Goal: Information Seeking & Learning: Learn about a topic

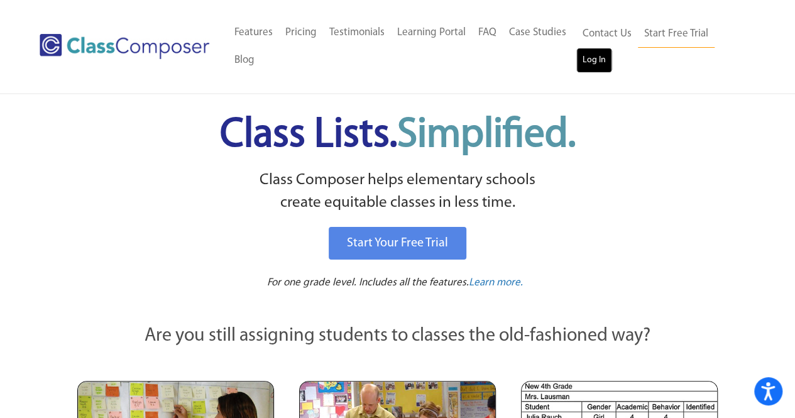
click at [595, 68] on link "Log In" at bounding box center [594, 60] width 36 height 25
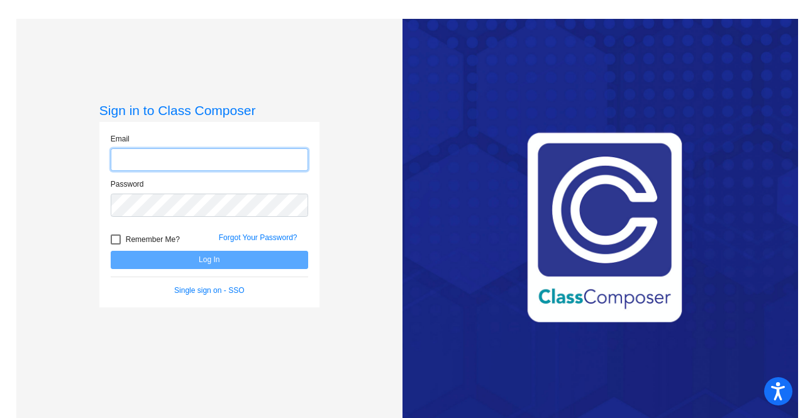
type input "[PERSON_NAME][EMAIL_ADDRESS][DOMAIN_NAME]"
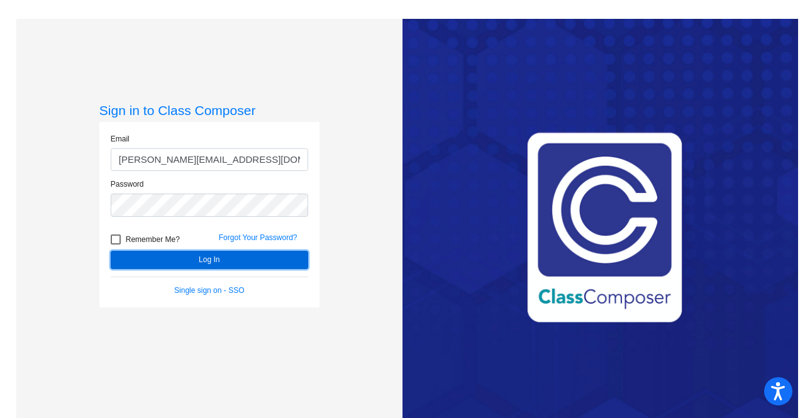
click at [196, 263] on button "Log In" at bounding box center [209, 260] width 197 height 18
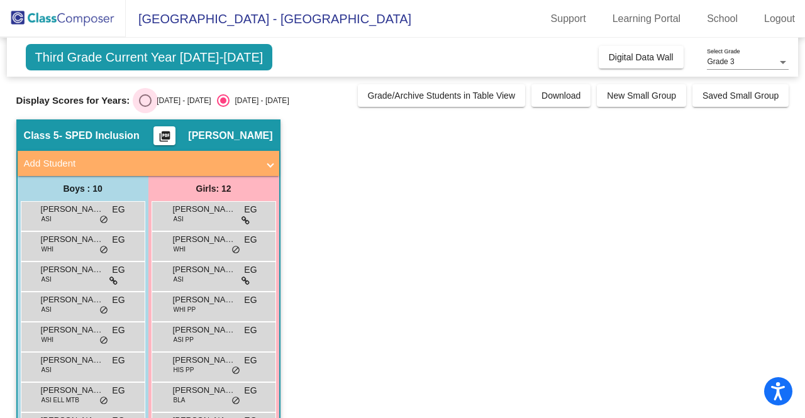
click at [151, 94] on div "Select an option" at bounding box center [145, 100] width 13 height 13
click at [145, 107] on input "2024 - 2025" at bounding box center [145, 107] width 1 height 1
radio input "true"
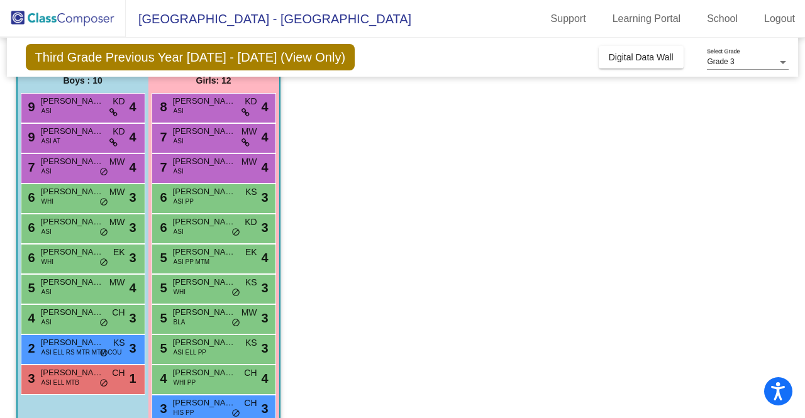
scroll to position [165, 0]
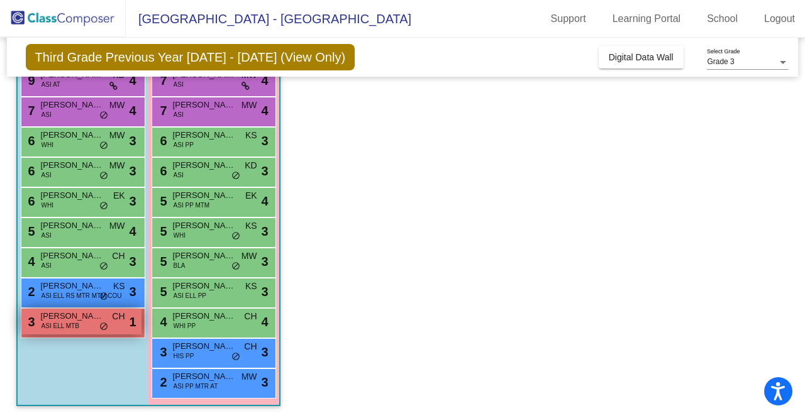
click at [72, 318] on span "Midhansh Parekh" at bounding box center [72, 316] width 63 height 13
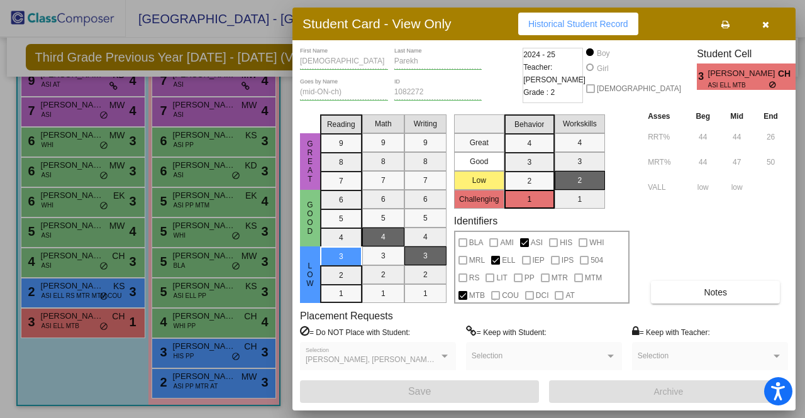
click at [384, 329] on label "= Do NOT Place with Student:" at bounding box center [355, 332] width 110 height 13
click at [735, 292] on button "Notes" at bounding box center [715, 292] width 129 height 23
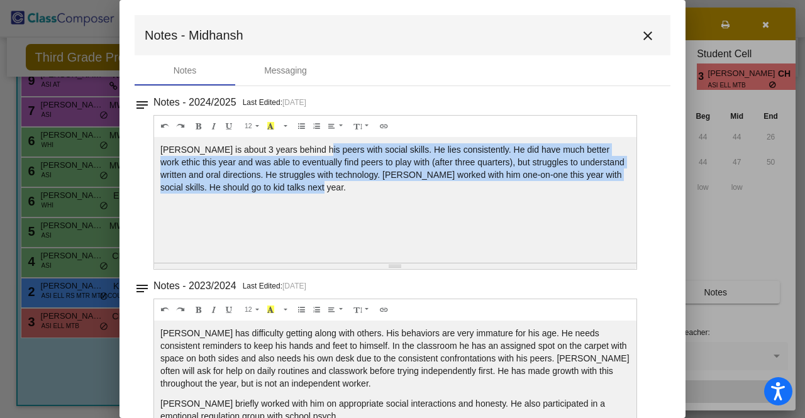
drag, startPoint x: 319, startPoint y: 149, endPoint x: 326, endPoint y: 192, distance: 43.2
click at [326, 192] on div "Midhansh is about 3 years behind his peers with social skills. He lies consiste…" at bounding box center [395, 200] width 482 height 126
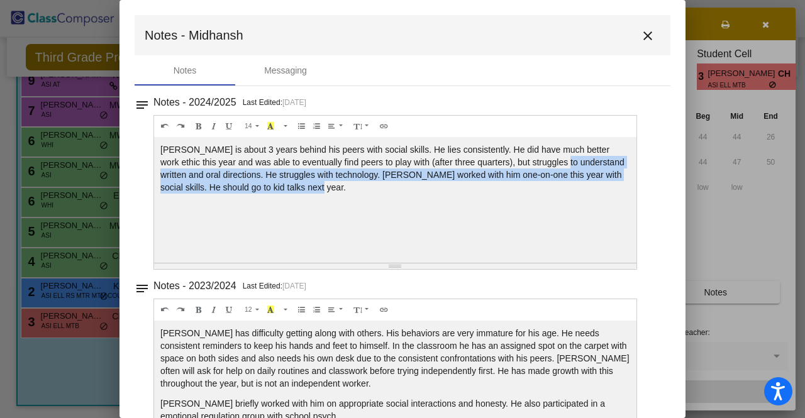
drag, startPoint x: 547, startPoint y: 158, endPoint x: 554, endPoint y: 188, distance: 31.0
click at [554, 188] on div "Midhansh is about 3 years behind his peers with social skills. He lies consiste…" at bounding box center [395, 200] width 482 height 126
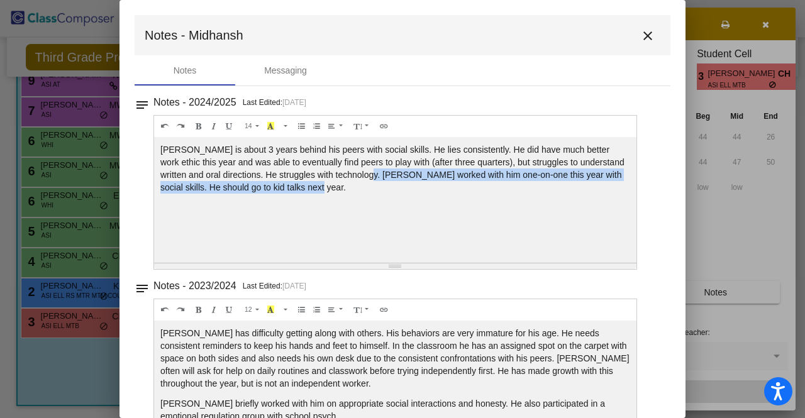
drag, startPoint x: 365, startPoint y: 177, endPoint x: 368, endPoint y: 190, distance: 14.3
click at [368, 190] on div "Midhansh is about 3 years behind his peers with social skills. He lies consiste…" at bounding box center [395, 200] width 482 height 126
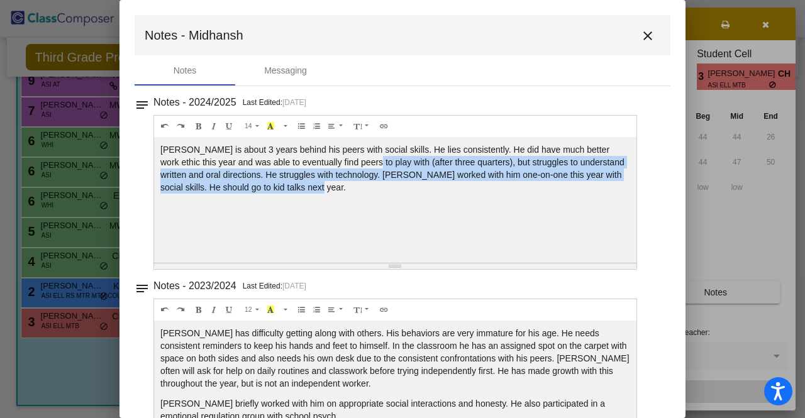
drag, startPoint x: 358, startPoint y: 194, endPoint x: 355, endPoint y: 165, distance: 29.7
click at [355, 165] on div "Midhansh is about 3 years behind his peers with social skills. He lies consiste…" at bounding box center [395, 200] width 482 height 126
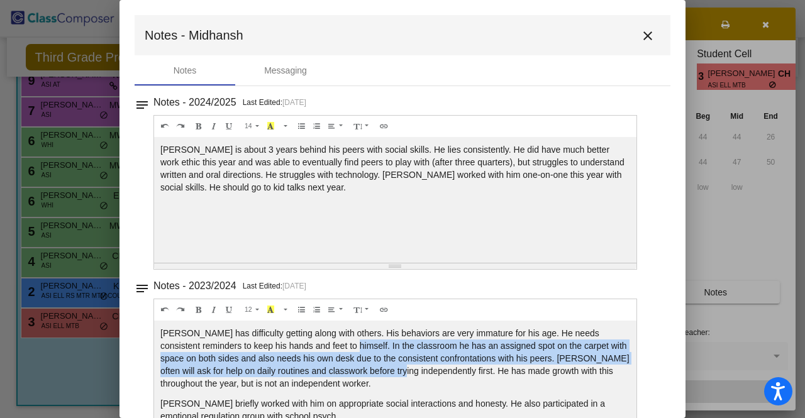
drag, startPoint x: 341, startPoint y: 344, endPoint x: 410, endPoint y: 364, distance: 71.8
click at [410, 364] on p "Midhansh has difficulty getting along with others. His behaviors are very immat…" at bounding box center [395, 358] width 470 height 63
click at [411, 364] on p "Midhansh has difficulty getting along with others. His behaviors are very immat…" at bounding box center [395, 358] width 470 height 63
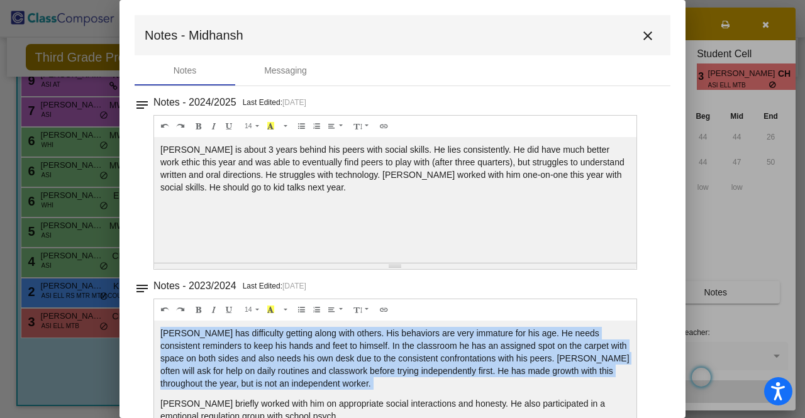
click at [411, 364] on p "Midhansh has difficulty getting along with others. His behaviors are very immat…" at bounding box center [395, 358] width 470 height 63
click at [445, 364] on p "Midhansh has difficulty getting along with others. His behaviors are very immat…" at bounding box center [395, 358] width 470 height 63
click at [356, 362] on p "Midhansh has difficulty getting along with others. His behaviors are very immat…" at bounding box center [395, 358] width 470 height 63
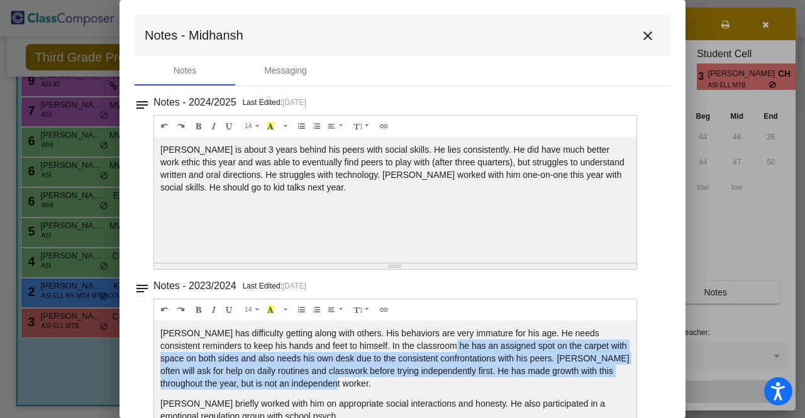
drag, startPoint x: 437, startPoint y: 380, endPoint x: 432, endPoint y: 340, distance: 40.5
click at [432, 340] on p "Midhansh has difficulty getting along with others. His behaviors are very immat…" at bounding box center [395, 358] width 470 height 63
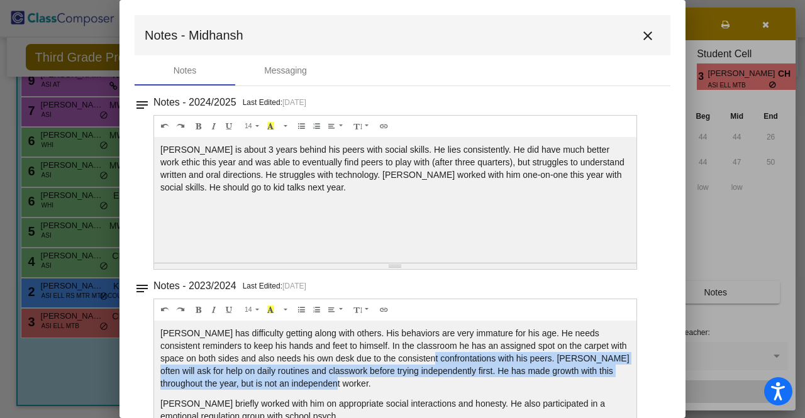
drag, startPoint x: 426, startPoint y: 355, endPoint x: 435, endPoint y: 385, distance: 32.2
click at [435, 385] on p "Midhansh has difficulty getting along with others. His behaviors are very immat…" at bounding box center [395, 358] width 470 height 63
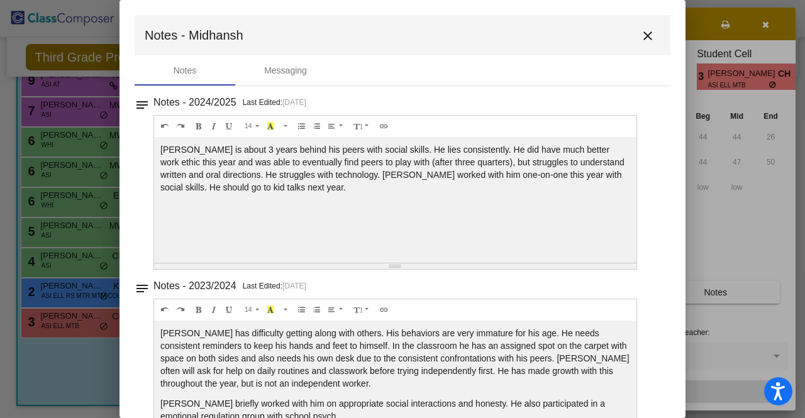
scroll to position [10, 0]
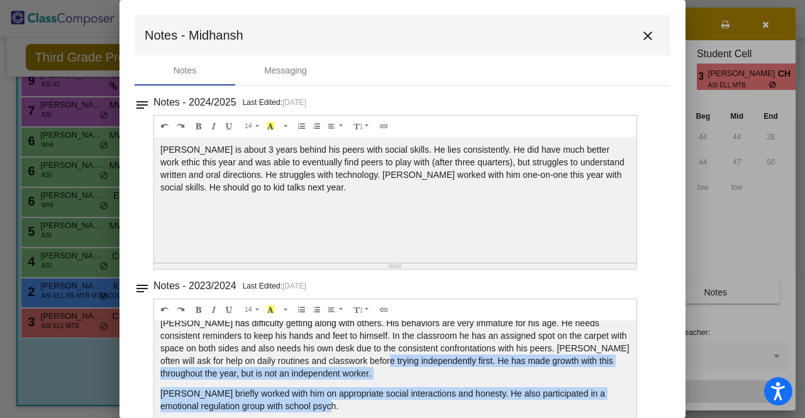
drag, startPoint x: 397, startPoint y: 403, endPoint x: 387, endPoint y: 358, distance: 46.4
click at [387, 263] on div "Midhansh has difficulty getting along with others. His behaviors are very immat…" at bounding box center [395, 200] width 482 height 126
click at [387, 358] on p "Midhansh has difficulty getting along with others. His behaviors are very immat…" at bounding box center [395, 348] width 470 height 63
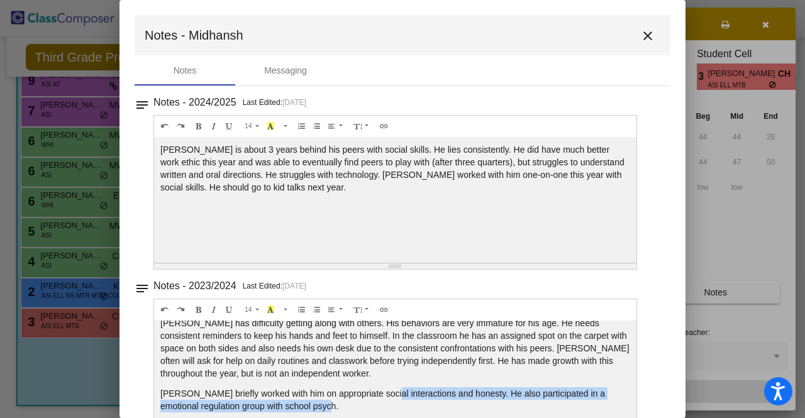
drag, startPoint x: 383, startPoint y: 403, endPoint x: 381, endPoint y: 382, distance: 21.5
click at [381, 263] on div "Midhansh has difficulty getting along with others. His behaviors are very immat…" at bounding box center [395, 200] width 482 height 126
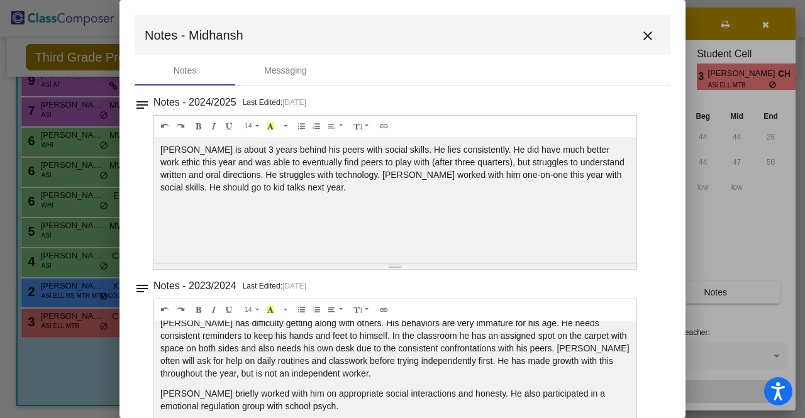
scroll to position [231, 0]
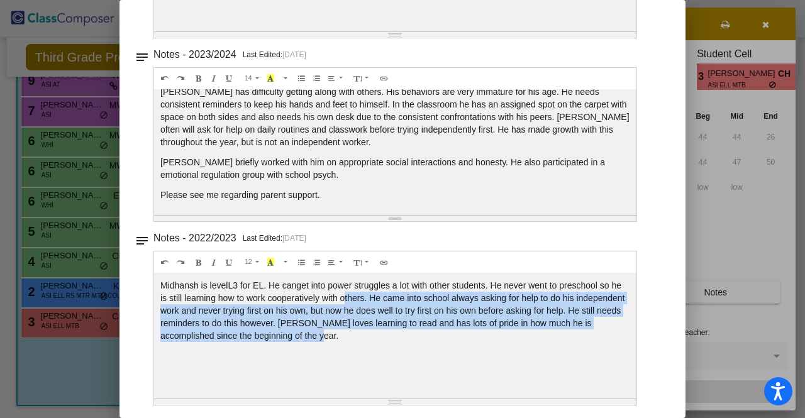
drag, startPoint x: 355, startPoint y: 301, endPoint x: 355, endPoint y: 331, distance: 30.2
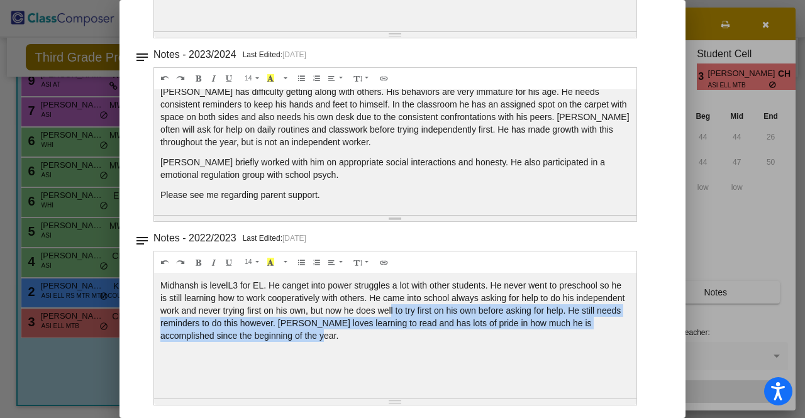
drag, startPoint x: 441, startPoint y: 331, endPoint x: 444, endPoint y: 313, distance: 18.5
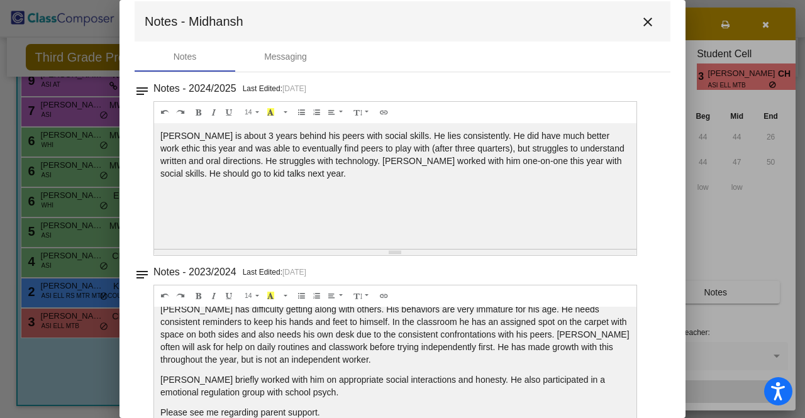
scroll to position [0, 0]
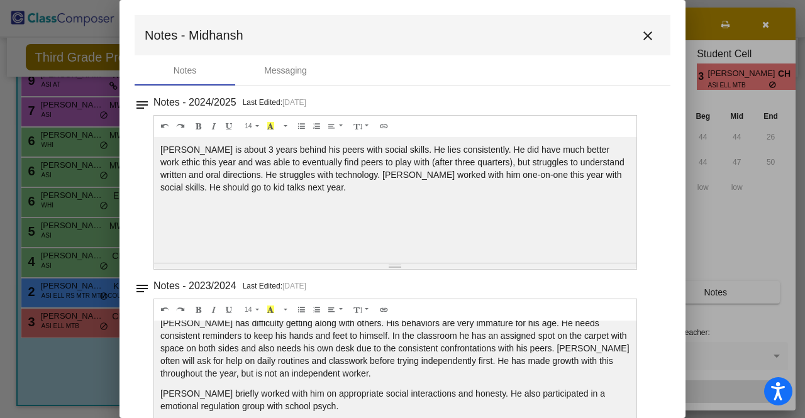
click at [642, 38] on mat-icon "close" at bounding box center [647, 35] width 15 height 15
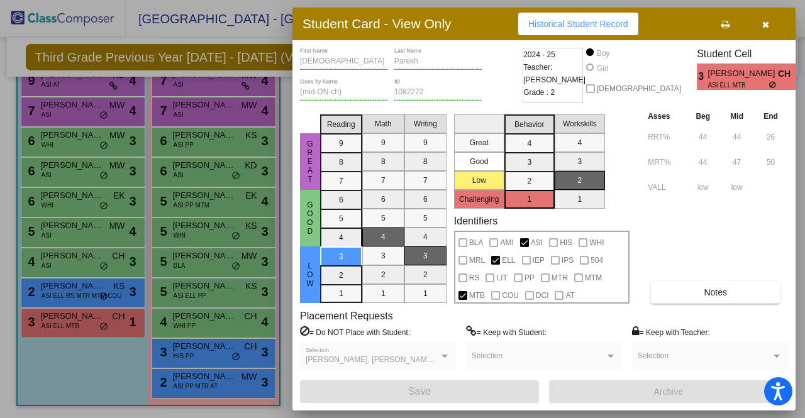
click at [217, 388] on div at bounding box center [402, 209] width 805 height 418
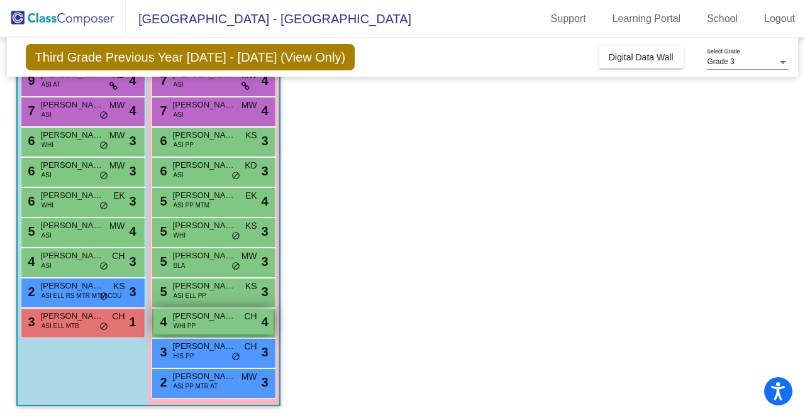
click at [211, 323] on div "4 Maria Samha WHI PP CH lock do_not_disturb_alt 4" at bounding box center [213, 322] width 120 height 26
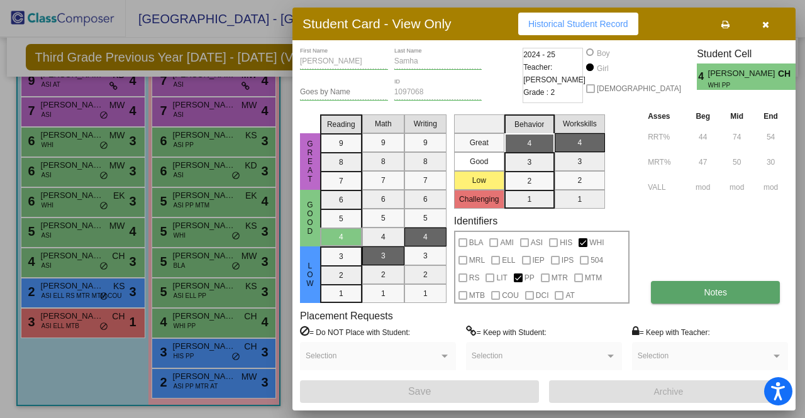
click at [678, 292] on button "Notes" at bounding box center [715, 292] width 129 height 23
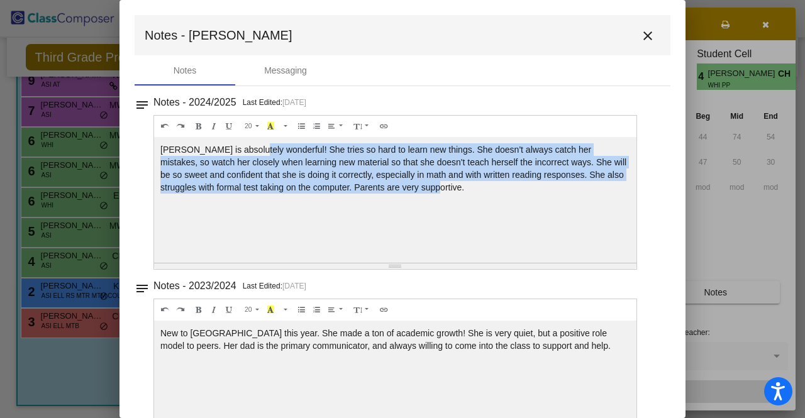
drag, startPoint x: 263, startPoint y: 153, endPoint x: 485, endPoint y: 188, distance: 225.3
click at [485, 188] on div "Maria is absolutely wonderful! She tries so hard to learn new things. She doesn…" at bounding box center [395, 200] width 482 height 126
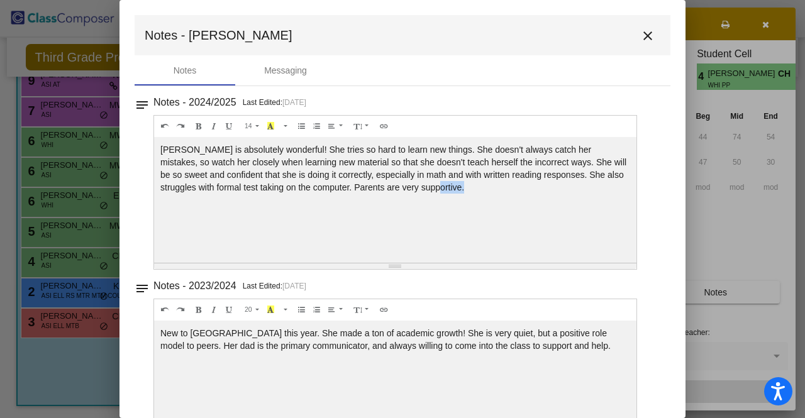
click at [485, 188] on div "Maria is absolutely wonderful! She tries so hard to learn new things. She doesn…" at bounding box center [395, 200] width 482 height 126
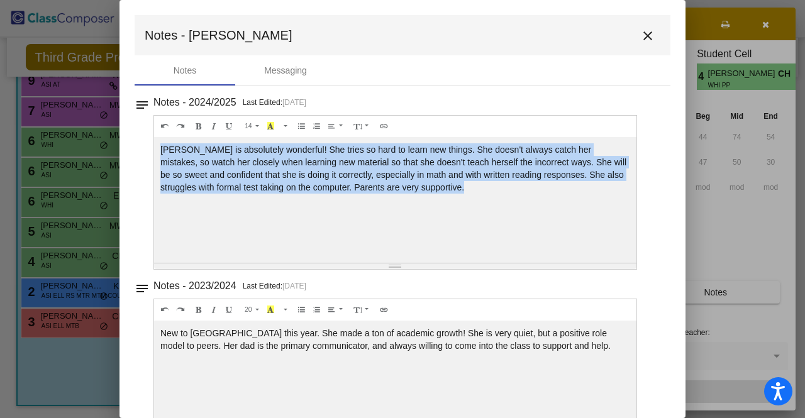
click at [485, 188] on div "Maria is absolutely wonderful! She tries so hard to learn new things. She doesn…" at bounding box center [395, 200] width 482 height 126
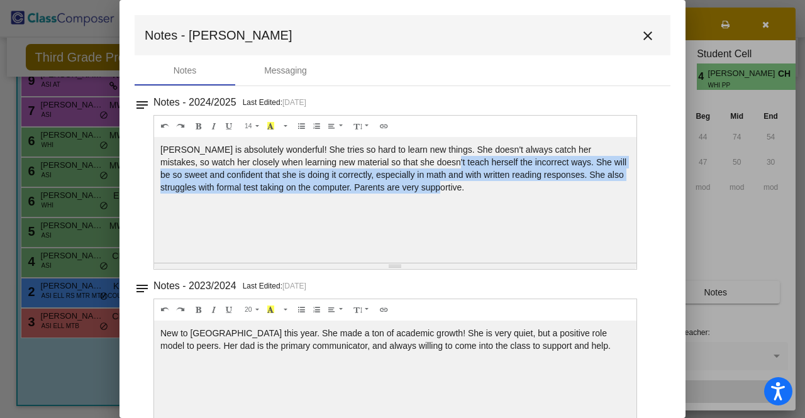
drag, startPoint x: 410, startPoint y: 162, endPoint x: 419, endPoint y: 190, distance: 30.4
click at [419, 190] on div "Maria is absolutely wonderful! She tries so hard to learn new things. She doesn…" at bounding box center [395, 200] width 482 height 126
drag, startPoint x: 459, startPoint y: 172, endPoint x: 465, endPoint y: 195, distance: 23.5
click at [465, 195] on div "Maria is absolutely wonderful! She tries so hard to learn new things. She doesn…" at bounding box center [395, 200] width 482 height 126
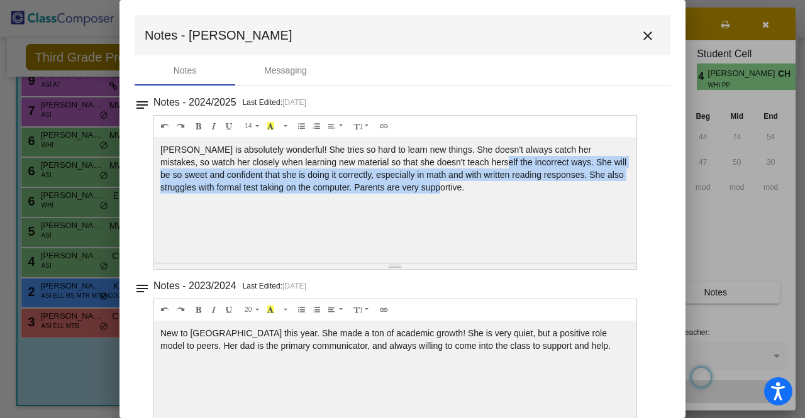
click at [465, 195] on div "Maria is absolutely wonderful! She tries so hard to learn new things. She doesn…" at bounding box center [395, 200] width 482 height 126
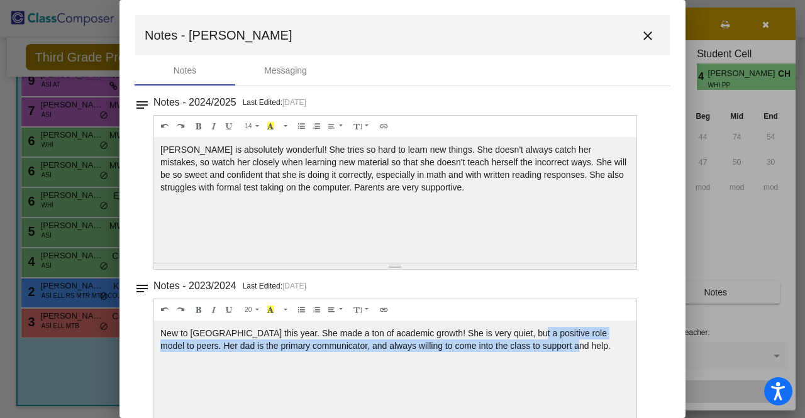
drag, startPoint x: 525, startPoint y: 330, endPoint x: 568, endPoint y: 351, distance: 48.4
click at [568, 263] on div "New to PInebrook this year. She made a ton of academic growth! She is very quie…" at bounding box center [395, 200] width 482 height 126
drag, startPoint x: 568, startPoint y: 351, endPoint x: 559, endPoint y: 360, distance: 12.4
click at [568, 263] on div "New to PInebrook this year. She made a ton of academic growth! She is very quie…" at bounding box center [395, 200] width 482 height 126
click at [409, 263] on div "New to PInebrook this year. She made a ton of academic growth! She is very quie…" at bounding box center [395, 200] width 482 height 126
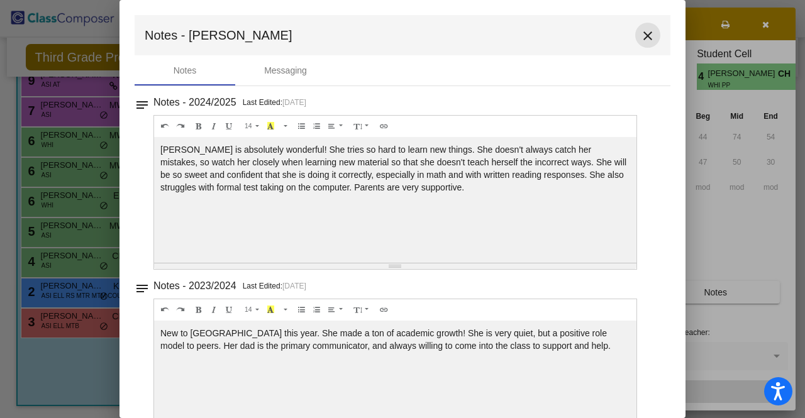
drag, startPoint x: 639, startPoint y: 37, endPoint x: 527, endPoint y: 193, distance: 191.9
click at [640, 43] on mat-icon "close" at bounding box center [647, 35] width 15 height 15
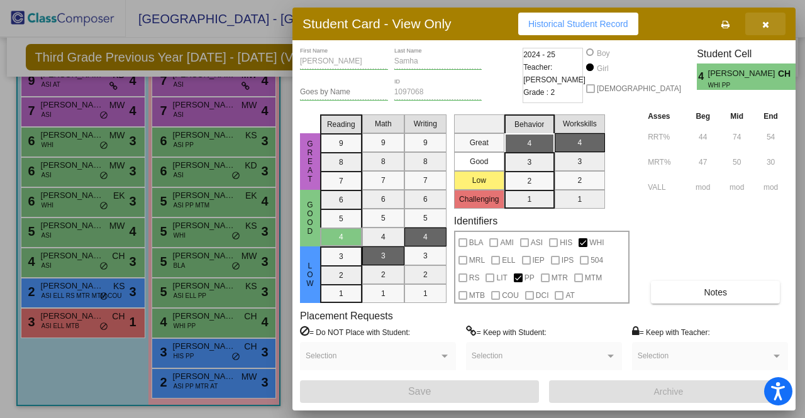
click at [767, 28] on icon "button" at bounding box center [765, 24] width 7 height 9
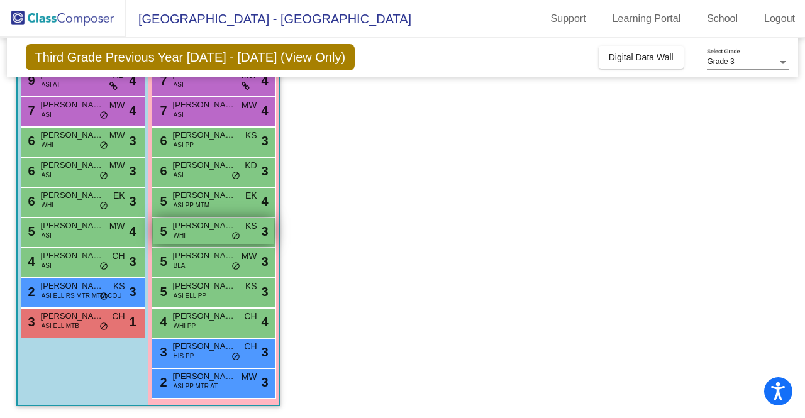
click at [192, 222] on span "Elyse Handwerk" at bounding box center [204, 225] width 63 height 13
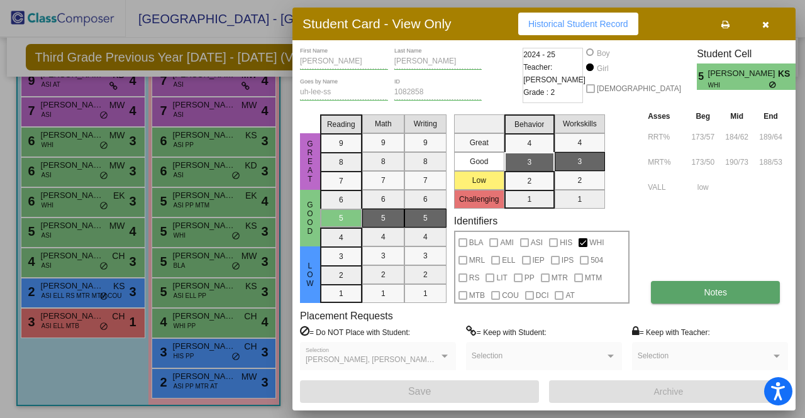
click at [714, 295] on span "Notes" at bounding box center [714, 292] width 23 height 10
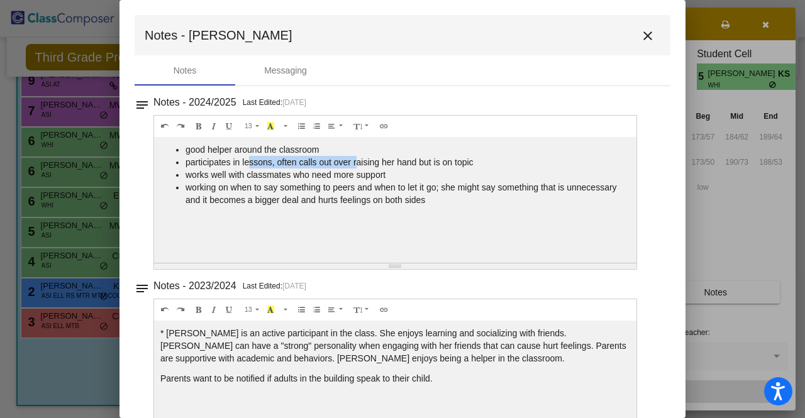
drag, startPoint x: 246, startPoint y: 165, endPoint x: 358, endPoint y: 161, distance: 112.0
click at [358, 161] on li "participates in lessons, often calls out over raising her hand but is on topic" at bounding box center [407, 162] width 444 height 13
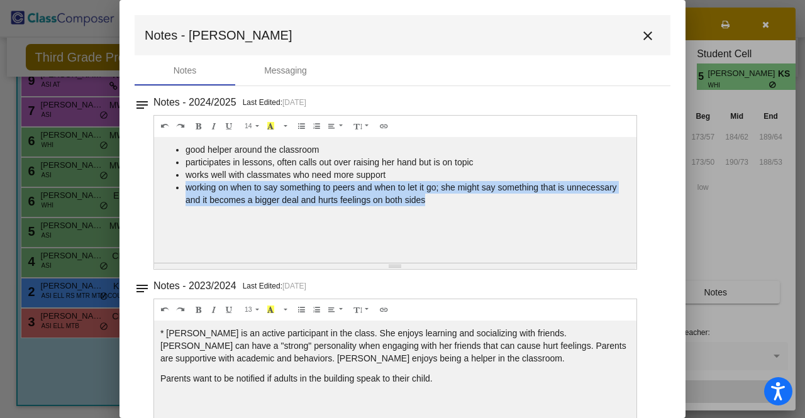
drag, startPoint x: 446, startPoint y: 198, endPoint x: 446, endPoint y: 180, distance: 18.2
click at [446, 180] on ul "good helper around the classroom participates in lessons, often calls out over …" at bounding box center [395, 174] width 470 height 63
click at [446, 180] on li "works well with classmates who need more support" at bounding box center [407, 174] width 444 height 13
drag, startPoint x: 449, startPoint y: 180, endPoint x: 450, endPoint y: 205, distance: 25.2
click at [450, 205] on ul "good helper around the classroom participates in lessons, often calls out over …" at bounding box center [395, 174] width 470 height 63
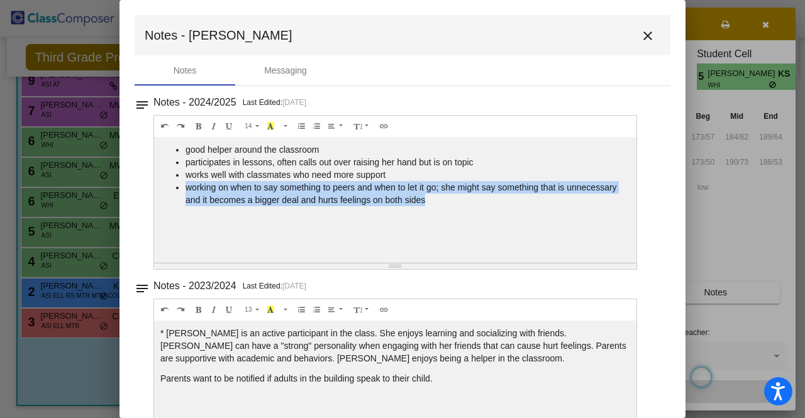
click at [450, 205] on li "working on when to say something to peers and when to let it go; she might say …" at bounding box center [407, 193] width 444 height 25
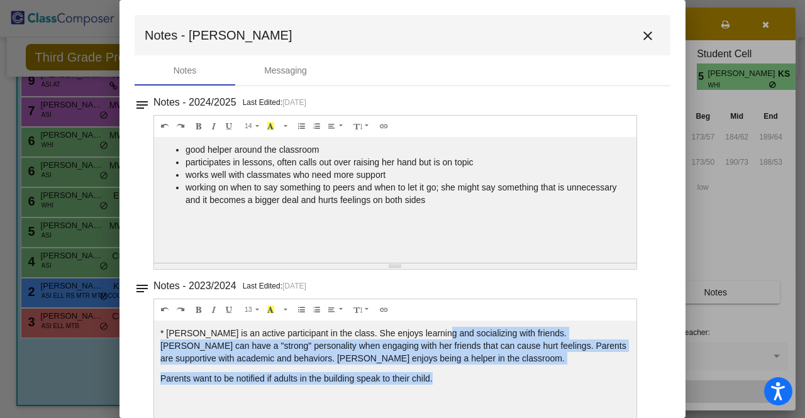
drag, startPoint x: 432, startPoint y: 322, endPoint x: 440, endPoint y: 371, distance: 49.0
click at [440, 263] on div "* Elyse is an active participant in the class. She enjoys learning and socializ…" at bounding box center [395, 200] width 482 height 126
click at [440, 373] on p "Parents want to be notified if adults in the building speak to their child." at bounding box center [395, 378] width 470 height 13
click at [441, 330] on p "* Elyse is an active participant in the class. She enjoys learning and socializ…" at bounding box center [395, 346] width 470 height 38
click at [510, 355] on p "* Elyse is an active participant in the class. She enjoys learning and socializ…" at bounding box center [395, 346] width 470 height 38
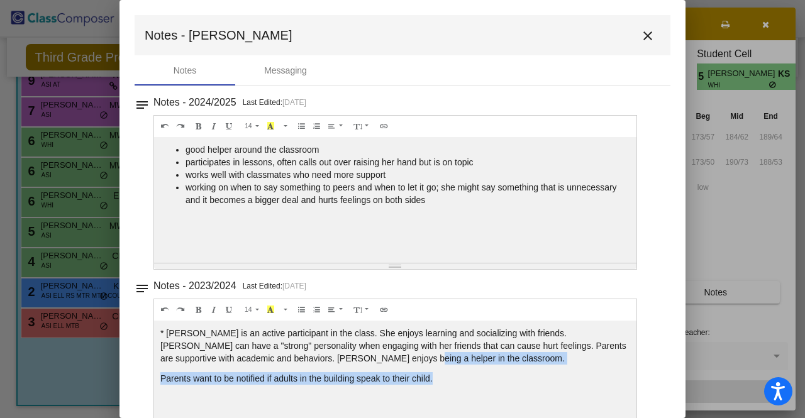
drag, startPoint x: 395, startPoint y: 360, endPoint x: 442, endPoint y: 363, distance: 47.3
click at [443, 263] on div "* Elyse is an active participant in the class. She enjoys learning and socializ…" at bounding box center [395, 200] width 482 height 126
click at [441, 263] on div "* Elyse is an active participant in the class. She enjoys learning and socializ…" at bounding box center [395, 200] width 482 height 126
drag, startPoint x: 293, startPoint y: 382, endPoint x: 439, endPoint y: 380, distance: 146.5
click at [439, 380] on p "Parents want to be notified if adults in the building speak to their child." at bounding box center [395, 378] width 470 height 13
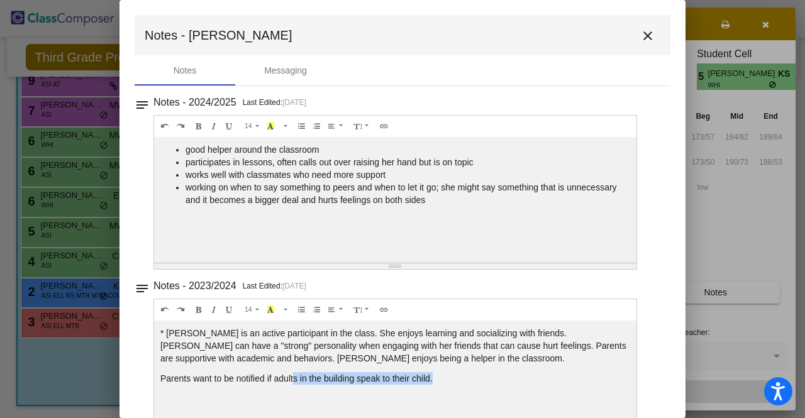
click at [439, 380] on p "Parents want to be notified if adults in the building speak to their child." at bounding box center [395, 378] width 470 height 13
click at [494, 378] on p "Parents want to be notified if adults in the building speak to their child." at bounding box center [395, 378] width 470 height 13
click at [417, 379] on p "Parents want to be notified if adults in the building speak to their child." at bounding box center [395, 378] width 470 height 13
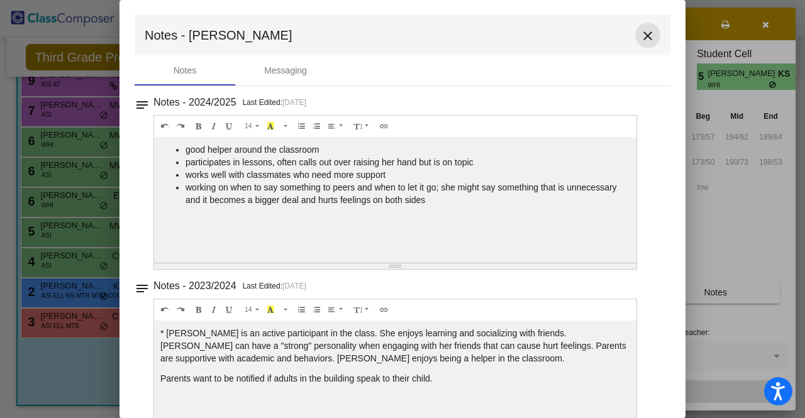
click at [645, 37] on mat-icon "close" at bounding box center [647, 35] width 15 height 15
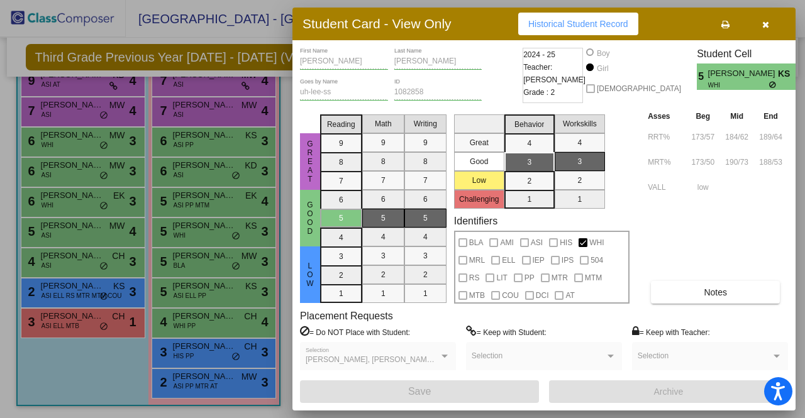
click at [63, 357] on div at bounding box center [402, 209] width 805 height 418
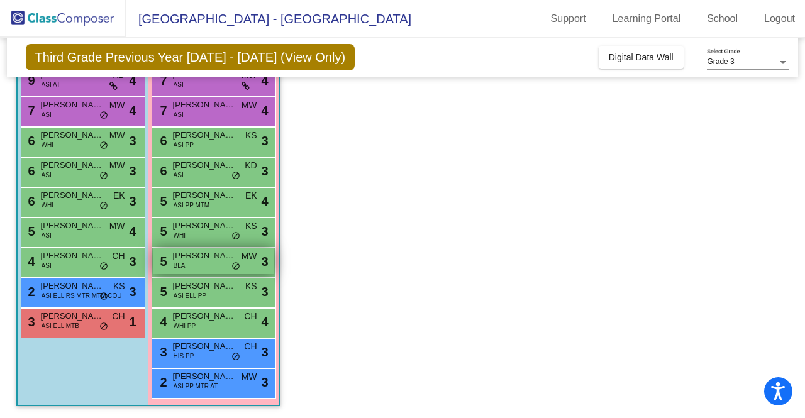
click at [186, 264] on div "5 Riley Wilson BLA MW lock do_not_disturb_alt 3" at bounding box center [213, 261] width 120 height 26
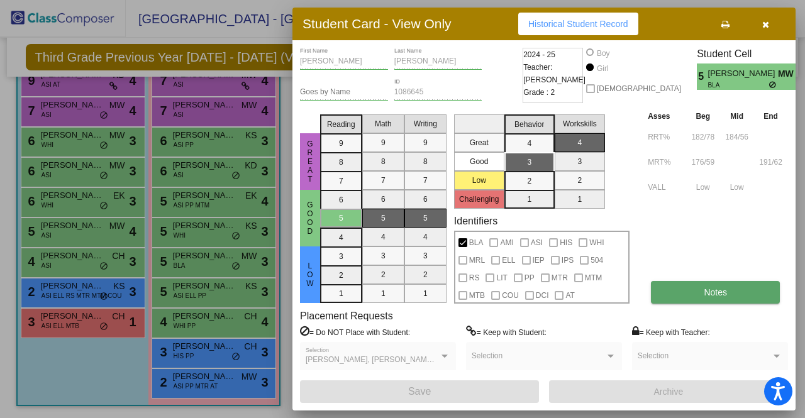
click at [685, 291] on button "Notes" at bounding box center [715, 292] width 129 height 23
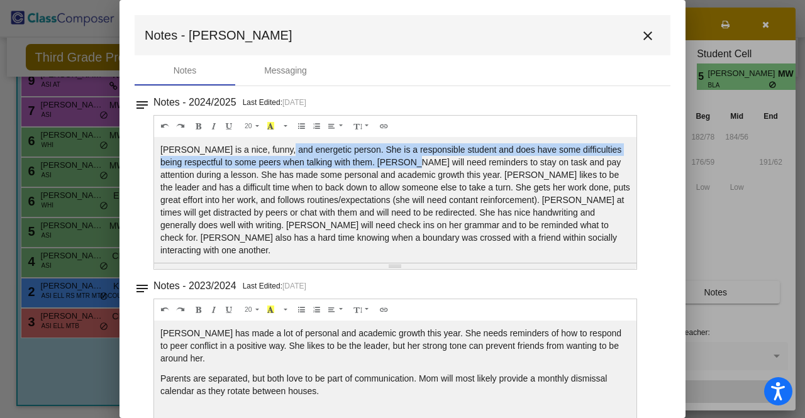
drag, startPoint x: 277, startPoint y: 154, endPoint x: 414, endPoint y: 166, distance: 137.6
click at [414, 166] on p "Riley is a nice, funny, and energetic person. She is a responsible student and …" at bounding box center [395, 199] width 470 height 113
click at [415, 166] on p "Riley is a nice, funny, and energetic person. She is a responsible student and …" at bounding box center [395, 199] width 470 height 113
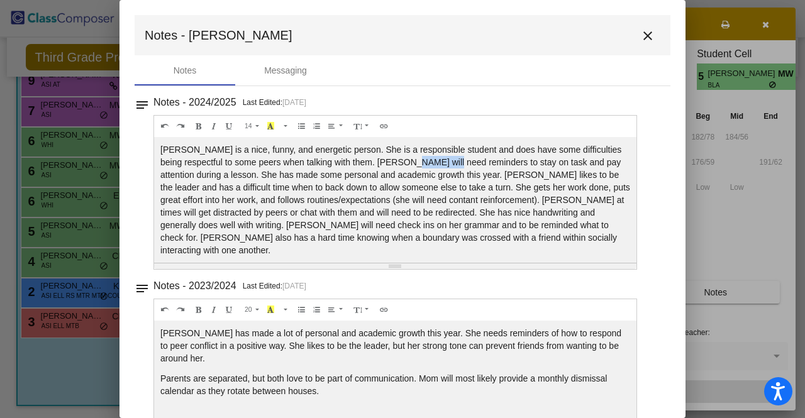
click at [415, 166] on p "Riley is a nice, funny, and energetic person. She is a responsible student and …" at bounding box center [395, 199] width 470 height 113
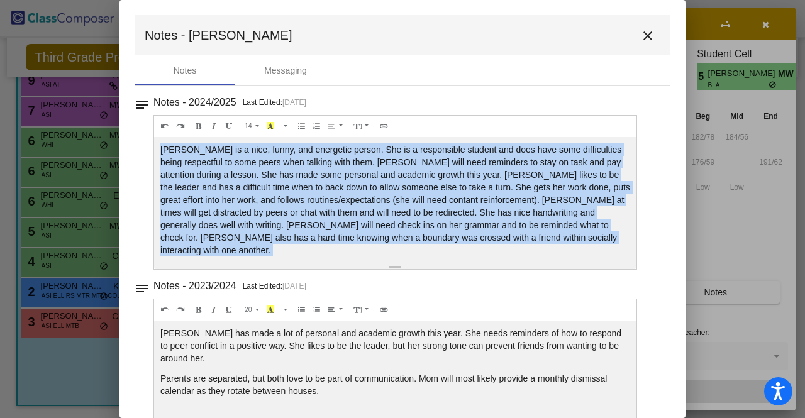
click at [415, 166] on p "Riley is a nice, funny, and energetic person. She is a responsible student and …" at bounding box center [395, 199] width 470 height 113
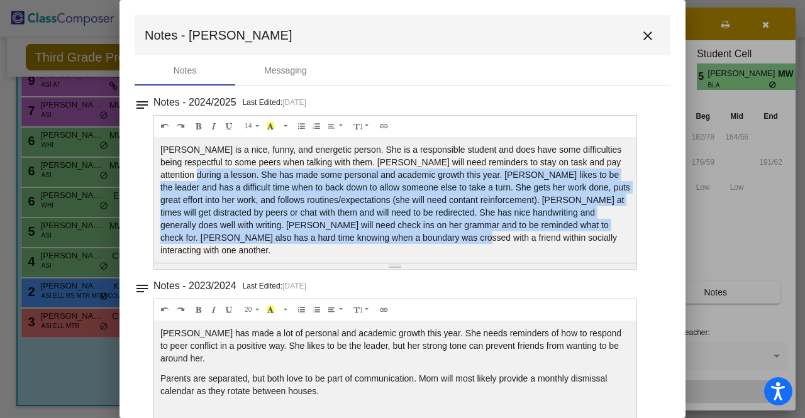
drag, startPoint x: 189, startPoint y: 177, endPoint x: 403, endPoint y: 237, distance: 222.7
click at [403, 237] on p "Riley is a nice, funny, and energetic person. She is a responsible student and …" at bounding box center [395, 199] width 470 height 113
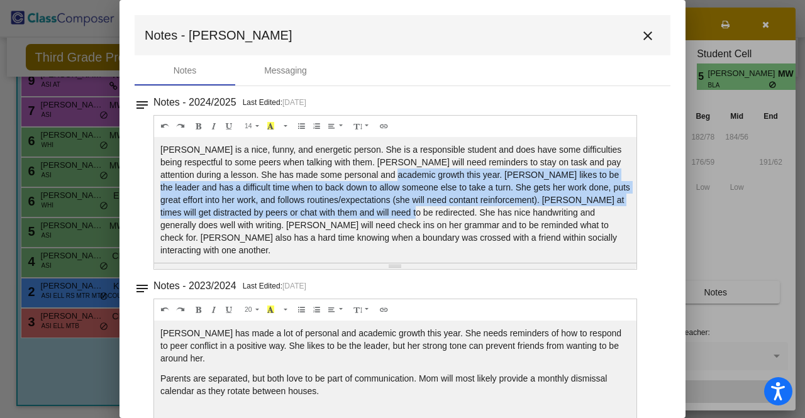
drag, startPoint x: 395, startPoint y: 178, endPoint x: 401, endPoint y: 213, distance: 35.8
click at [401, 213] on p "Riley is a nice, funny, and energetic person. She is a responsible student and …" at bounding box center [395, 199] width 470 height 113
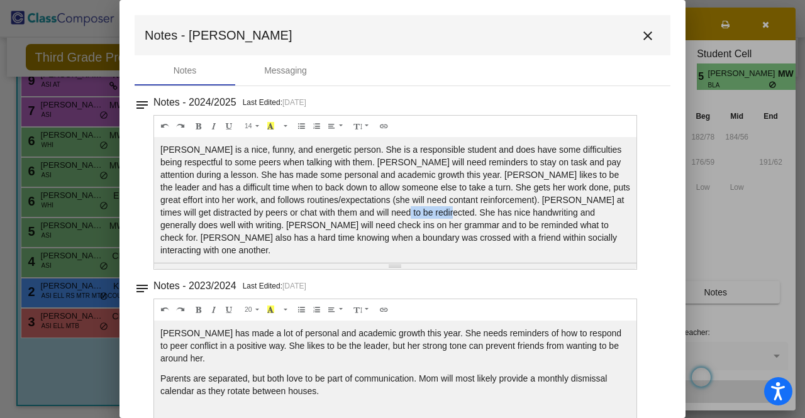
click at [401, 213] on p "Riley is a nice, funny, and energetic person. She is a responsible student and …" at bounding box center [395, 199] width 470 height 113
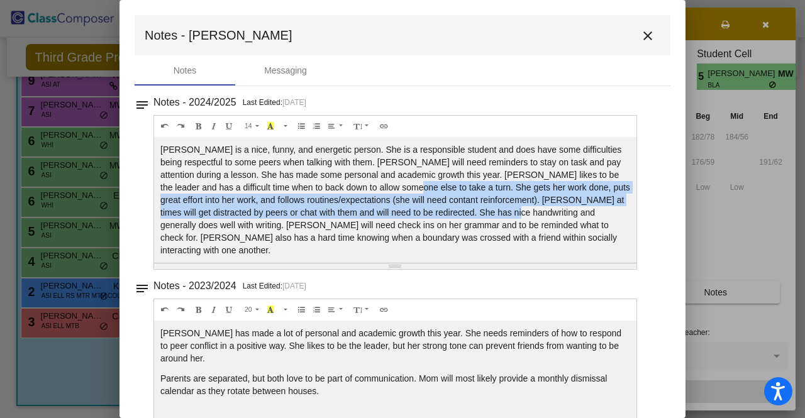
drag, startPoint x: 401, startPoint y: 187, endPoint x: 509, endPoint y: 213, distance: 111.3
click at [509, 213] on p "Riley is a nice, funny, and energetic person. She is a responsible student and …" at bounding box center [395, 199] width 470 height 113
click at [510, 213] on p "Riley is a nice, funny, and energetic person. She is a responsible student and …" at bounding box center [395, 199] width 470 height 113
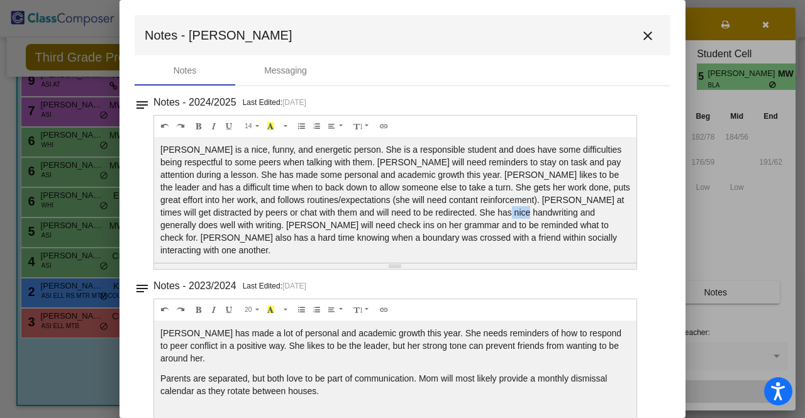
click at [510, 213] on p "Riley is a nice, funny, and energetic person. She is a responsible student and …" at bounding box center [395, 199] width 470 height 113
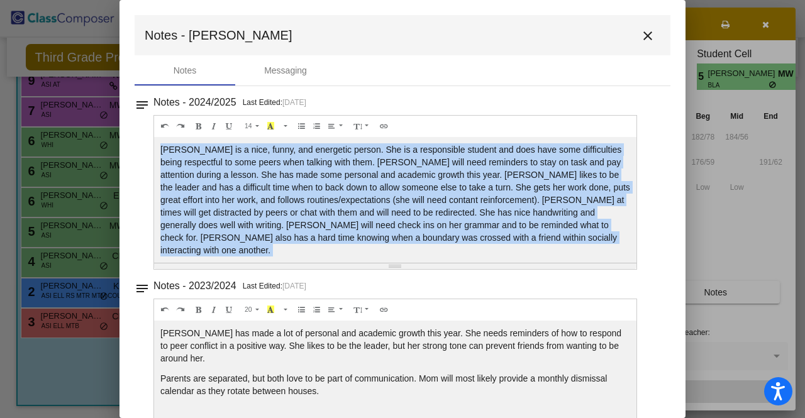
click at [510, 213] on p "Riley is a nice, funny, and energetic person. She is a responsible student and …" at bounding box center [395, 199] width 470 height 113
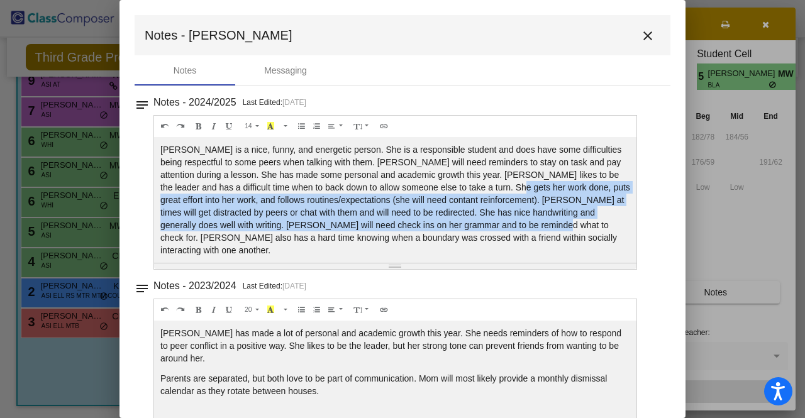
drag, startPoint x: 509, startPoint y: 187, endPoint x: 509, endPoint y: 229, distance: 42.7
click at [509, 229] on p "Riley is a nice, funny, and energetic person. She is a responsible student and …" at bounding box center [395, 199] width 470 height 113
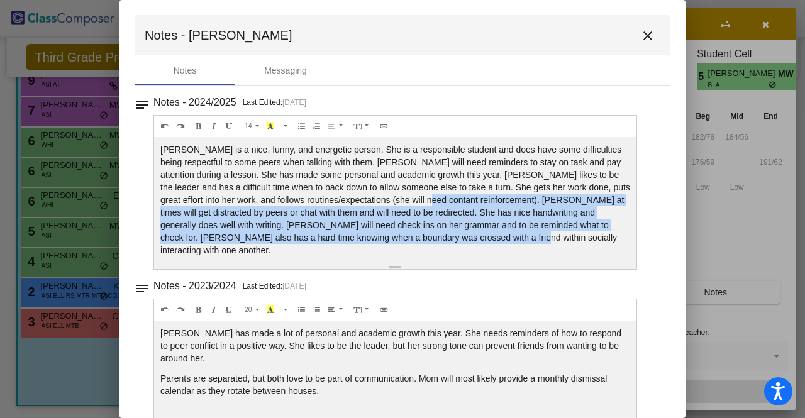
drag, startPoint x: 431, startPoint y: 202, endPoint x: 523, endPoint y: 234, distance: 97.4
click at [523, 234] on p "Riley is a nice, funny, and energetic person. She is a responsible student and …" at bounding box center [395, 199] width 470 height 113
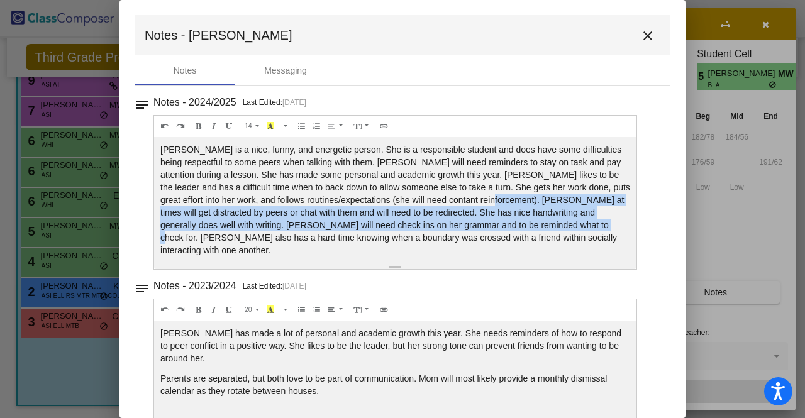
drag, startPoint x: 504, startPoint y: 213, endPoint x: 554, endPoint y: 226, distance: 52.0
click at [554, 226] on p "Riley is a nice, funny, and energetic person. She is a responsible student and …" at bounding box center [395, 199] width 470 height 113
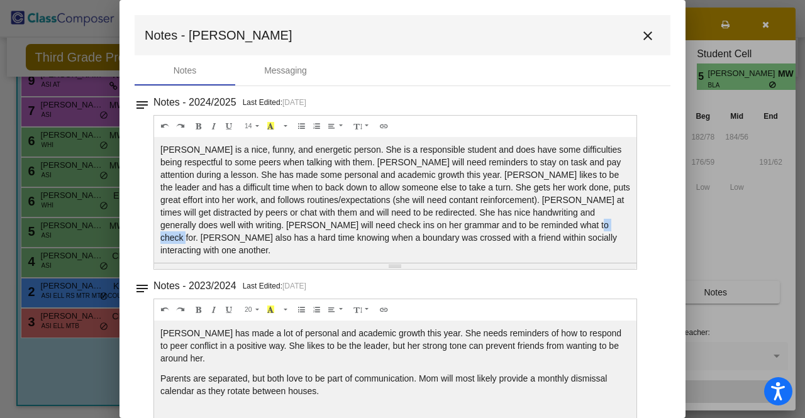
click at [554, 226] on p "Riley is a nice, funny, and energetic person. She is a responsible student and …" at bounding box center [395, 199] width 470 height 113
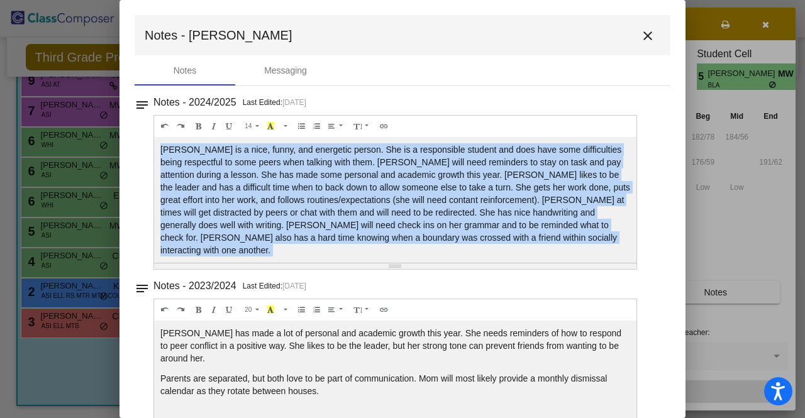
click at [554, 226] on p "Riley is a nice, funny, and energetic person. She is a responsible student and …" at bounding box center [395, 199] width 470 height 113
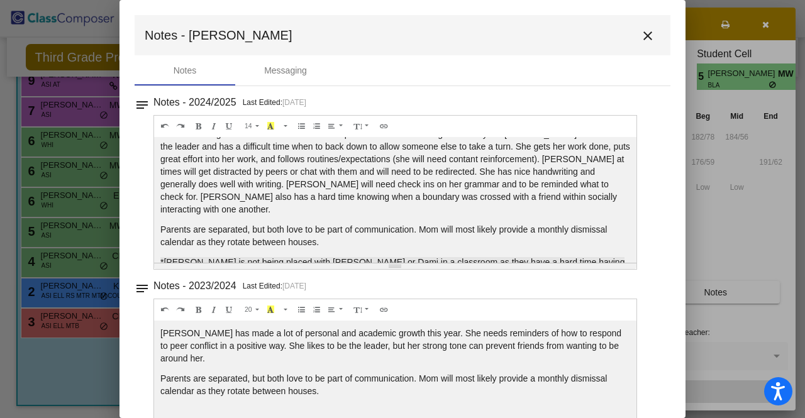
scroll to position [60, 0]
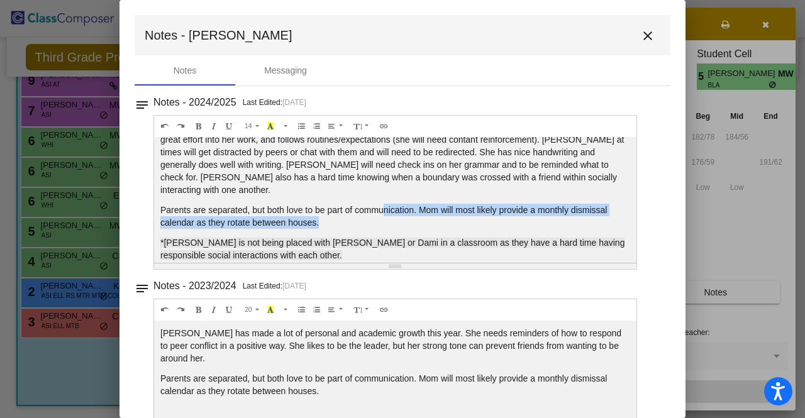
drag, startPoint x: 383, startPoint y: 186, endPoint x: 387, endPoint y: 213, distance: 27.3
click at [387, 213] on div "Riley is a nice, funny, and energetic person. She is a responsible student and …" at bounding box center [395, 200] width 482 height 126
click at [387, 213] on p "Parents are separated, but both love to be part of communication. Mom will most…" at bounding box center [395, 216] width 470 height 25
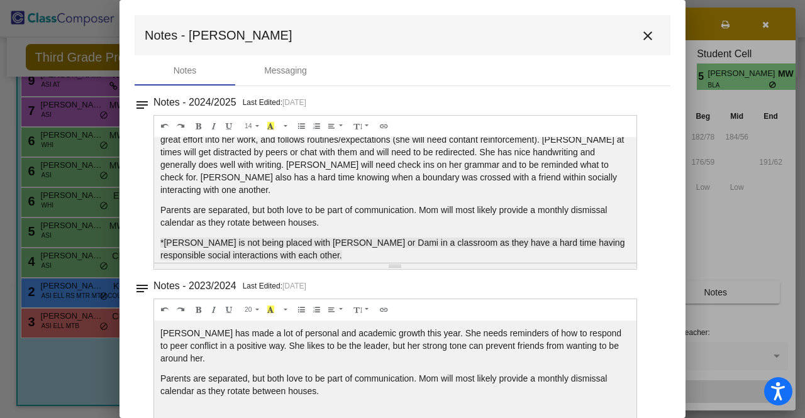
click at [387, 213] on p "Parents are separated, but both love to be part of communication. Mom will most…" at bounding box center [395, 216] width 470 height 25
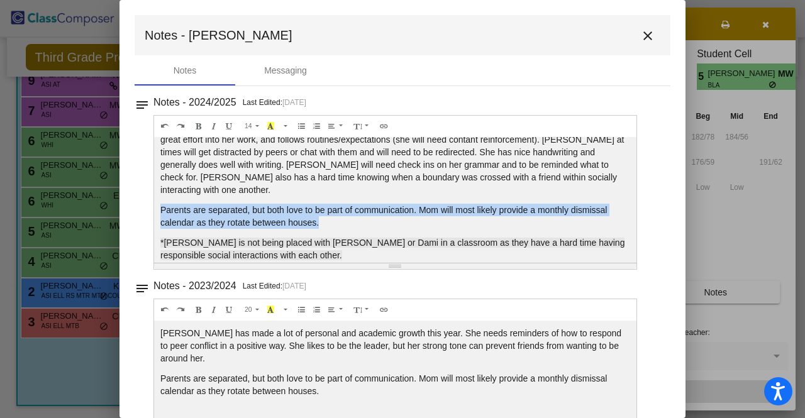
click at [387, 213] on p "Parents are separated, but both love to be part of communication. Mom will most…" at bounding box center [395, 216] width 470 height 25
click at [502, 212] on p "Parents are separated, but both love to be part of communication. Mom will most…" at bounding box center [395, 216] width 470 height 25
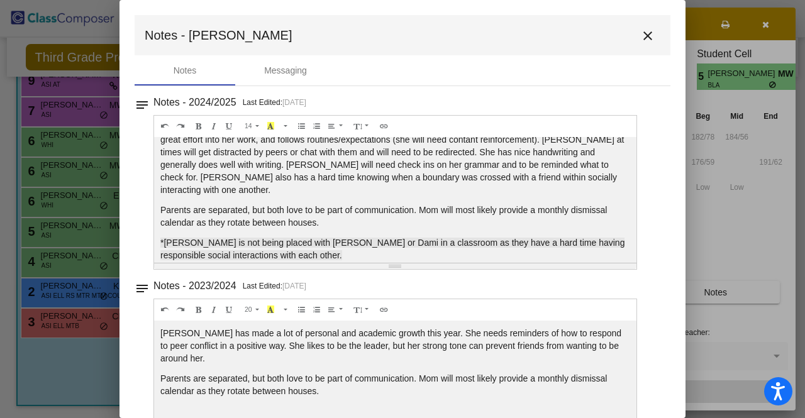
drag, startPoint x: 427, startPoint y: 204, endPoint x: 536, endPoint y: 204, distance: 108.1
click at [536, 204] on p "Parents are separated, but both love to be part of communication. Mom will most…" at bounding box center [395, 216] width 470 height 25
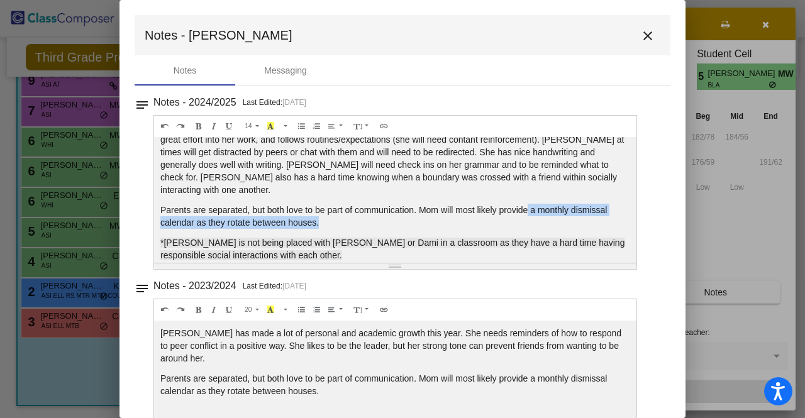
drag, startPoint x: 527, startPoint y: 188, endPoint x: 531, endPoint y: 209, distance: 21.1
click at [531, 209] on div "Riley is a nice, funny, and energetic person. She is a responsible student and …" at bounding box center [395, 200] width 482 height 126
click at [531, 209] on p "Parents are separated, but both love to be part of communication. Mom will most…" at bounding box center [395, 216] width 470 height 25
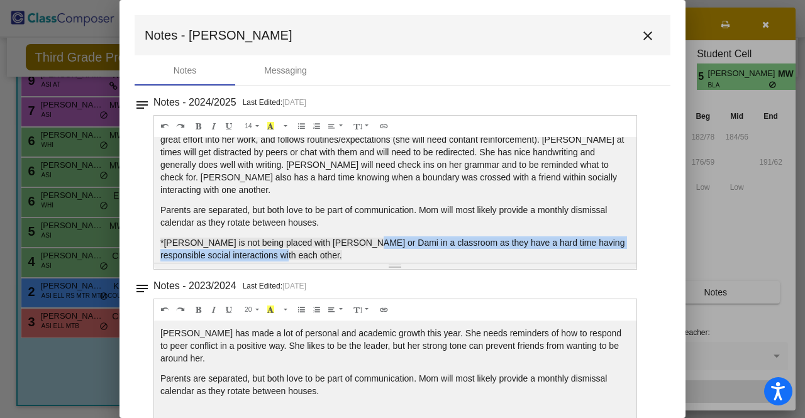
drag, startPoint x: 347, startPoint y: 248, endPoint x: 347, endPoint y: 217, distance: 31.4
click at [347, 217] on div "Riley is a nice, funny, and energetic person. She is a responsible student and …" at bounding box center [395, 200] width 482 height 126
drag, startPoint x: 352, startPoint y: 212, endPoint x: 359, endPoint y: 245, distance: 34.0
click at [359, 245] on div "Riley is a nice, funny, and energetic person. She is a responsible student and …" at bounding box center [395, 200] width 482 height 126
click at [359, 245] on p "*Riley is not being placed with Lachlyn or Dami in a classroom as they have a h…" at bounding box center [395, 248] width 470 height 25
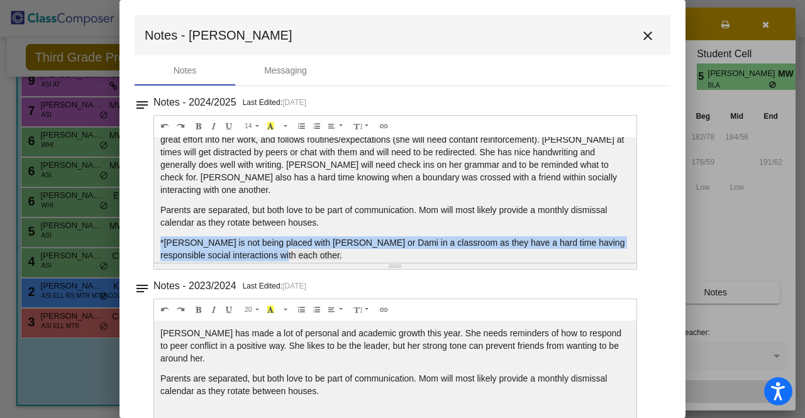
drag, startPoint x: 345, startPoint y: 208, endPoint x: 351, endPoint y: 245, distance: 36.9
click at [351, 245] on div "Riley is a nice, funny, and energetic person. She is a responsible student and …" at bounding box center [395, 200] width 482 height 126
click at [351, 245] on p "*Riley is not being placed with Lachlyn or Dami in a classroom as they have a h…" at bounding box center [395, 248] width 470 height 25
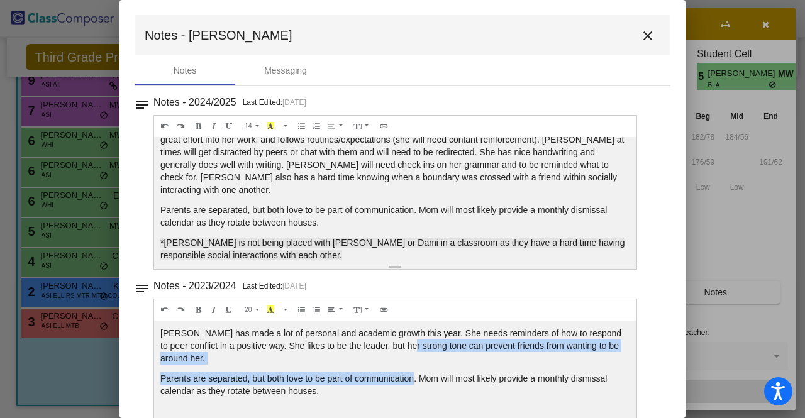
drag, startPoint x: 412, startPoint y: 362, endPoint x: 411, endPoint y: 375, distance: 13.3
click at [411, 263] on div "Riley has made a lot of personal and academic growth this year. She needs remin…" at bounding box center [395, 200] width 482 height 126
click at [411, 229] on p "Parents are separated, but both love to be part of communication. Mom will most…" at bounding box center [395, 216] width 470 height 25
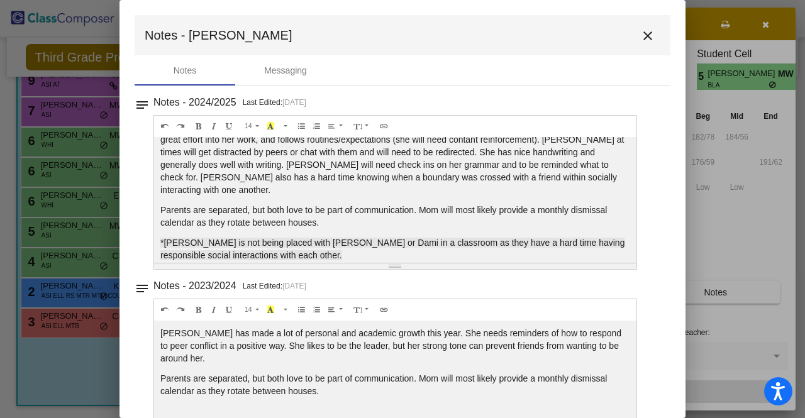
scroll to position [126, 0]
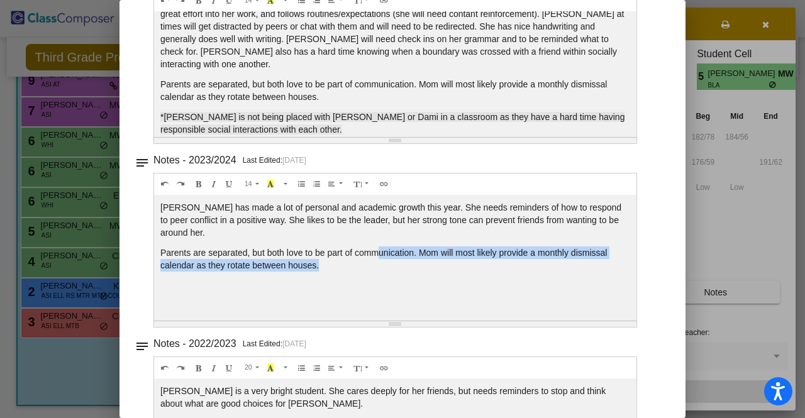
drag, startPoint x: 382, startPoint y: 277, endPoint x: 376, endPoint y: 235, distance: 42.6
click at [376, 137] on div "Riley has made a lot of personal and academic growth this year. She needs remin…" at bounding box center [395, 74] width 482 height 126
click at [376, 70] on p "Riley has made a lot of personal and academic growth this year. She needs remin…" at bounding box center [395, 13] width 470 height 113
drag, startPoint x: 307, startPoint y: 248, endPoint x: 402, endPoint y: 270, distance: 98.0
click at [402, 103] on p "Parents are separated, but both love to be part of communication. Mom will most…" at bounding box center [395, 90] width 470 height 25
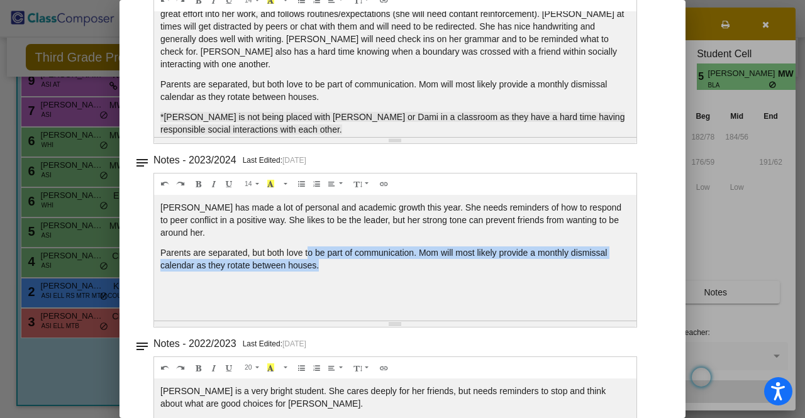
click at [402, 103] on p "Parents are separated, but both love to be part of communication. Mom will most…" at bounding box center [395, 90] width 470 height 25
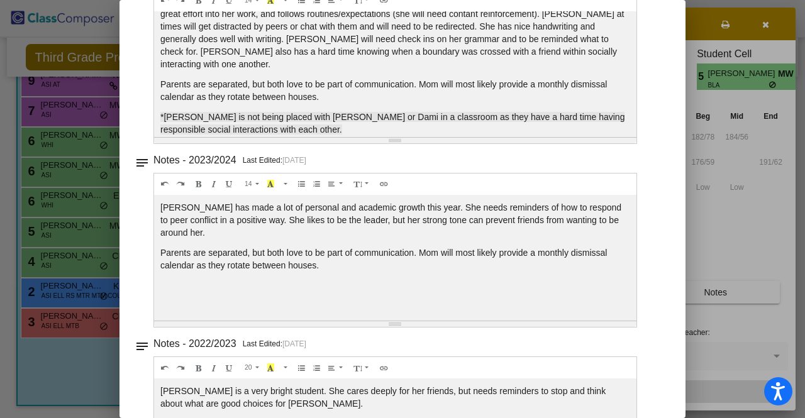
click at [402, 103] on p "Parents are separated, but both love to be part of communication. Mom will most…" at bounding box center [395, 90] width 470 height 25
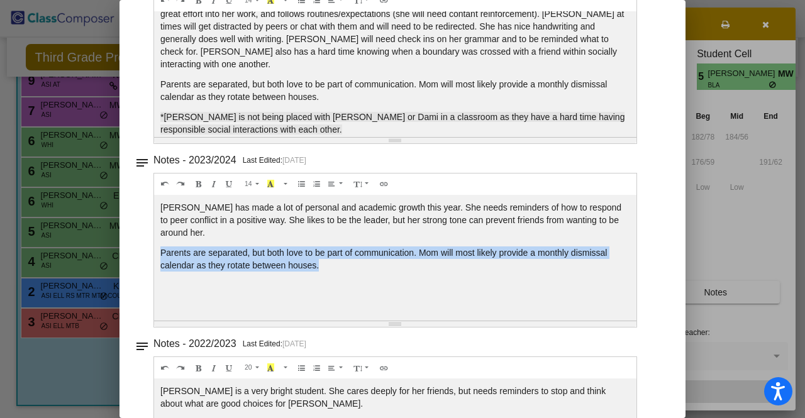
click at [402, 103] on p "Parents are separated, but both love to be part of communication. Mom will most…" at bounding box center [395, 90] width 470 height 25
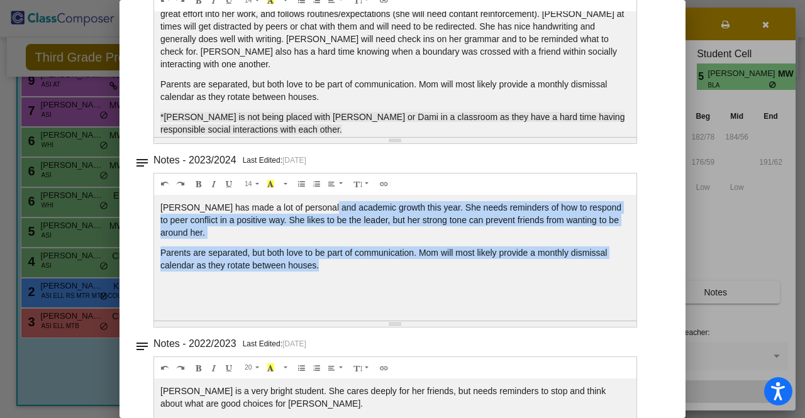
drag, startPoint x: 318, startPoint y: 207, endPoint x: 458, endPoint y: 277, distance: 156.0
click at [458, 137] on div "Riley has made a lot of personal and academic growth this year. She needs remin…" at bounding box center [395, 74] width 482 height 126
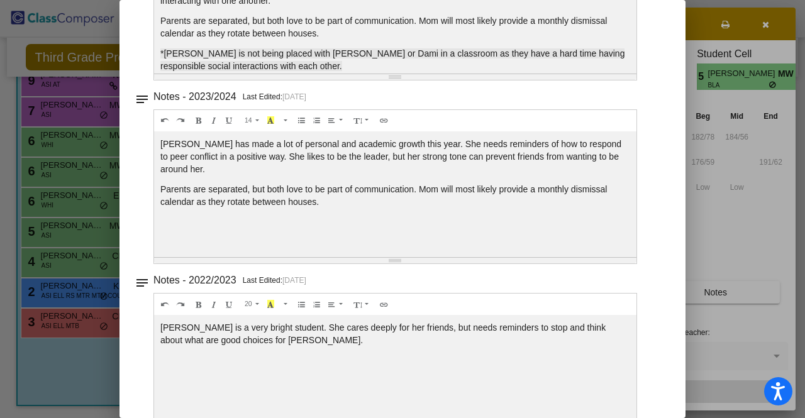
scroll to position [231, 0]
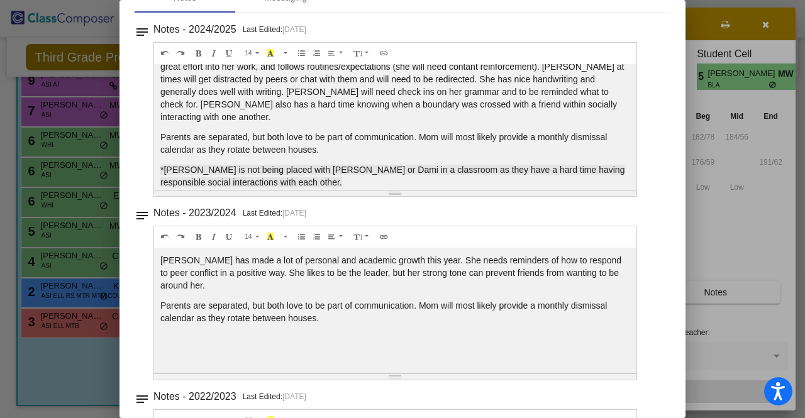
scroll to position [0, 0]
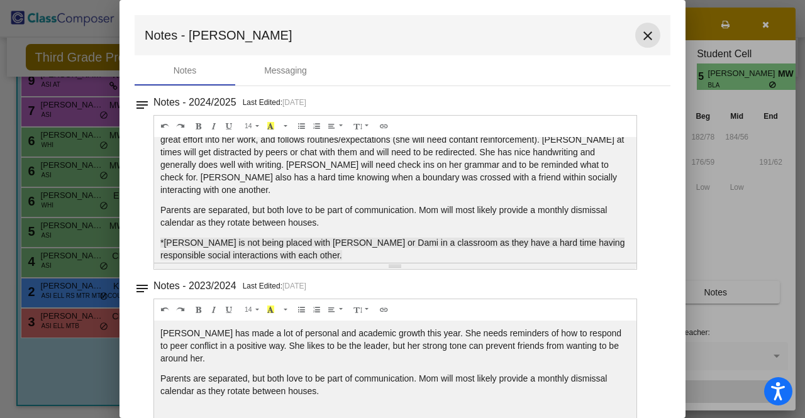
click at [642, 40] on mat-icon "close" at bounding box center [647, 35] width 15 height 15
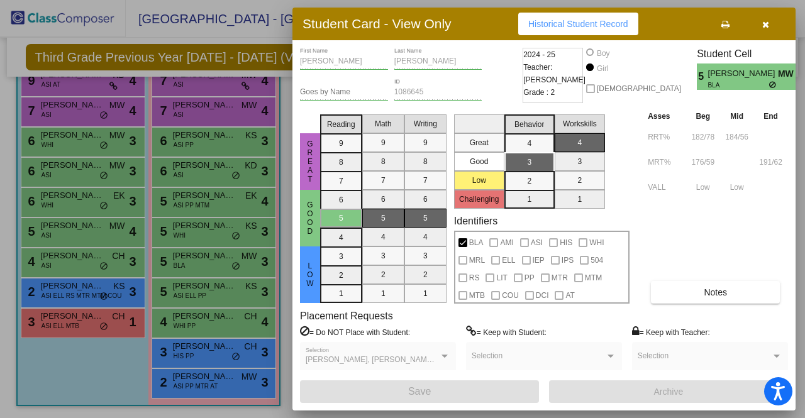
click at [87, 385] on div at bounding box center [402, 209] width 805 height 418
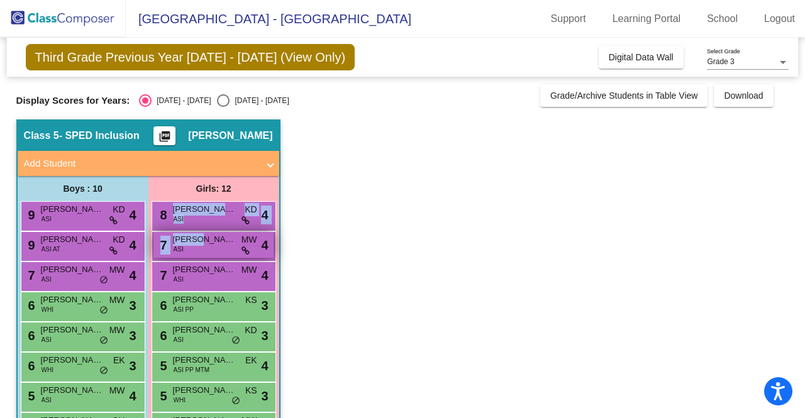
drag, startPoint x: 184, startPoint y: 215, endPoint x: 199, endPoint y: 234, distance: 24.6
click at [199, 236] on div "8 Keerthana Dasari ASI KD lock do_not_disturb_alt 4 7 Aadhya Nagula ASI MW lock…" at bounding box center [213, 382] width 124 height 362
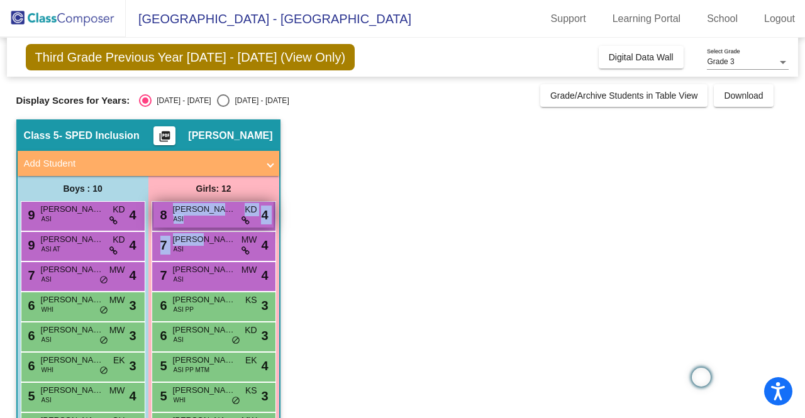
click at [197, 215] on div "8 Keerthana Dasari ASI KD lock do_not_disturb_alt 4" at bounding box center [213, 215] width 120 height 26
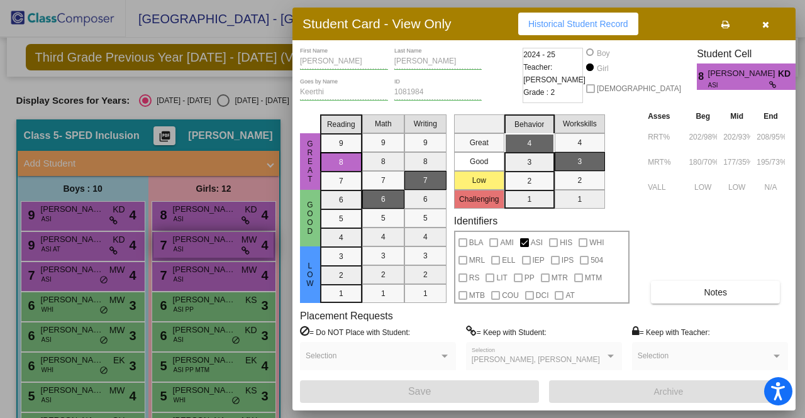
click at [217, 248] on div at bounding box center [402, 209] width 805 height 418
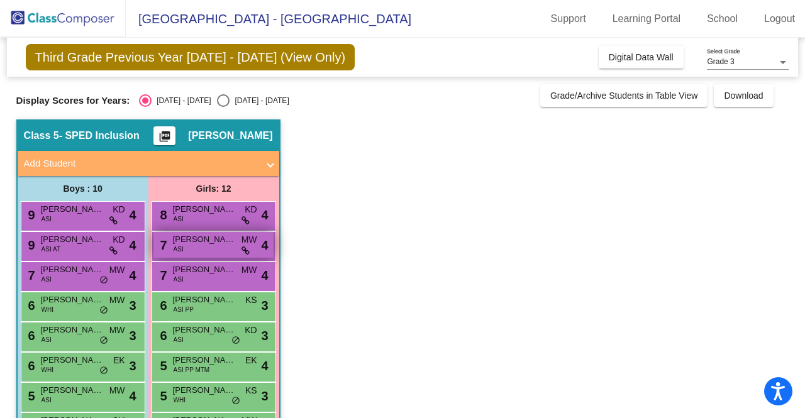
click at [217, 248] on div "7 Aadhya Nagula ASI MW lock do_not_disturb_alt 4" at bounding box center [213, 245] width 120 height 26
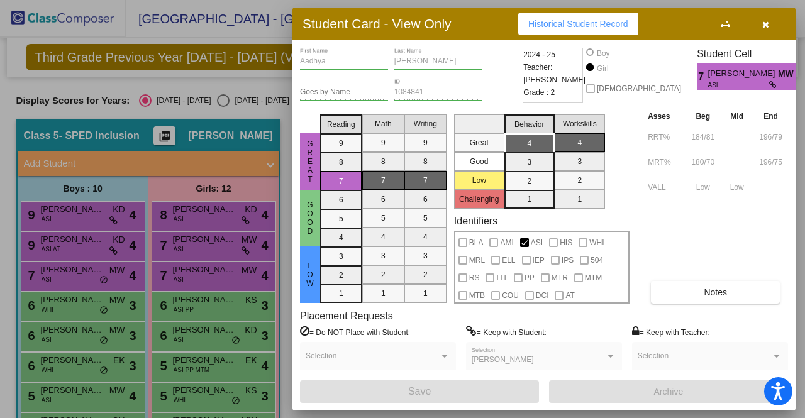
click at [231, 278] on div at bounding box center [402, 209] width 805 height 418
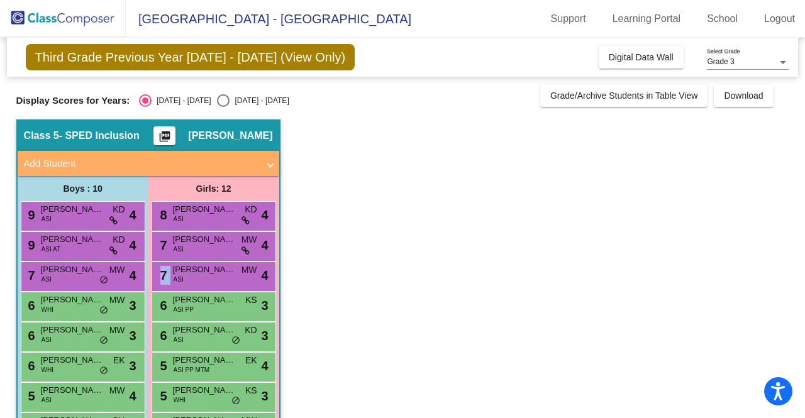
click at [231, 278] on div "7 Sarayu Dhanekula ASI MW lock do_not_disturb_alt 4" at bounding box center [213, 275] width 120 height 26
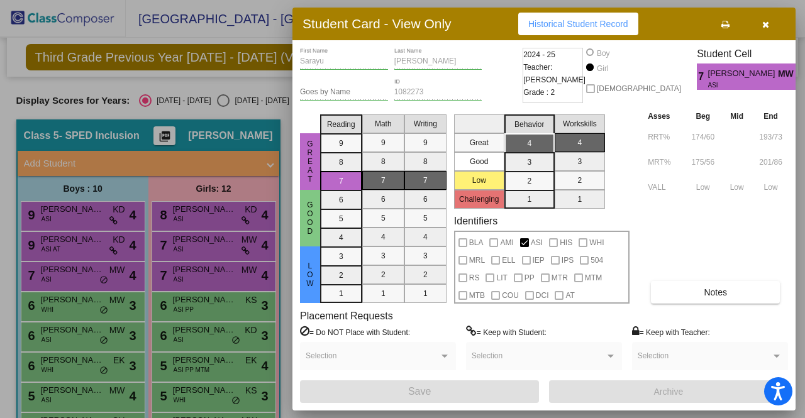
click at [216, 317] on div at bounding box center [402, 209] width 805 height 418
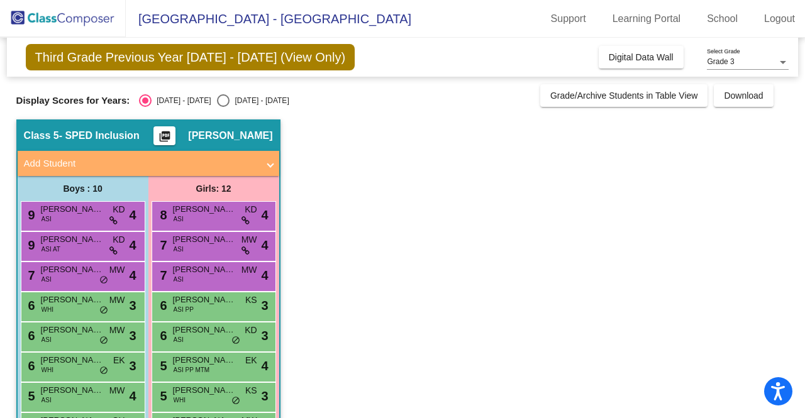
click at [216, 317] on div "6 Naina Gitay ASI PP KS lock do_not_disturb_alt 3" at bounding box center [213, 305] width 120 height 26
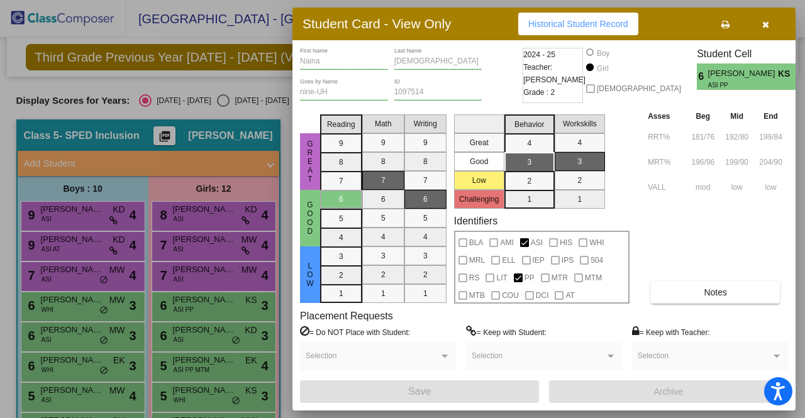
click at [216, 338] on div at bounding box center [402, 209] width 805 height 418
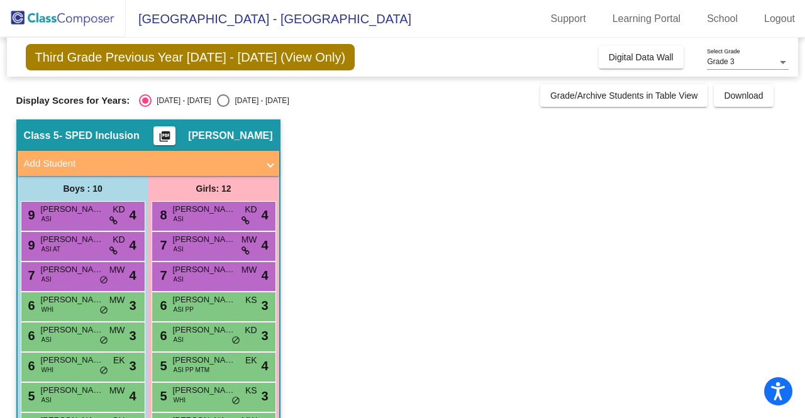
click at [216, 338] on div "6 Trishtina Tran ASI KD lock do_not_disturb_alt 3" at bounding box center [213, 335] width 120 height 26
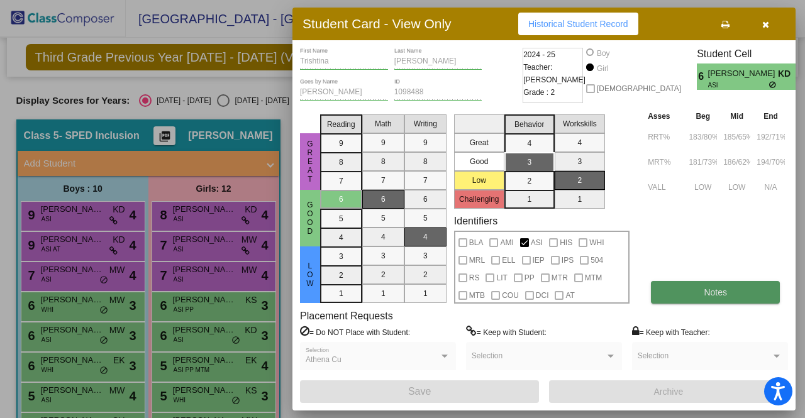
click at [740, 287] on button "Notes" at bounding box center [715, 292] width 129 height 23
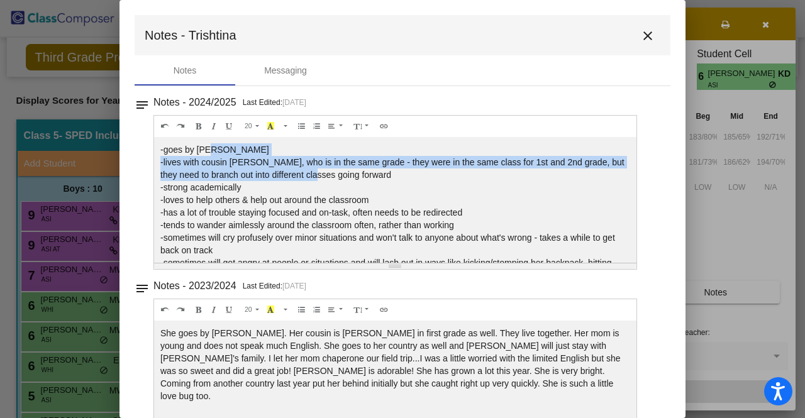
drag, startPoint x: 209, startPoint y: 153, endPoint x: 329, endPoint y: 174, distance: 122.5
click at [329, 174] on p "-goes by Tina -lives with cousin Athena, who is in the same grade - they were i…" at bounding box center [395, 212] width 470 height 138
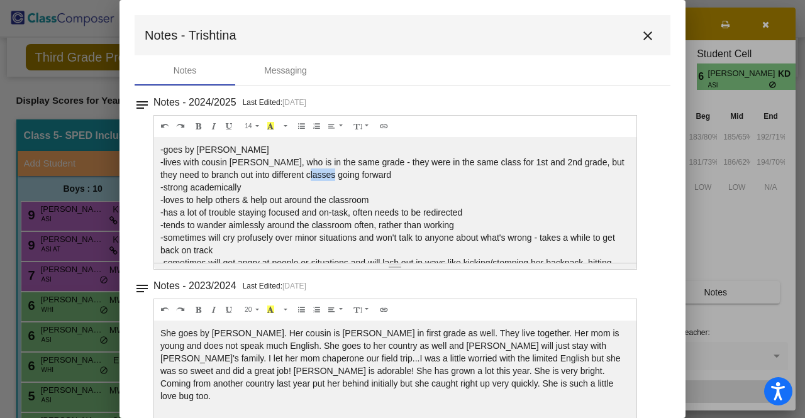
click at [329, 174] on p "-goes by Tina -lives with cousin Athena, who is in the same grade - they were i…" at bounding box center [395, 212] width 470 height 138
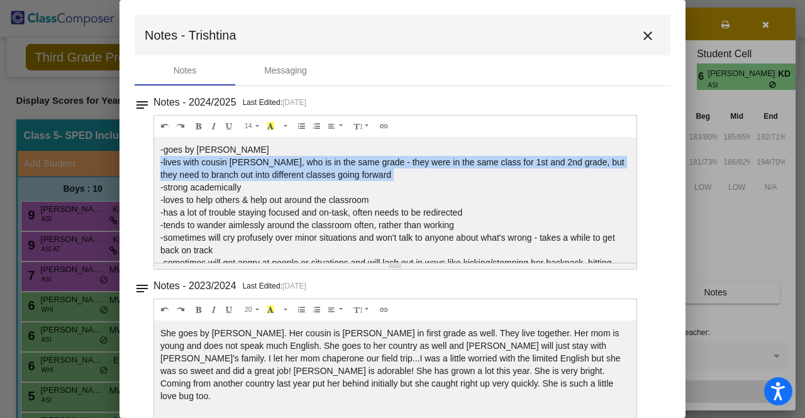
click at [329, 174] on p "-goes by Tina -lives with cousin Athena, who is in the same grade - they were i…" at bounding box center [395, 212] width 470 height 138
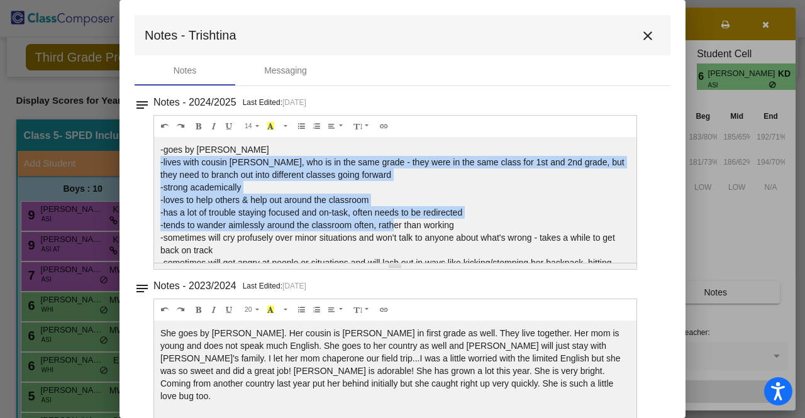
drag, startPoint x: 394, startPoint y: 223, endPoint x: 394, endPoint y: 177, distance: 46.5
click at [395, 177] on p "-goes by Tina -lives with cousin Athena, who is in the same grade - they were i…" at bounding box center [395, 212] width 470 height 138
click at [394, 177] on p "-goes by Tina -lives with cousin Athena, who is in the same grade - they were i…" at bounding box center [395, 212] width 470 height 138
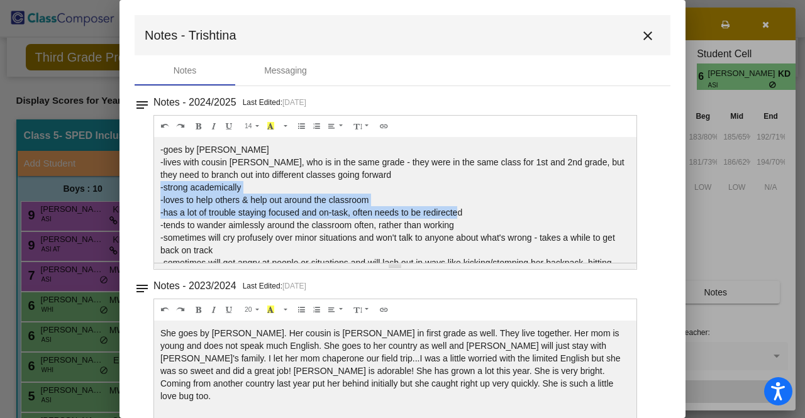
drag, startPoint x: 460, startPoint y: 211, endPoint x: 459, endPoint y: 187, distance: 23.3
click at [459, 187] on p "-goes by Tina -lives with cousin Athena, who is in the same grade - they were i…" at bounding box center [395, 212] width 470 height 138
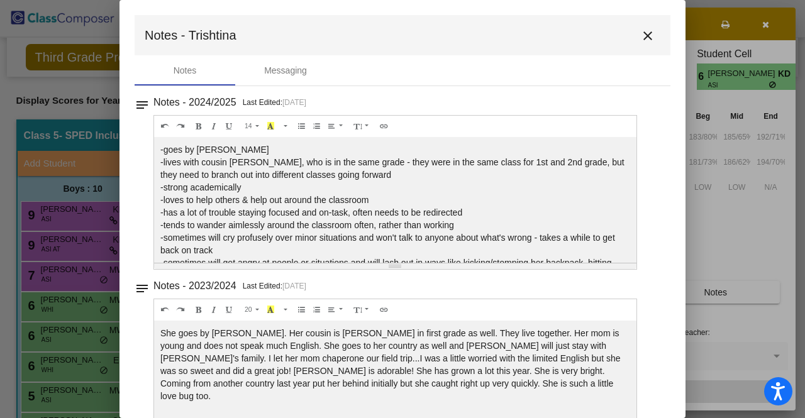
click at [516, 199] on p "-goes by Tina -lives with cousin Athena, who is in the same grade - they were i…" at bounding box center [395, 212] width 470 height 138
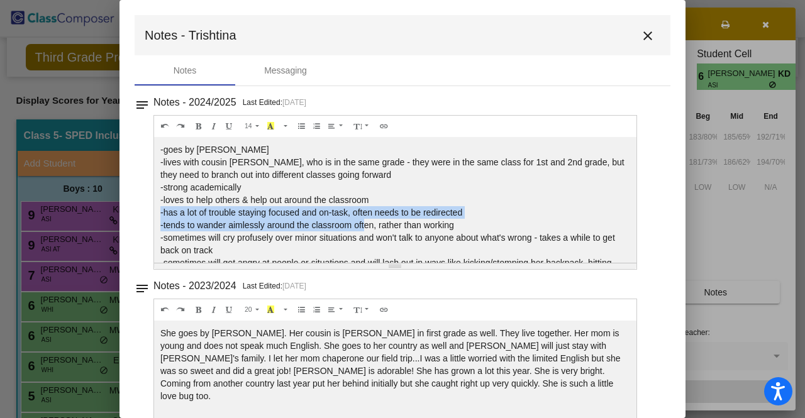
drag, startPoint x: 363, startPoint y: 226, endPoint x: 475, endPoint y: 217, distance: 112.8
click at [475, 217] on p "-goes by Tina -lives with cousin Athena, who is in the same grade - they were i…" at bounding box center [395, 212] width 470 height 138
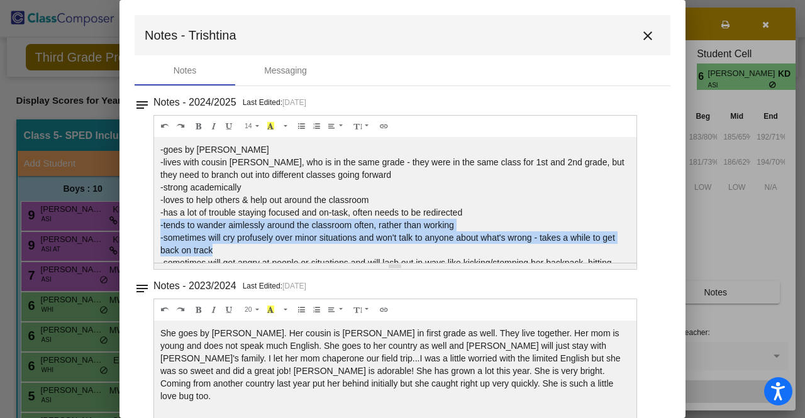
drag, startPoint x: 471, startPoint y: 248, endPoint x: 472, endPoint y: 224, distance: 23.9
click at [472, 224] on p "-goes by Tina -lives with cousin Athena, who is in the same grade - they were i…" at bounding box center [395, 212] width 470 height 138
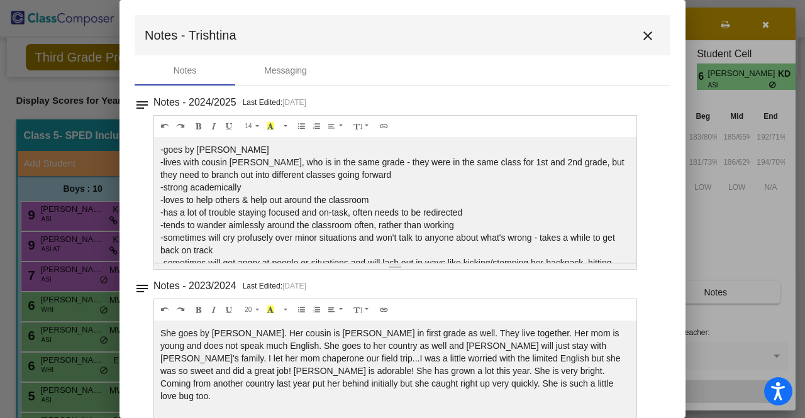
scroll to position [33, 0]
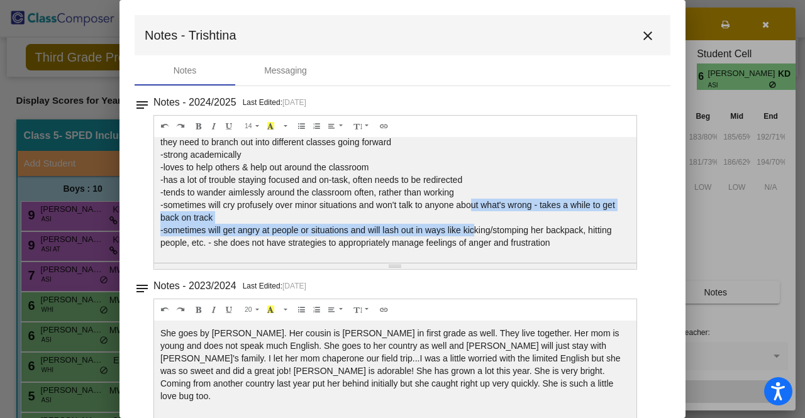
drag, startPoint x: 472, startPoint y: 224, endPoint x: 471, endPoint y: 207, distance: 17.6
click at [471, 207] on p "-goes by Tina -lives with cousin Athena, who is in the same grade - they were i…" at bounding box center [395, 180] width 470 height 138
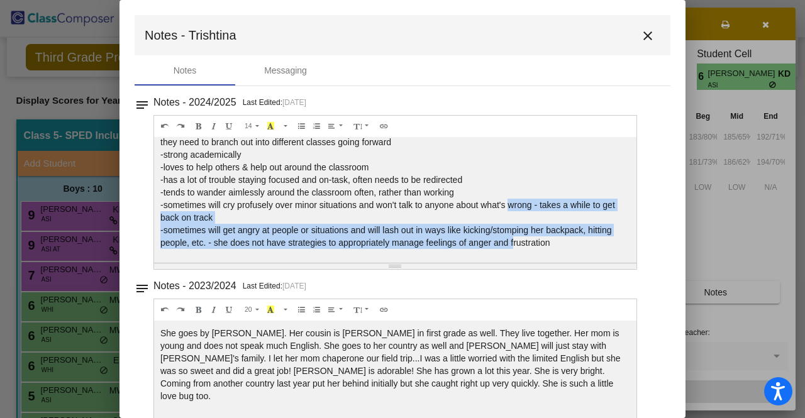
drag, startPoint x: 512, startPoint y: 238, endPoint x: 510, endPoint y: 205, distance: 33.4
click at [510, 205] on p "-goes by Tina -lives with cousin Athena, who is in the same grade - they were i…" at bounding box center [395, 180] width 470 height 138
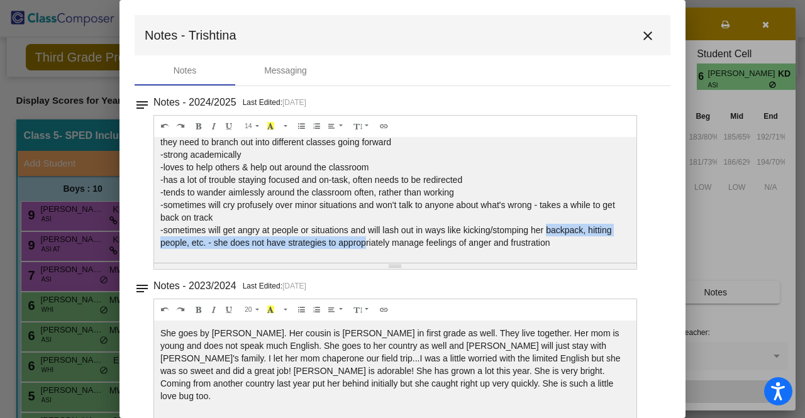
drag, startPoint x: 365, startPoint y: 241, endPoint x: 548, endPoint y: 232, distance: 183.2
click at [547, 232] on p "-goes by Tina -lives with cousin Athena, who is in the same grade - they were i…" at bounding box center [395, 180] width 470 height 138
click at [642, 36] on mat-icon "close" at bounding box center [647, 35] width 15 height 15
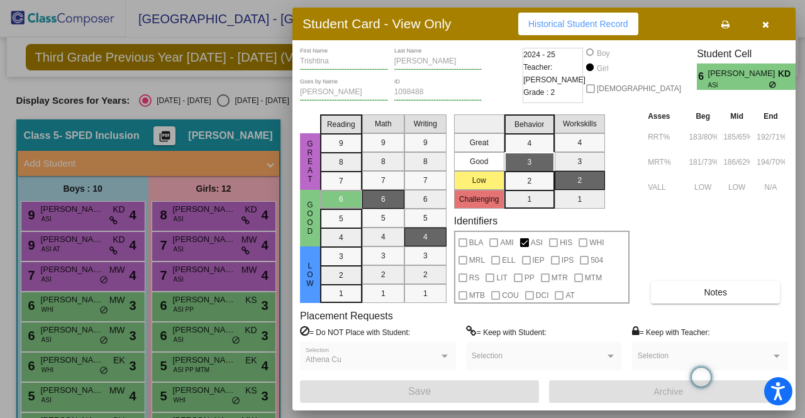
click at [216, 366] on div at bounding box center [402, 209] width 805 height 418
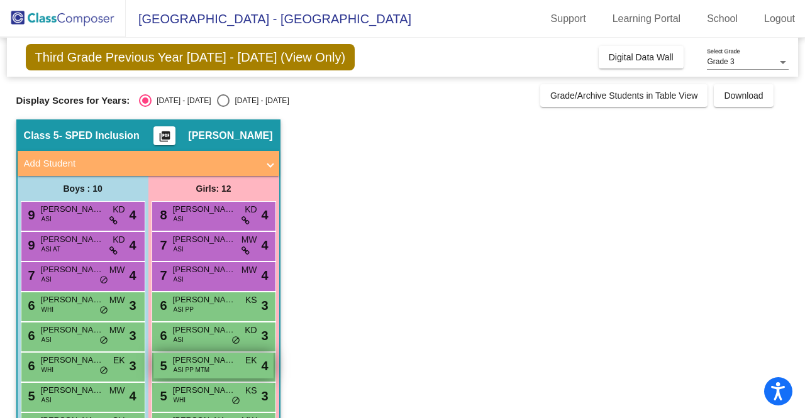
click at [216, 367] on div "5 Soha Khan ASI PP MTM EK lock do_not_disturb_alt 4" at bounding box center [213, 366] width 120 height 26
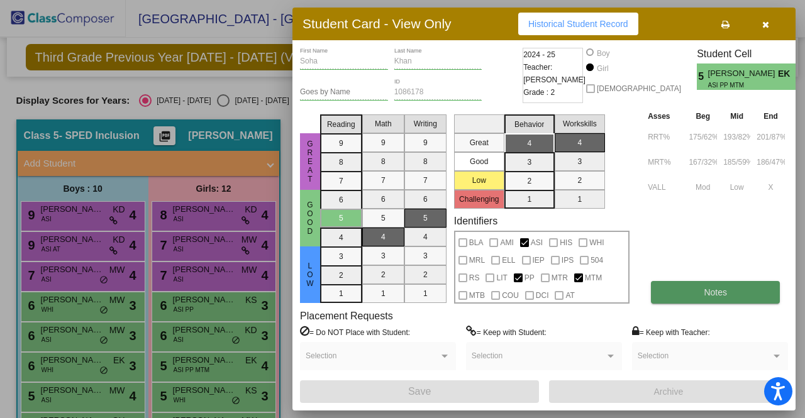
click at [732, 291] on button "Notes" at bounding box center [715, 292] width 129 height 23
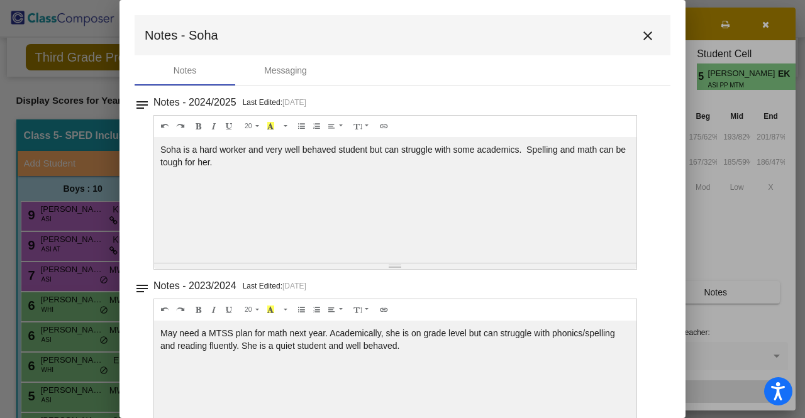
click at [278, 153] on div "Soha is a hard worker and very well behaved student but can struggle with some …" at bounding box center [395, 200] width 482 height 126
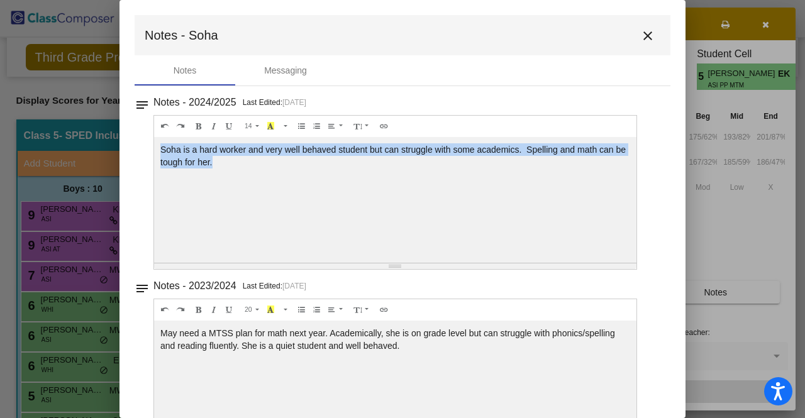
click at [278, 153] on div "Soha is a hard worker and very well behaved student but can struggle with some …" at bounding box center [395, 200] width 482 height 126
click at [282, 163] on div "Soha is a hard worker and very well behaved student but can struggle with some …" at bounding box center [395, 200] width 482 height 126
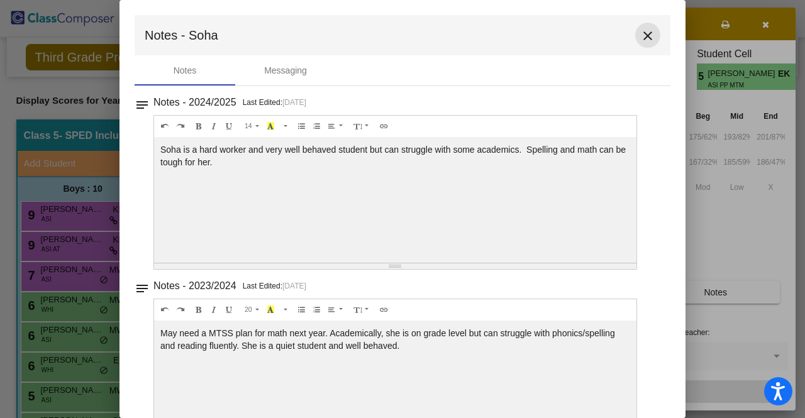
click at [640, 37] on mat-icon "close" at bounding box center [647, 35] width 15 height 15
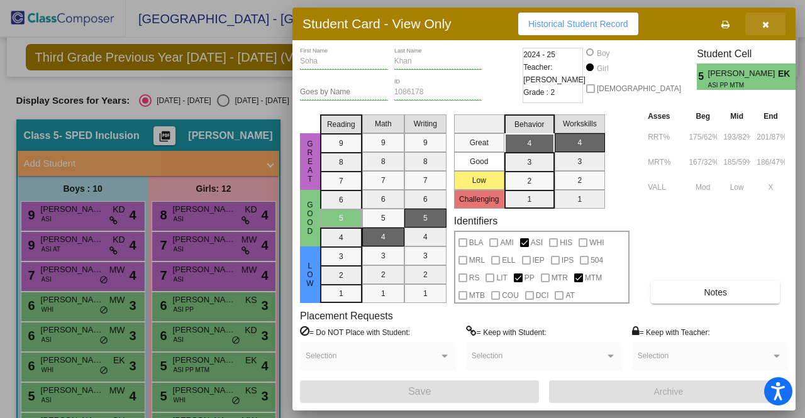
click at [766, 28] on icon "button" at bounding box center [765, 24] width 7 height 9
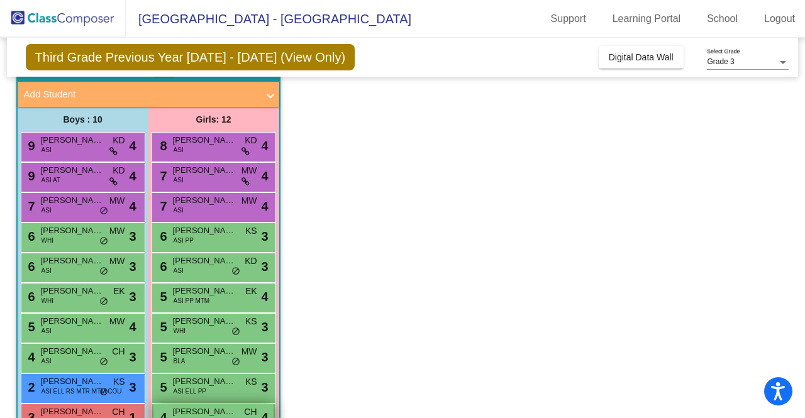
scroll to position [126, 0]
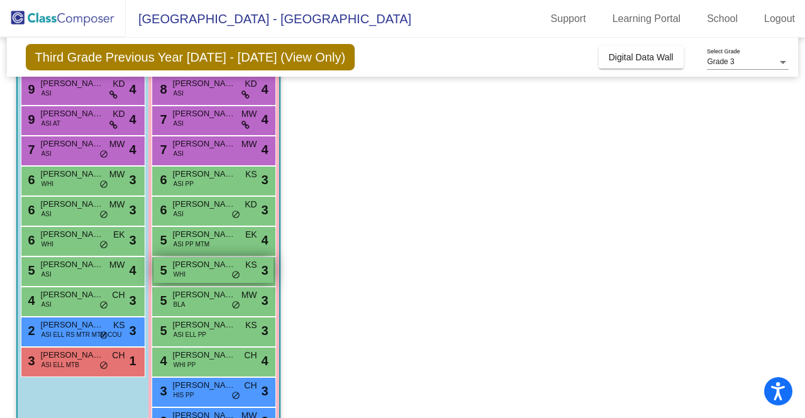
click at [203, 268] on span "Elyse Handwerk" at bounding box center [204, 264] width 63 height 13
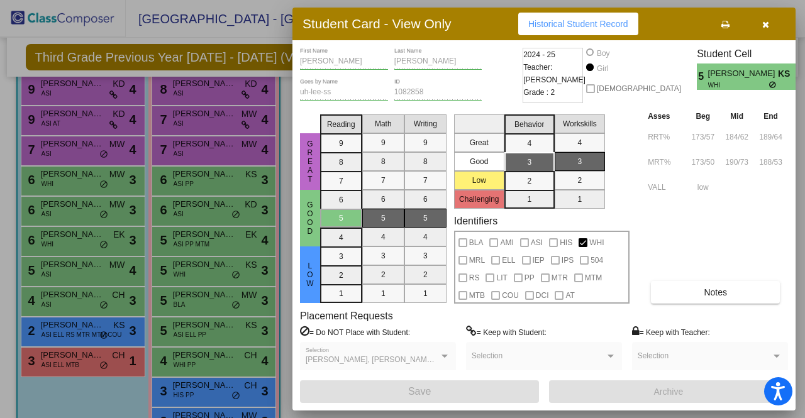
click at [206, 305] on div at bounding box center [402, 209] width 805 height 418
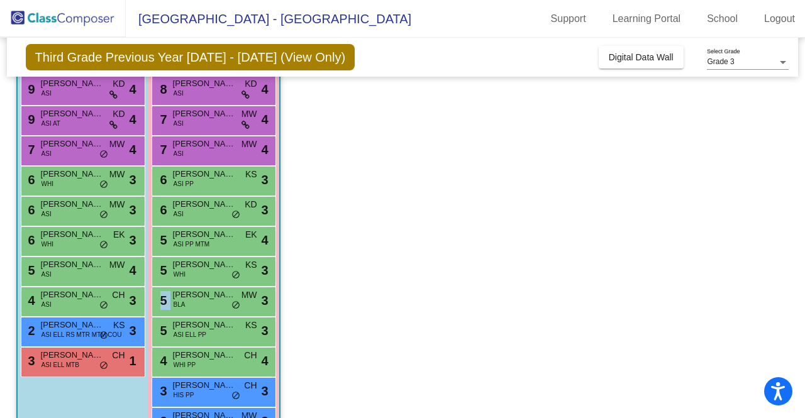
click at [206, 305] on div "5 Riley Wilson BLA MW lock do_not_disturb_alt 3" at bounding box center [213, 300] width 120 height 26
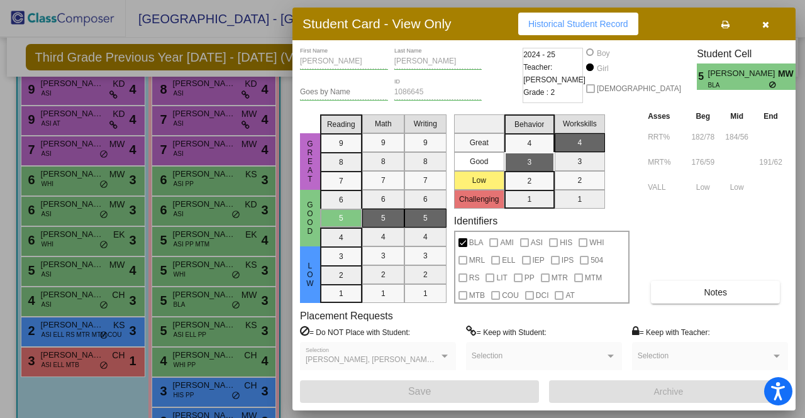
click at [202, 329] on div at bounding box center [402, 209] width 805 height 418
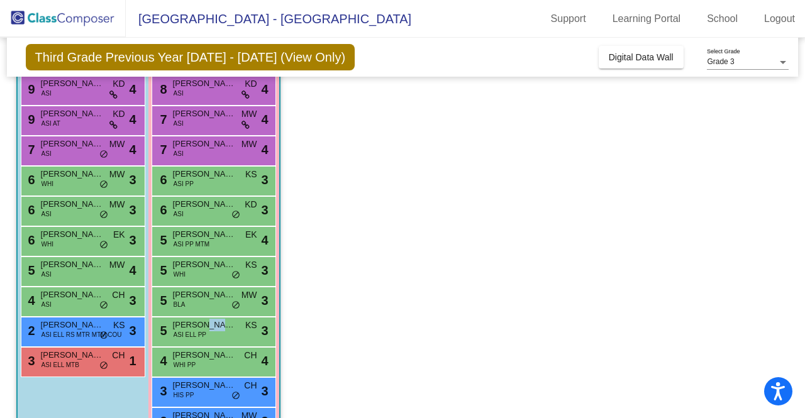
click at [202, 329] on span "Ruhani Patel" at bounding box center [204, 325] width 63 height 13
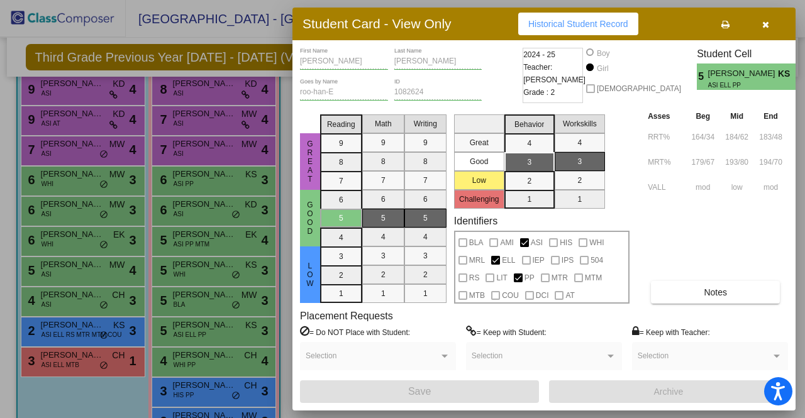
click at [195, 364] on div at bounding box center [402, 209] width 805 height 418
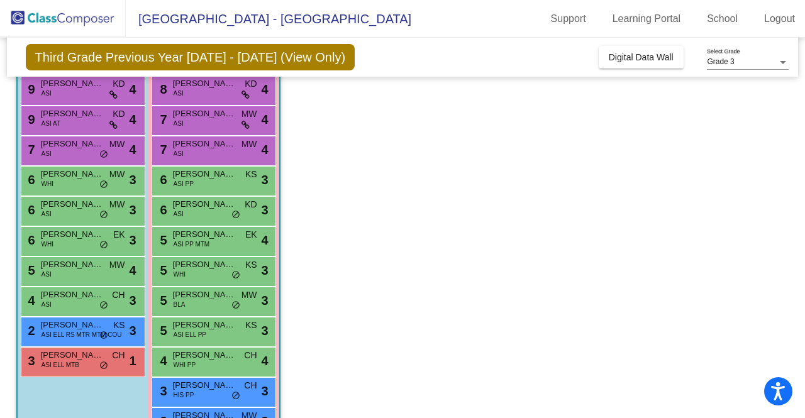
click at [195, 364] on span "WHI PP" at bounding box center [184, 364] width 23 height 9
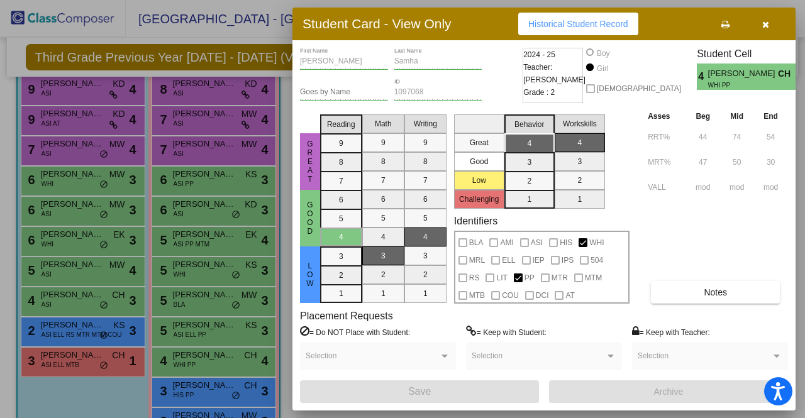
click at [192, 394] on div at bounding box center [402, 209] width 805 height 418
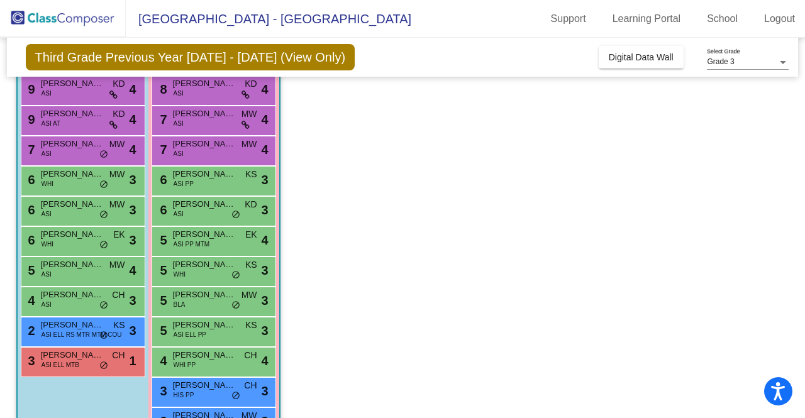
click at [192, 394] on span "HIS PP" at bounding box center [183, 394] width 21 height 9
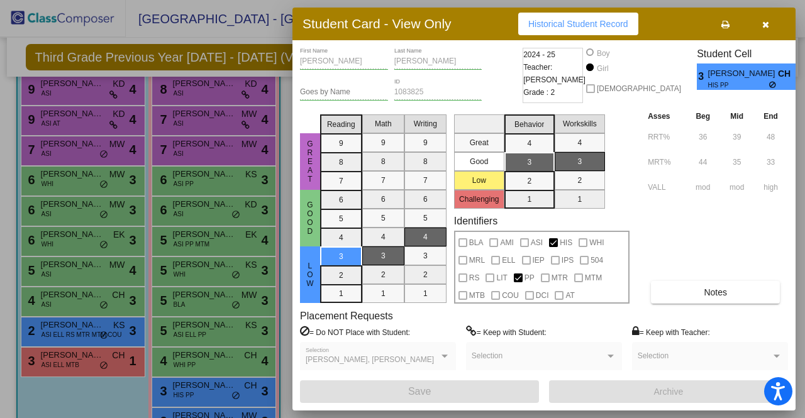
click at [192, 393] on div at bounding box center [402, 209] width 805 height 418
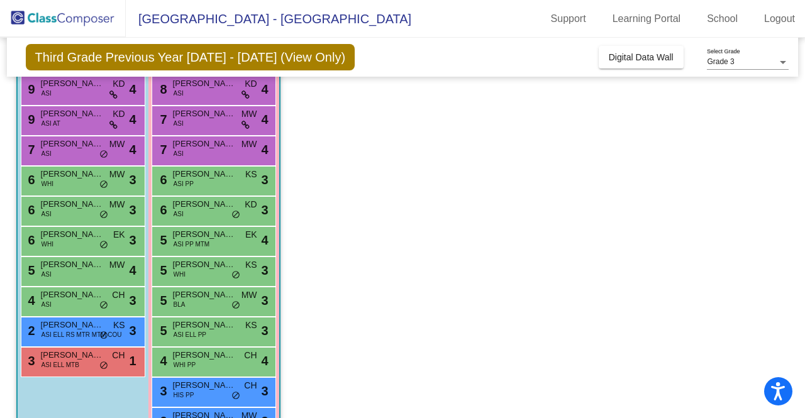
scroll to position [165, 0]
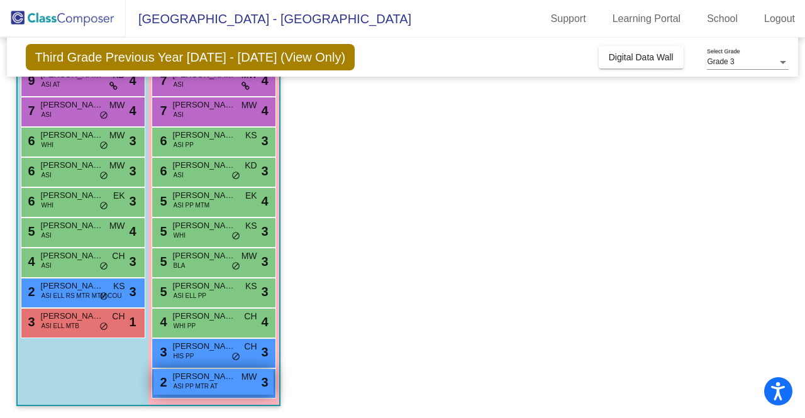
click at [192, 382] on span "ASI PP MTR AT" at bounding box center [195, 386] width 45 height 9
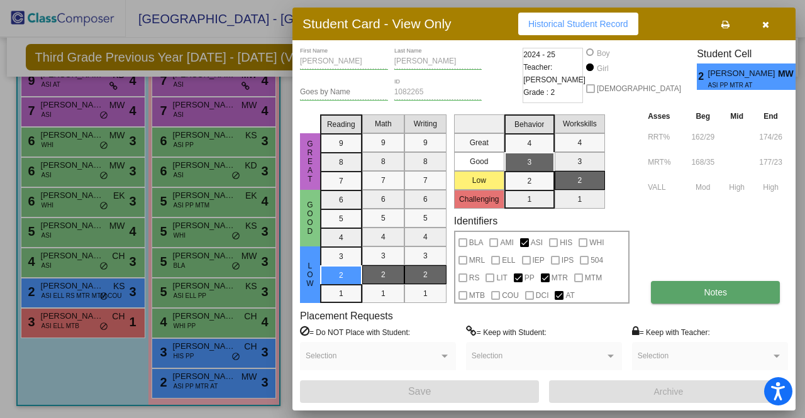
click at [718, 290] on span "Notes" at bounding box center [714, 292] width 23 height 10
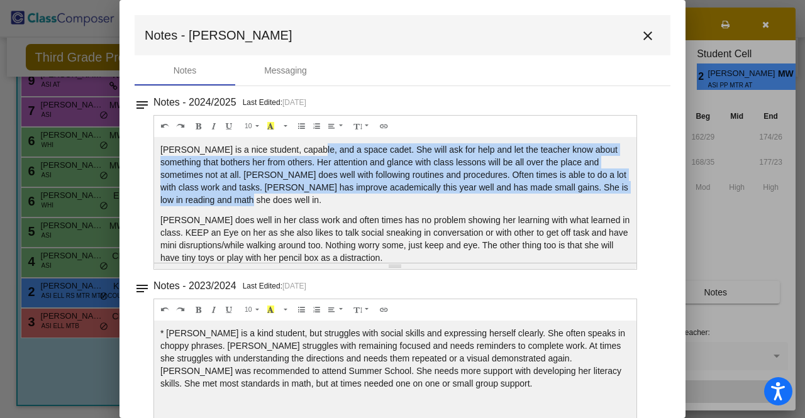
drag, startPoint x: 303, startPoint y: 150, endPoint x: 309, endPoint y: 199, distance: 49.4
click at [309, 199] on p "Varnika is a nice student, capable, and a space cadet. She will ask for help an…" at bounding box center [395, 174] width 470 height 63
drag, startPoint x: 377, startPoint y: 150, endPoint x: 384, endPoint y: 206, distance: 55.7
click at [384, 206] on p "Varnika is a nice student, capable, and a space cadet. She will ask for help an…" at bounding box center [395, 174] width 470 height 63
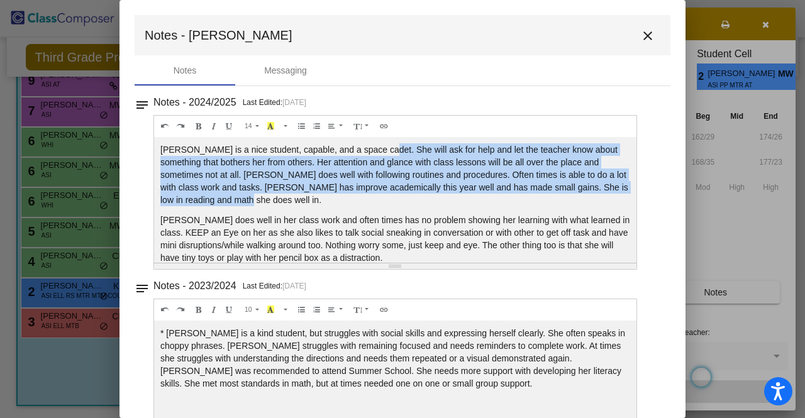
click at [384, 205] on p "Varnika is a nice student, capable, and a space cadet. She will ask for help an…" at bounding box center [395, 174] width 470 height 63
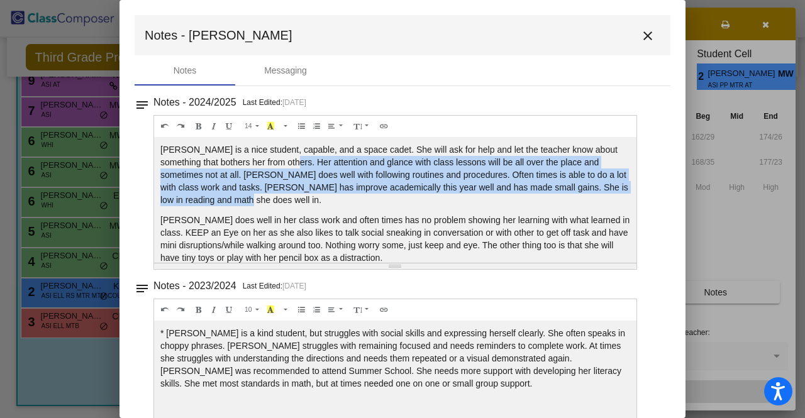
drag, startPoint x: 277, startPoint y: 159, endPoint x: 291, endPoint y: 194, distance: 37.2
click at [291, 194] on p "Varnika is a nice student, capable, and a space cadet. She will ask for help an…" at bounding box center [395, 174] width 470 height 63
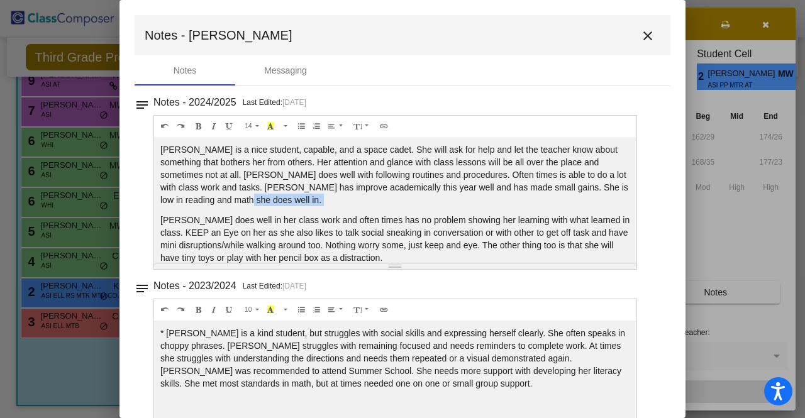
click at [291, 194] on p "Varnika is a nice student, capable, and a space cadet. She will ask for help an…" at bounding box center [395, 174] width 470 height 63
click at [291, 195] on p "Varnika is a nice student, capable, and a space cadet. She will ask for help an…" at bounding box center [395, 174] width 470 height 63
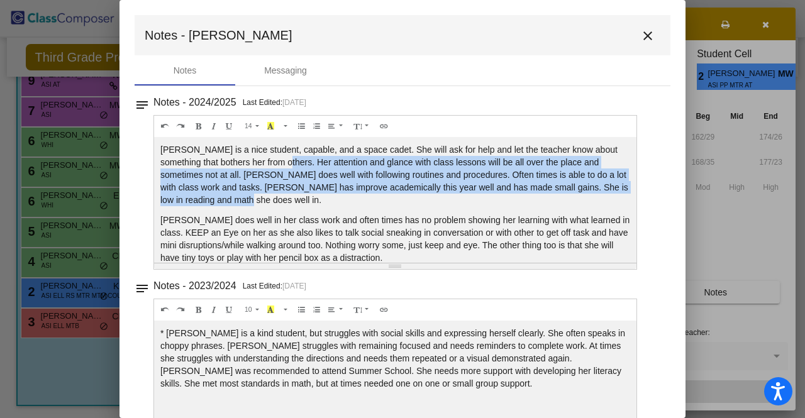
drag, startPoint x: 272, startPoint y: 160, endPoint x: 286, endPoint y: 193, distance: 36.3
click at [286, 193] on p "Varnika is a nice student, capable, and a space cadet. She will ask for help an…" at bounding box center [395, 174] width 470 height 63
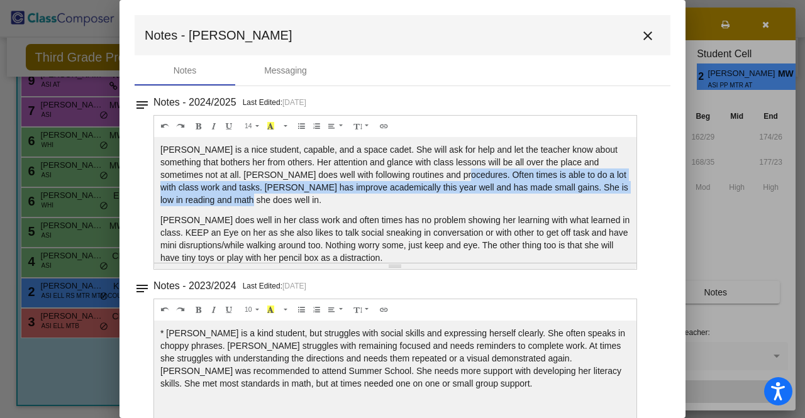
drag, startPoint x: 419, startPoint y: 179, endPoint x: 509, endPoint y: 194, distance: 91.8
click at [509, 194] on p "Varnika is a nice student, capable, and a space cadet. She will ask for help an…" at bounding box center [395, 174] width 470 height 63
click at [509, 195] on p "Varnika is a nice student, capable, and a space cadet. She will ask for help an…" at bounding box center [395, 174] width 470 height 63
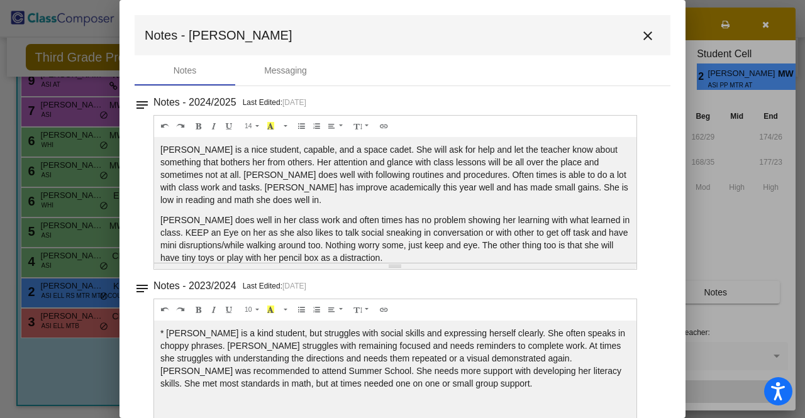
click at [544, 196] on p "Varnika is a nice student, capable, and a space cadet. She will ask for help an…" at bounding box center [395, 174] width 470 height 63
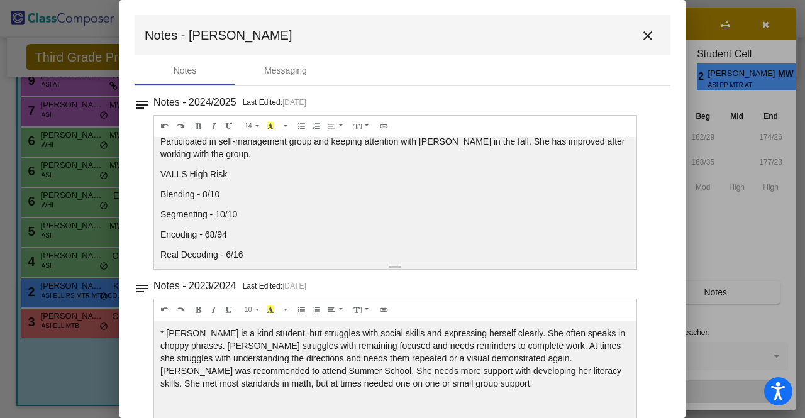
scroll to position [189, 0]
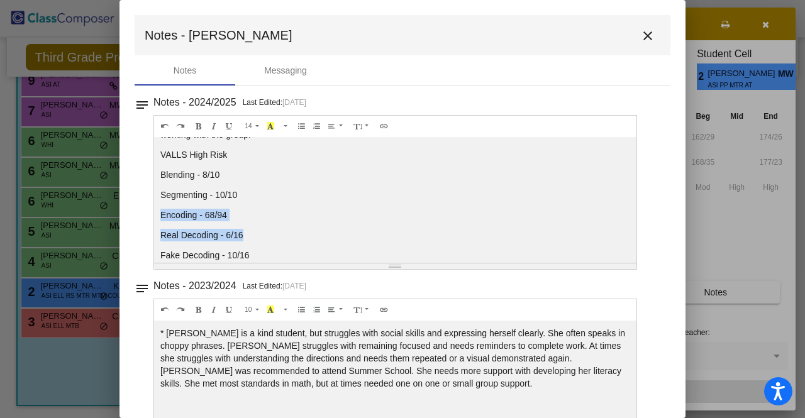
drag, startPoint x: 306, startPoint y: 226, endPoint x: 305, endPoint y: 185, distance: 40.9
click at [305, 186] on div "Varnika is a nice student, capable, and a space cadet. She will ask for help an…" at bounding box center [395, 200] width 482 height 126
click at [305, 185] on div "Varnika is a nice student, capable, and a space cadet. She will ask for help an…" at bounding box center [395, 200] width 482 height 126
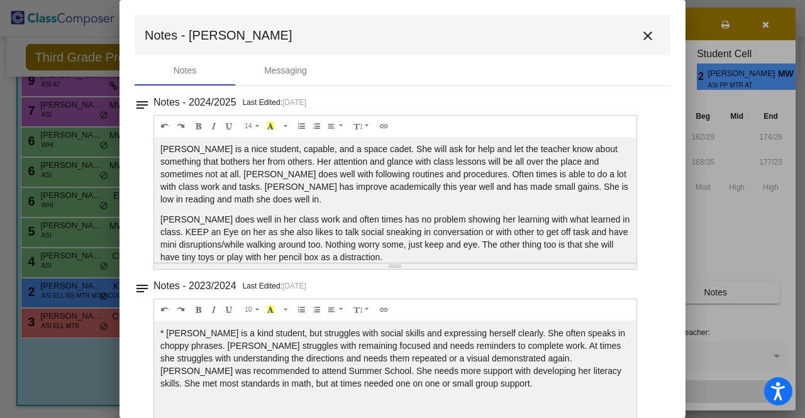
scroll to position [0, 0]
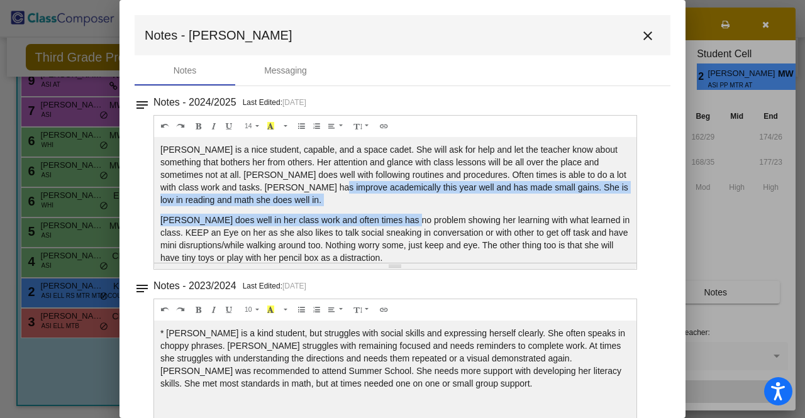
drag, startPoint x: 305, startPoint y: 187, endPoint x: 402, endPoint y: 224, distance: 104.5
click at [402, 224] on div "Varnika is a nice student, capable, and a space cadet. She will ask for help an…" at bounding box center [395, 200] width 482 height 126
click at [402, 224] on p "Varnika does well in her class work and often times has no problem showing her …" at bounding box center [395, 239] width 470 height 50
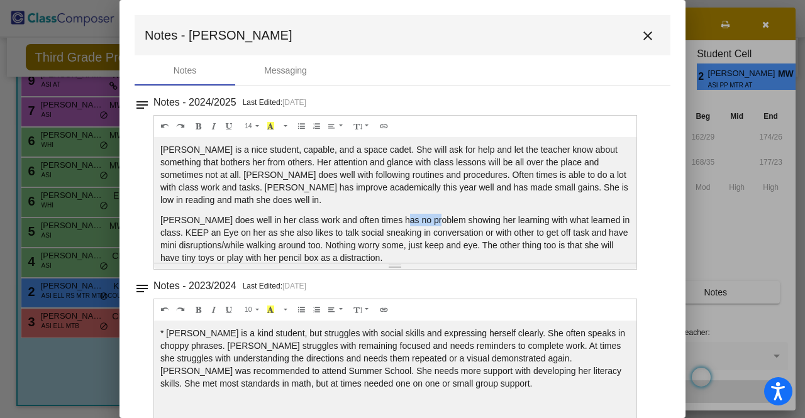
click at [402, 224] on p "Varnika does well in her class work and often times has no problem showing her …" at bounding box center [395, 239] width 470 height 50
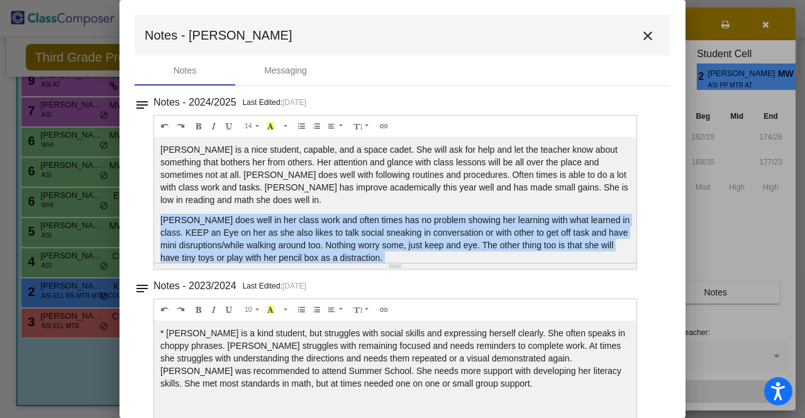
click at [402, 224] on p "Varnika does well in her class work and often times has no problem showing her …" at bounding box center [395, 239] width 470 height 50
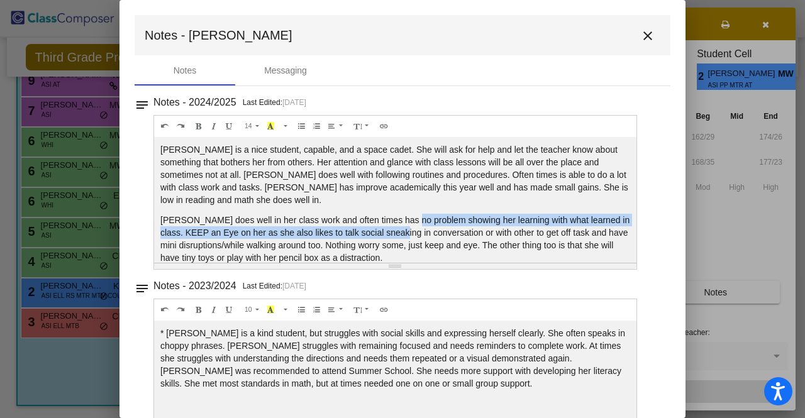
drag, startPoint x: 400, startPoint y: 214, endPoint x: 405, endPoint y: 233, distance: 19.4
click at [405, 233] on p "Varnika does well in her class work and often times has no problem showing her …" at bounding box center [395, 239] width 470 height 50
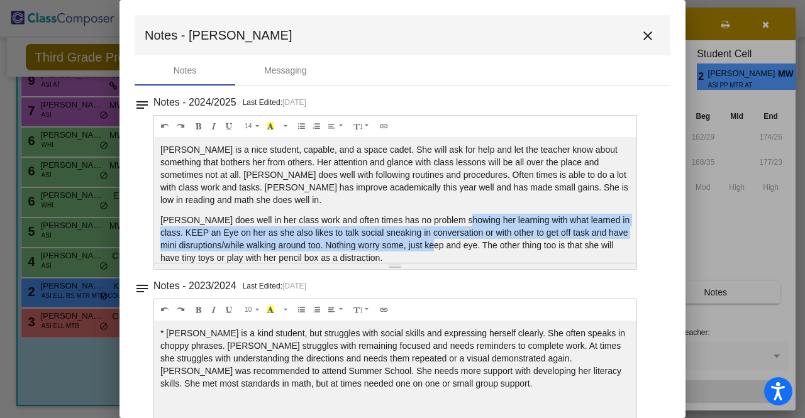
drag, startPoint x: 458, startPoint y: 224, endPoint x: 461, endPoint y: 243, distance: 19.2
click at [461, 245] on p "Varnika does well in her class work and often times has no problem showing her …" at bounding box center [395, 239] width 470 height 50
click at [461, 243] on p "Varnika does well in her class work and often times has no problem showing her …" at bounding box center [395, 239] width 470 height 50
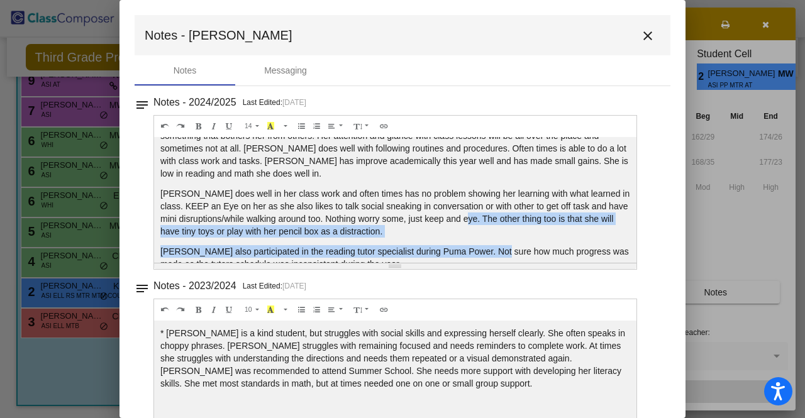
drag, startPoint x: 490, startPoint y: 246, endPoint x: 490, endPoint y: 258, distance: 12.6
click at [490, 258] on div "Varnika is a nice student, capable, and a space cadet. She will ask for help an…" at bounding box center [395, 200] width 482 height 126
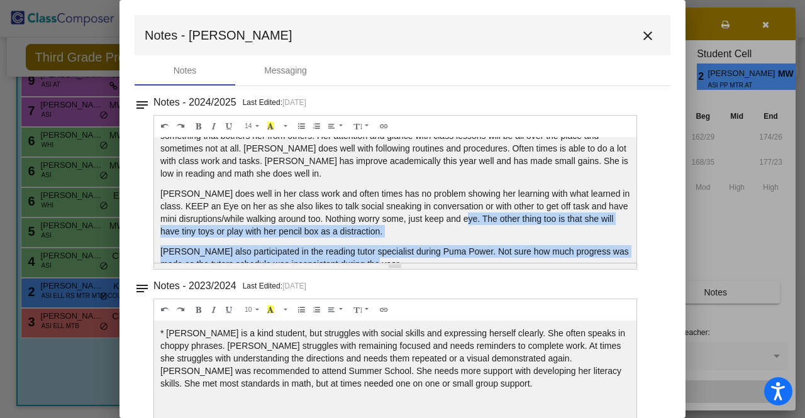
scroll to position [31, 0]
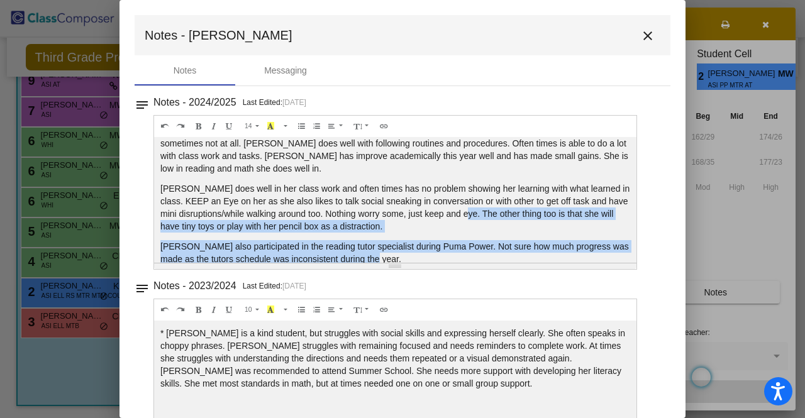
click at [477, 228] on p "Varnika does well in her class work and often times has no problem showing her …" at bounding box center [395, 207] width 470 height 50
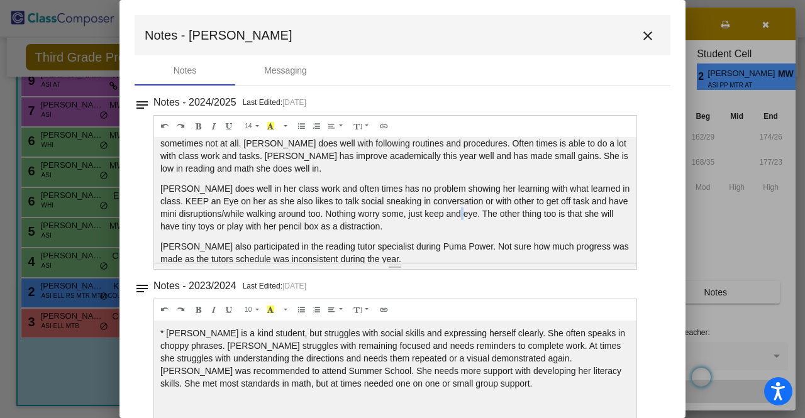
click at [485, 207] on p "Varnika does well in her class work and often times has no problem showing her …" at bounding box center [395, 207] width 470 height 50
click at [434, 227] on p "Varnika does well in her class work and often times has no problem showing her …" at bounding box center [395, 207] width 470 height 50
click at [651, 33] on button "close" at bounding box center [647, 35] width 25 height 25
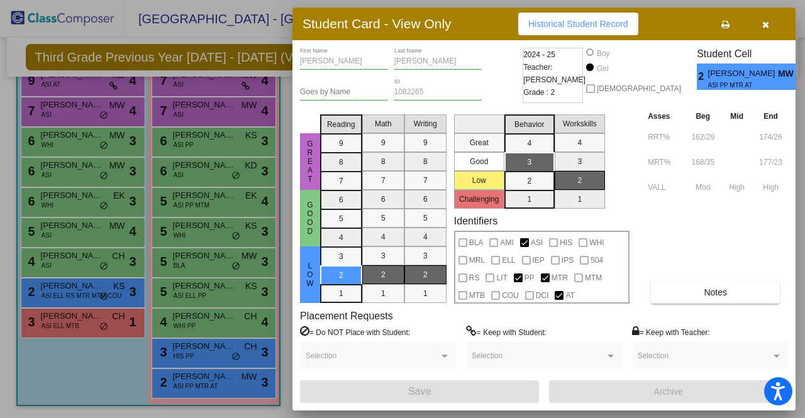
click at [87, 379] on div at bounding box center [402, 209] width 805 height 418
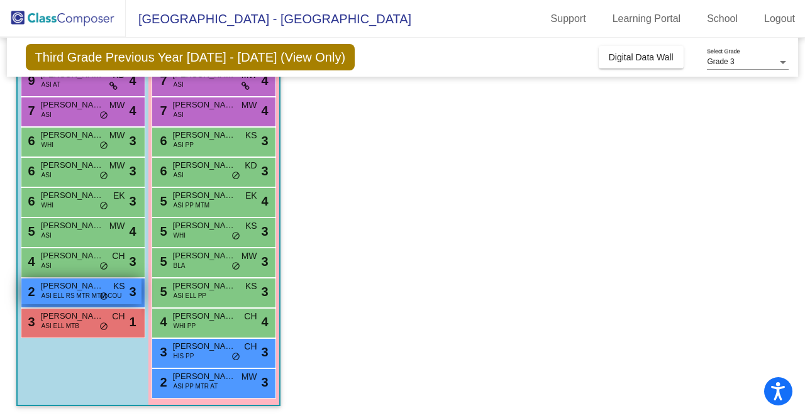
click at [67, 291] on span "ASI ELL RS MTR MTM COU" at bounding box center [81, 295] width 80 height 9
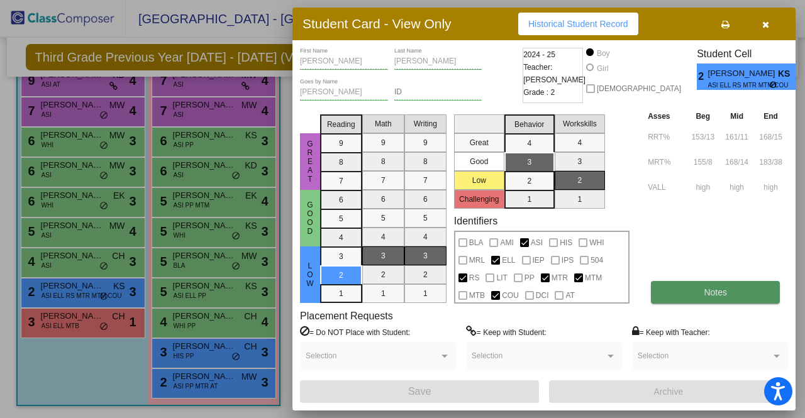
click at [707, 295] on span "Notes" at bounding box center [714, 292] width 23 height 10
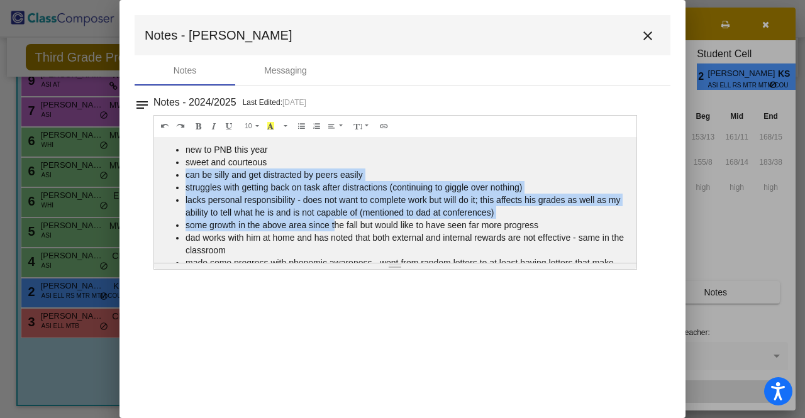
drag, startPoint x: 319, startPoint y: 163, endPoint x: 336, endPoint y: 223, distance: 61.9
click at [336, 223] on ul "new to PNB this year sweet and courteous can be silly and get distracted by pee…" at bounding box center [395, 224] width 470 height 163
click at [336, 223] on li "some growth in the above area since the fall but would like to have seen far mo…" at bounding box center [407, 225] width 444 height 13
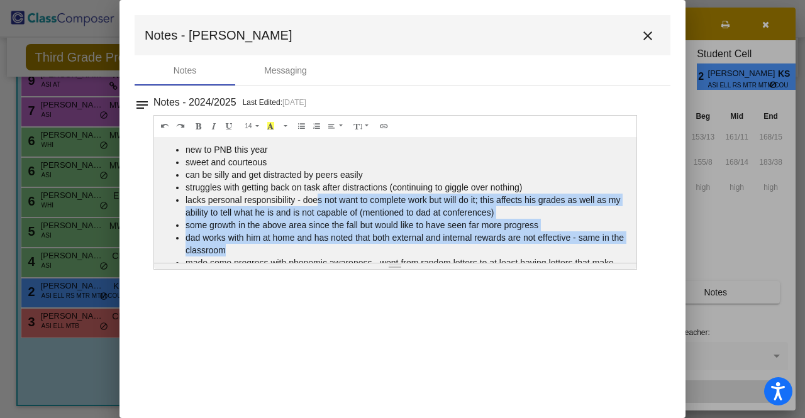
drag, startPoint x: 317, startPoint y: 201, endPoint x: 321, endPoint y: 251, distance: 50.5
click at [321, 251] on ul "new to PNB this year sweet and courteous can be silly and get distracted by pee…" at bounding box center [395, 224] width 470 height 163
click at [321, 251] on li "dad works with him at home and has noted that both external and internal reward…" at bounding box center [407, 243] width 444 height 25
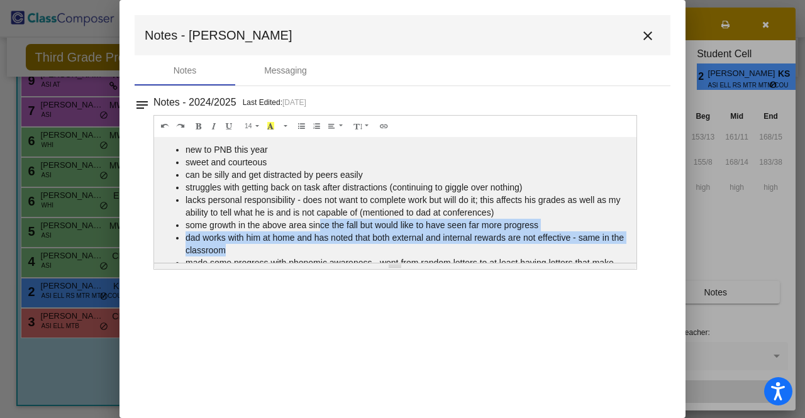
drag, startPoint x: 320, startPoint y: 251, endPoint x: 321, endPoint y: 229, distance: 21.4
click at [321, 229] on ul "new to PNB this year sweet and courteous can be silly and get distracted by pee…" at bounding box center [395, 224] width 470 height 163
click at [321, 229] on li "some growth in the above area since the fall but would like to have seen far mo…" at bounding box center [407, 225] width 444 height 13
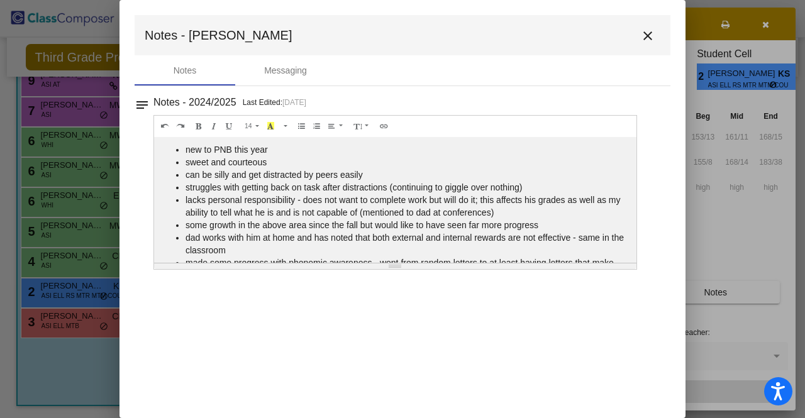
scroll to position [58, 0]
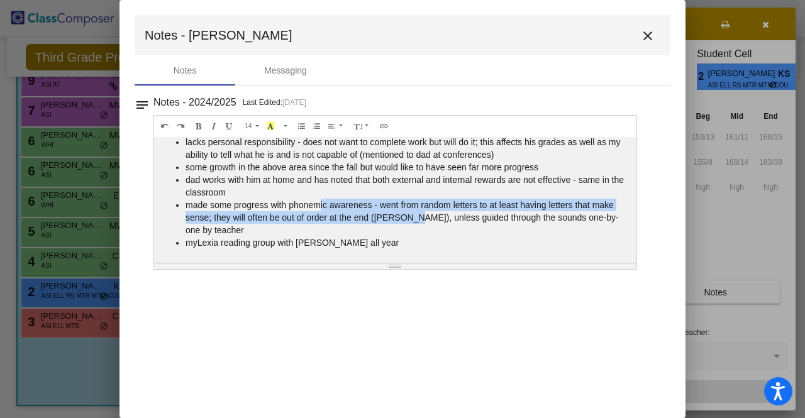
drag, startPoint x: 317, startPoint y: 206, endPoint x: 408, endPoint y: 216, distance: 91.0
click at [408, 216] on li "made some progress with phonemic awareness - went from random letters to at lea…" at bounding box center [407, 218] width 444 height 38
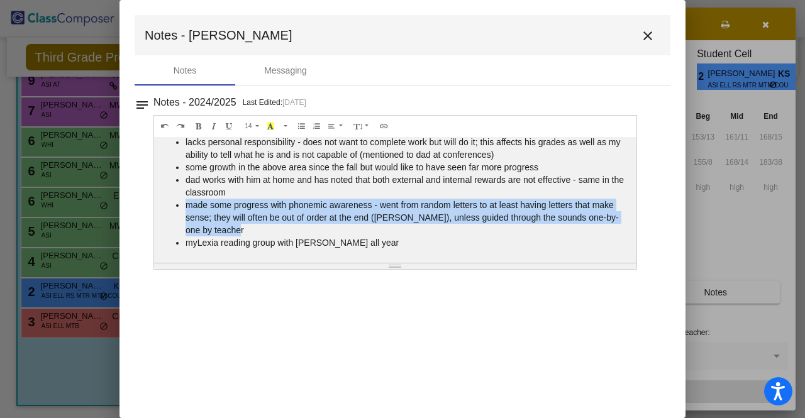
drag, startPoint x: 473, startPoint y: 197, endPoint x: 530, endPoint y: 234, distance: 67.6
click at [530, 234] on ul "new to PNB this year sweet and courteous can be silly and get distracted by pee…" at bounding box center [395, 166] width 470 height 163
click at [530, 234] on li "made some progress with phonemic awareness - went from random letters to at lea…" at bounding box center [407, 218] width 444 height 38
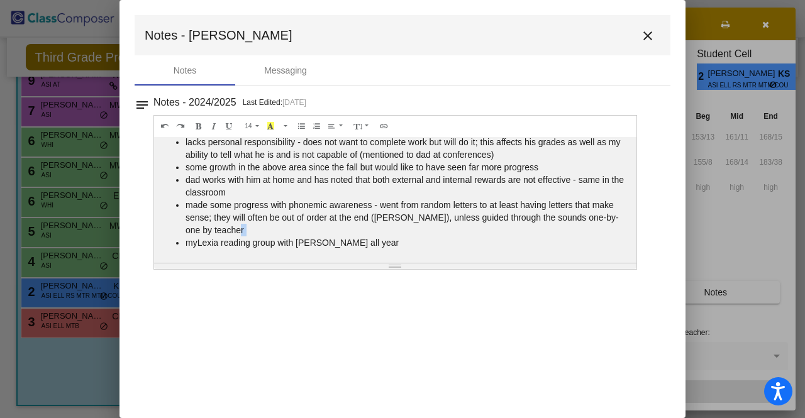
click at [530, 234] on li "made some progress with phonemic awareness - went from random letters to at lea…" at bounding box center [407, 218] width 444 height 38
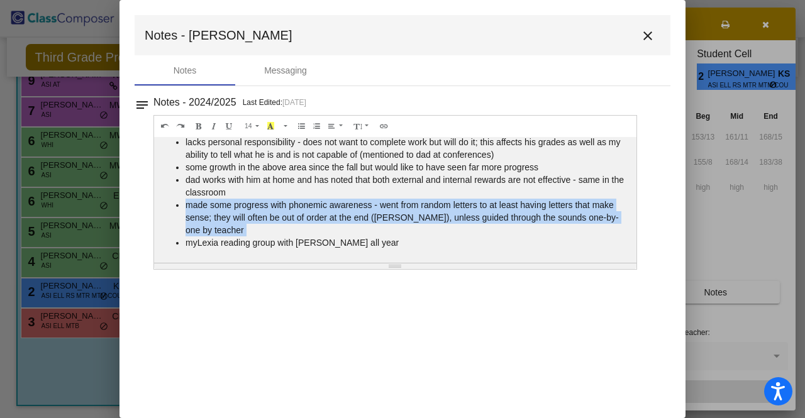
click at [530, 234] on li "made some progress with phonemic awareness - went from random letters to at lea…" at bounding box center [407, 218] width 444 height 38
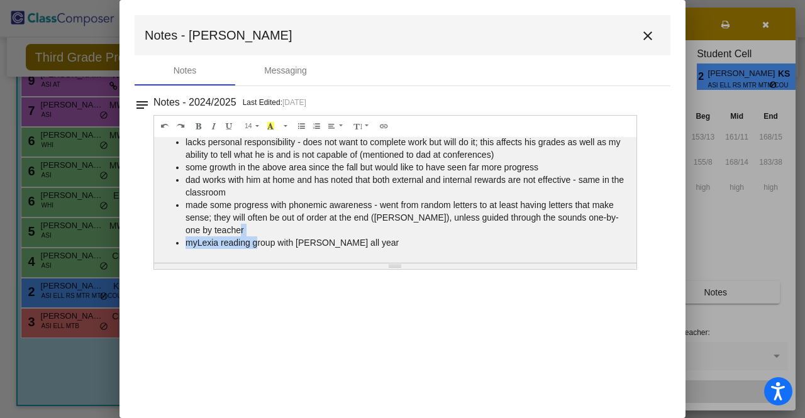
drag, startPoint x: 259, startPoint y: 238, endPoint x: 387, endPoint y: 231, distance: 127.8
click at [386, 231] on ul "new to PNB this year sweet and courteous can be silly and get distracted by pee…" at bounding box center [395, 166] width 470 height 163
drag, startPoint x: 387, startPoint y: 231, endPoint x: 394, endPoint y: 230, distance: 6.9
click at [387, 231] on li "made some progress with phonemic awareness - went from random letters to at lea…" at bounding box center [407, 218] width 444 height 38
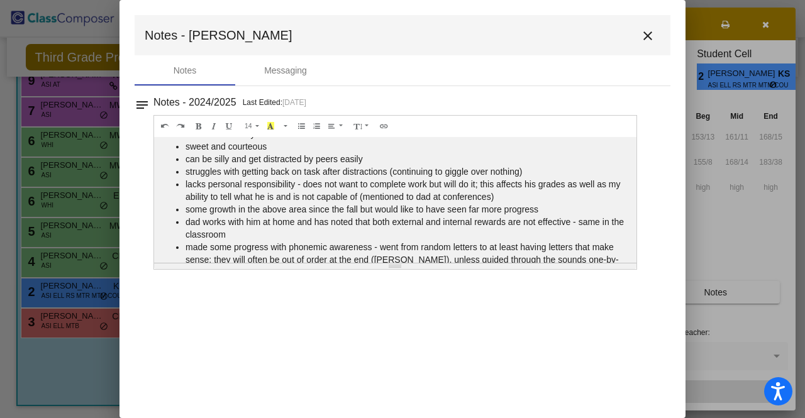
scroll to position [0, 0]
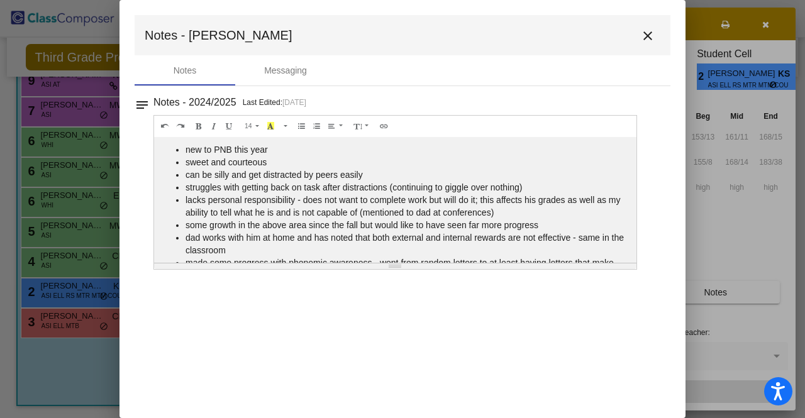
click at [654, 32] on mat-icon "close" at bounding box center [647, 35] width 15 height 15
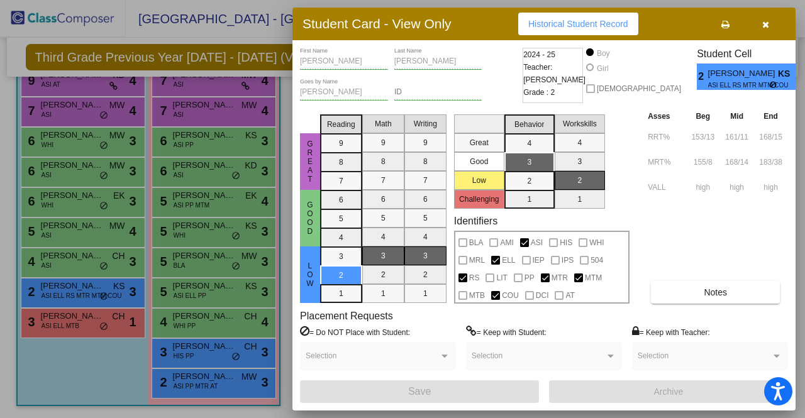
click at [70, 265] on div at bounding box center [402, 209] width 805 height 418
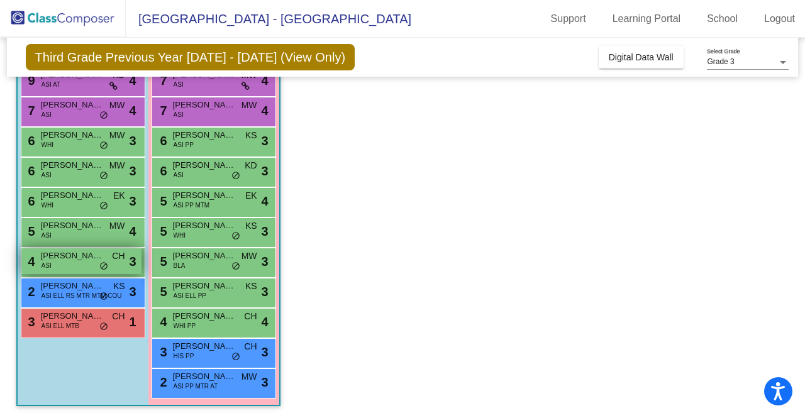
click at [65, 268] on div "4 Yousef Malik ASI CH lock do_not_disturb_alt 3" at bounding box center [81, 261] width 120 height 26
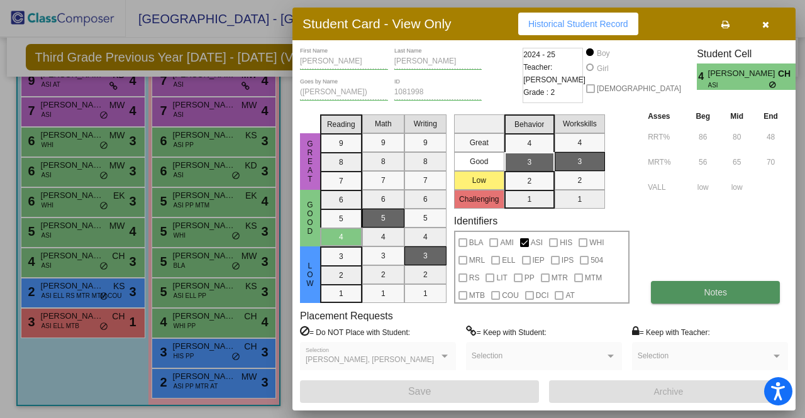
click at [706, 289] on span "Notes" at bounding box center [714, 292] width 23 height 10
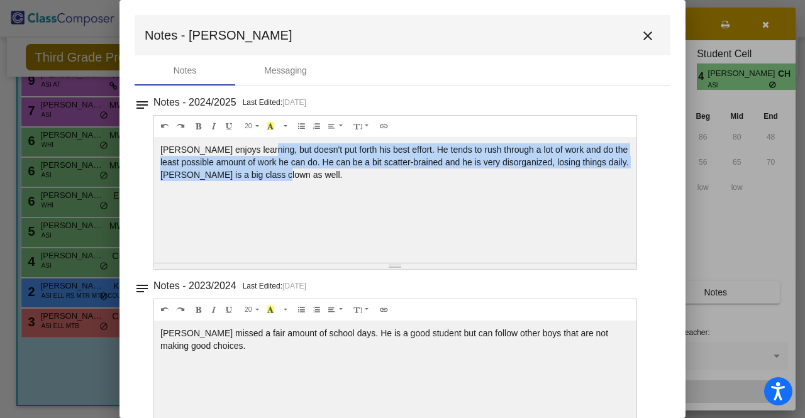
drag, startPoint x: 260, startPoint y: 150, endPoint x: 400, endPoint y: 187, distance: 144.4
click at [400, 186] on div "Yousef enjoys learning, but doesn't put forth his best effort. He tends to rush…" at bounding box center [395, 200] width 482 height 126
click at [400, 187] on div "Yousef enjoys learning, but doesn't put forth his best effort. He tends to rush…" at bounding box center [395, 200] width 482 height 126
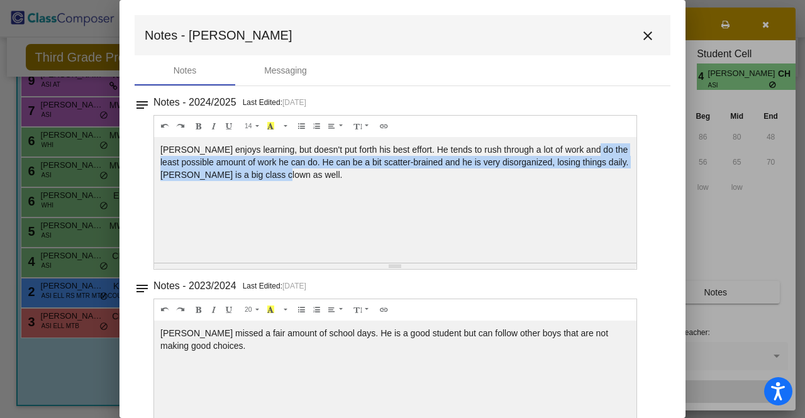
drag, startPoint x: 581, startPoint y: 182, endPoint x: 579, endPoint y: 141, distance: 40.3
click at [579, 141] on div "Yousef enjoys learning, but doesn't put forth his best effort. He tends to rush…" at bounding box center [395, 200] width 482 height 126
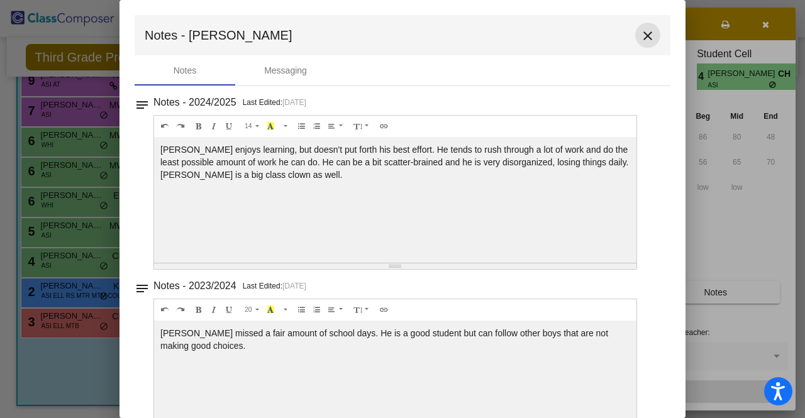
click at [640, 35] on mat-icon "close" at bounding box center [647, 35] width 15 height 15
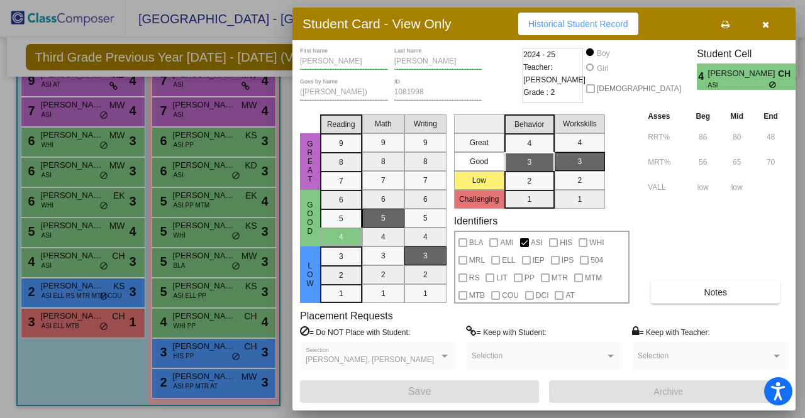
click at [60, 238] on div at bounding box center [402, 209] width 805 height 418
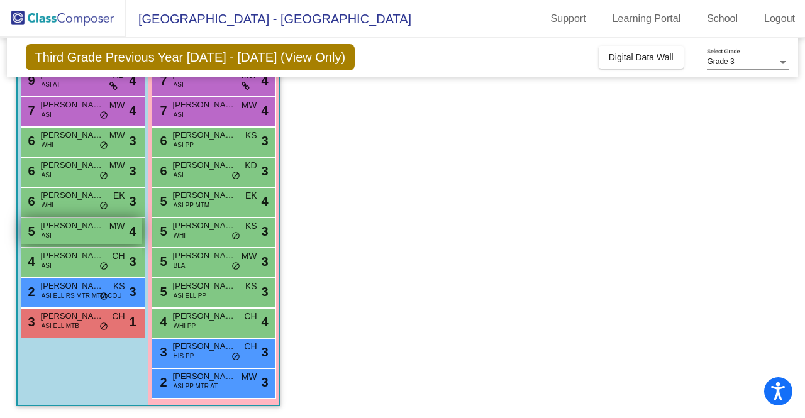
click at [51, 237] on div "5 Mahabib Hossain ASI MW lock do_not_disturb_alt 4" at bounding box center [81, 231] width 120 height 26
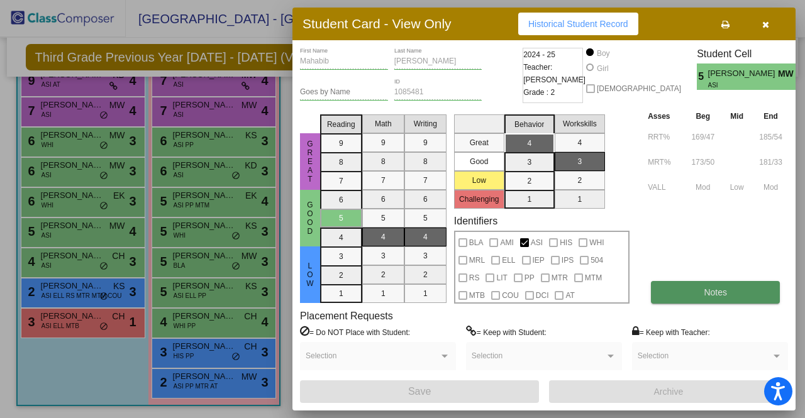
click at [763, 287] on button "Notes" at bounding box center [715, 292] width 129 height 23
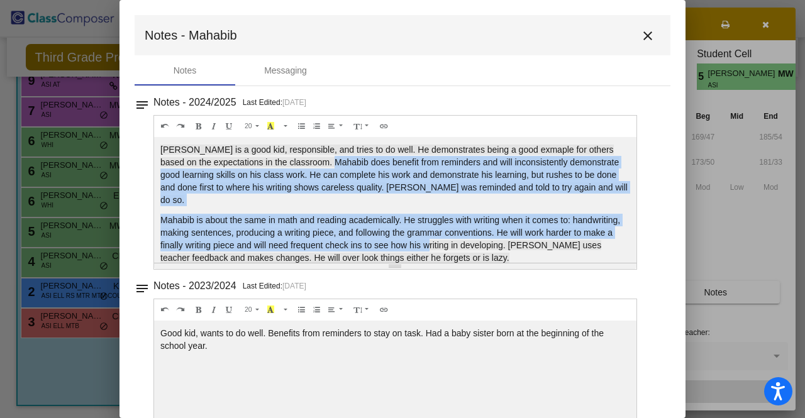
drag, startPoint x: 324, startPoint y: 158, endPoint x: 498, endPoint y: 228, distance: 187.6
click at [498, 228] on div "Mahabib is a good kid, responsible, and tries to do well. He demonstrates being…" at bounding box center [395, 200] width 482 height 126
click at [498, 228] on span "Mahabib is about the same in math and reading academically. He struggles with w…" at bounding box center [390, 239] width 460 height 48
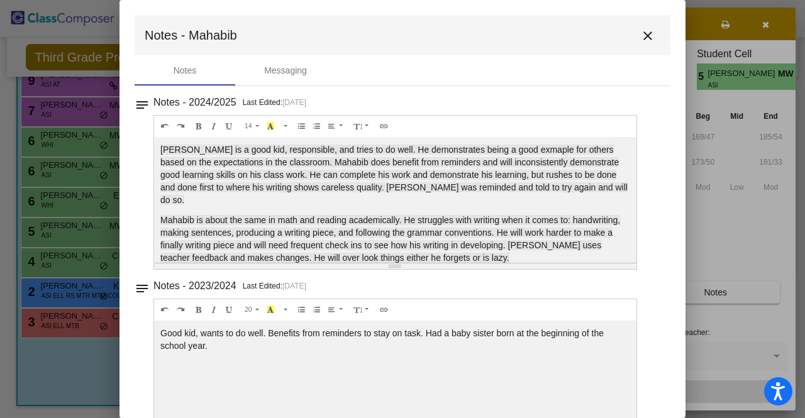
drag, startPoint x: 504, startPoint y: 390, endPoint x: 497, endPoint y: 370, distance: 21.3
click at [504, 263] on div "Good kid, wants to do well. Benefits from reminders to stay on task. Had a baby…" at bounding box center [395, 200] width 482 height 126
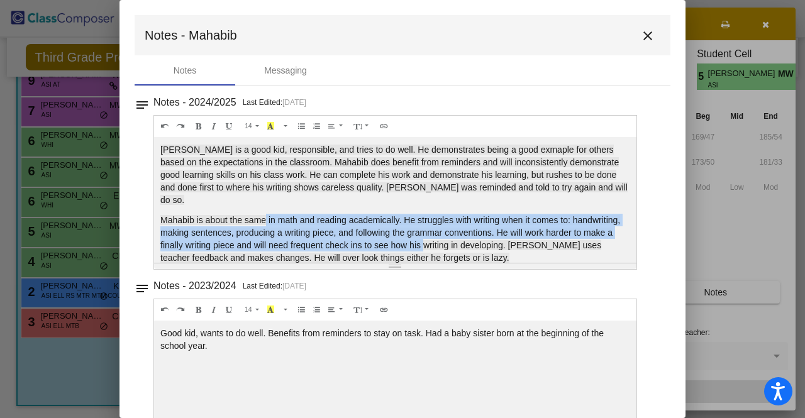
drag, startPoint x: 274, startPoint y: 213, endPoint x: 500, endPoint y: 229, distance: 226.9
click at [499, 229] on span "Mahabib is about the same in math and reading academically. He struggles with w…" at bounding box center [390, 239] width 460 height 48
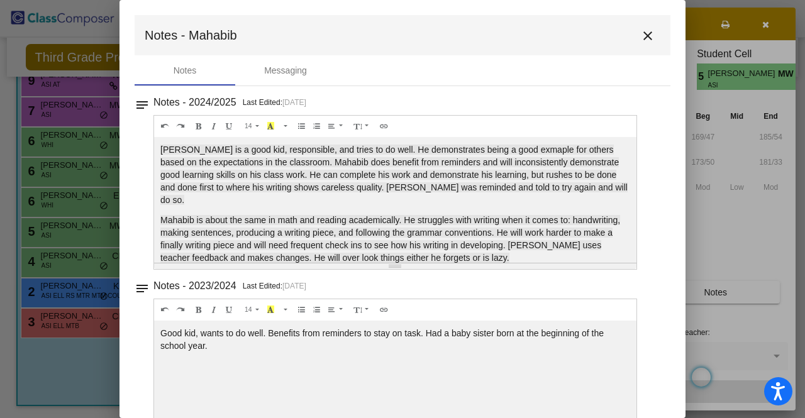
click at [500, 229] on span "Mahabib is about the same in math and reading academically. He struggles with w…" at bounding box center [390, 239] width 460 height 48
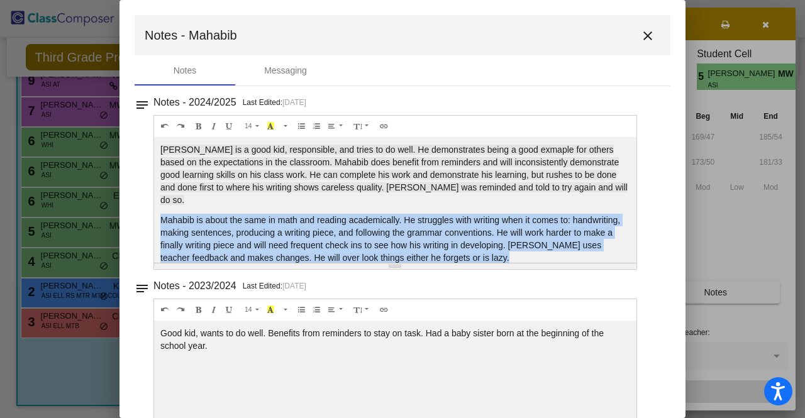
click at [500, 229] on span "Mahabib is about the same in math and reading academically. He struggles with w…" at bounding box center [390, 239] width 460 height 48
click at [572, 236] on span "Mahabib is about the same in math and reading academically. He struggles with w…" at bounding box center [390, 239] width 460 height 48
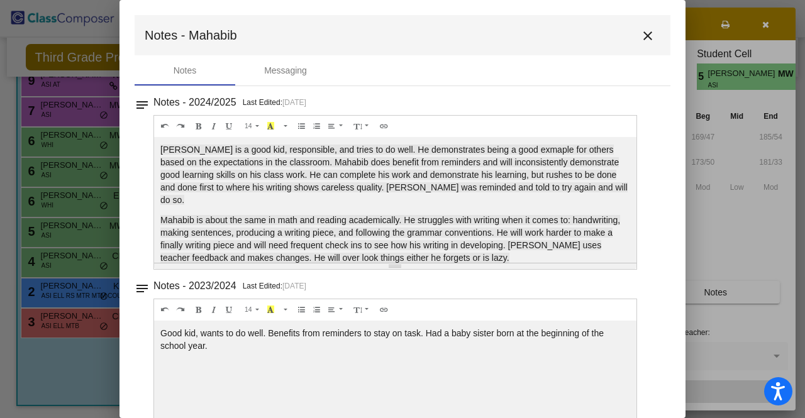
click at [640, 31] on mat-icon "close" at bounding box center [647, 35] width 15 height 15
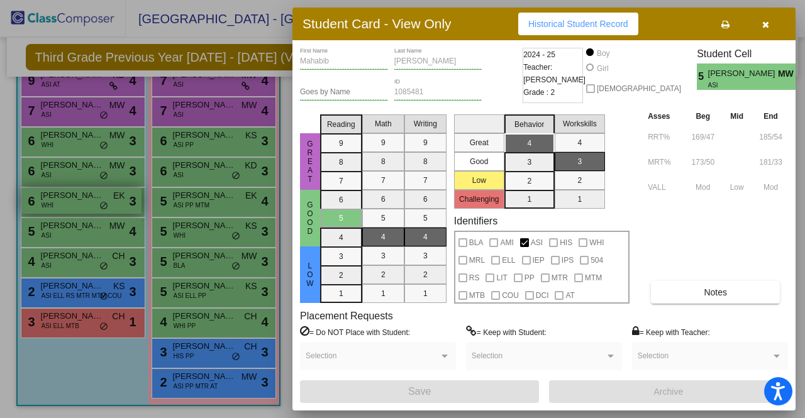
click at [49, 194] on div at bounding box center [402, 209] width 805 height 418
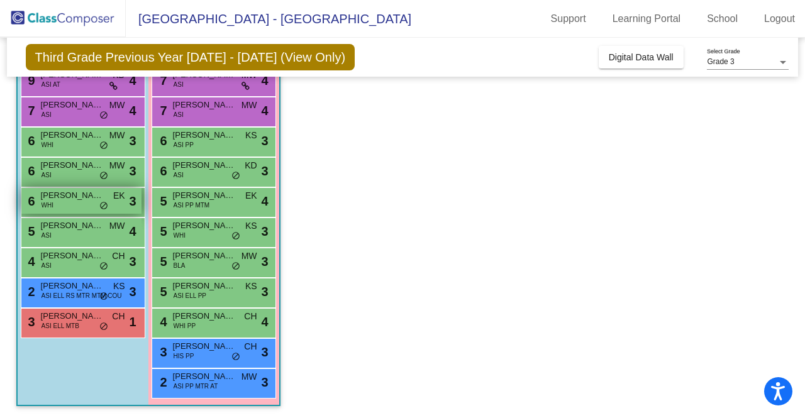
click at [41, 202] on span "WHI" at bounding box center [47, 205] width 12 height 9
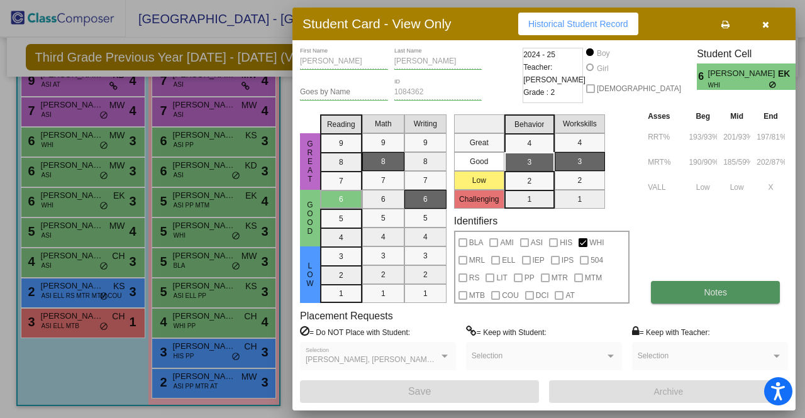
click at [717, 297] on span "Notes" at bounding box center [714, 292] width 23 height 10
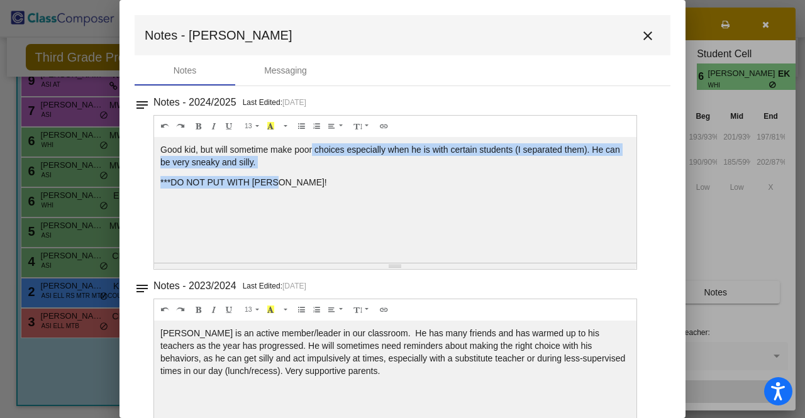
drag, startPoint x: 312, startPoint y: 150, endPoint x: 331, endPoint y: 199, distance: 52.5
click at [331, 199] on div "Good kid, but will sometime make poor choices especially when he is with certai…" at bounding box center [395, 200] width 482 height 126
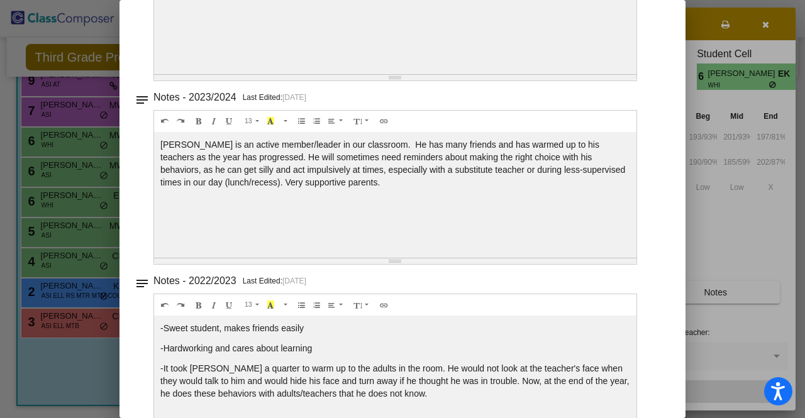
scroll to position [231, 0]
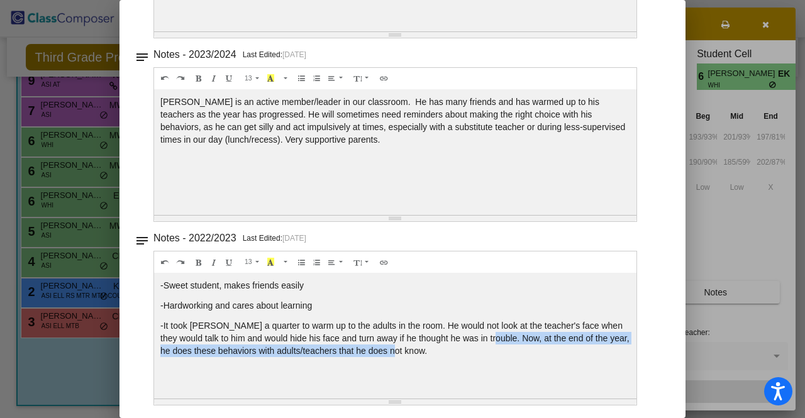
drag, startPoint x: 488, startPoint y: 331, endPoint x: 534, endPoint y: 355, distance: 51.7
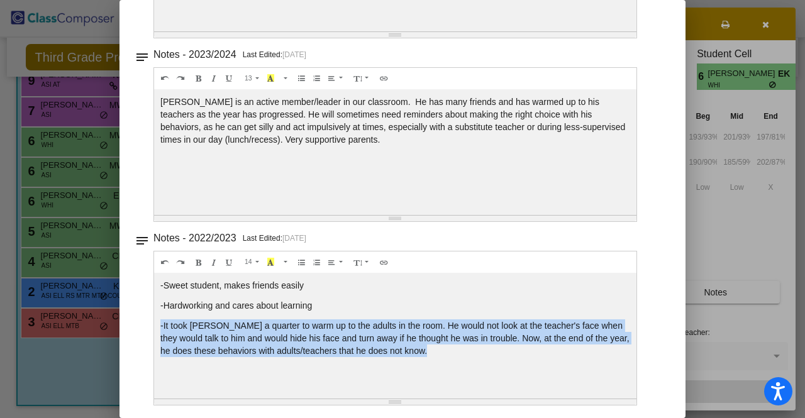
click at [526, 324] on p "-It took Jonas a quarter to warm up to the adults in the room. He would not loo…" at bounding box center [395, 338] width 470 height 38
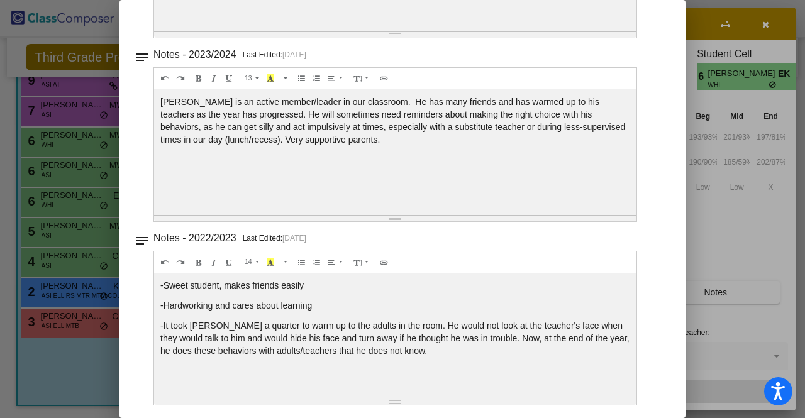
drag, startPoint x: 570, startPoint y: 355, endPoint x: 570, endPoint y: 345, distance: 10.1
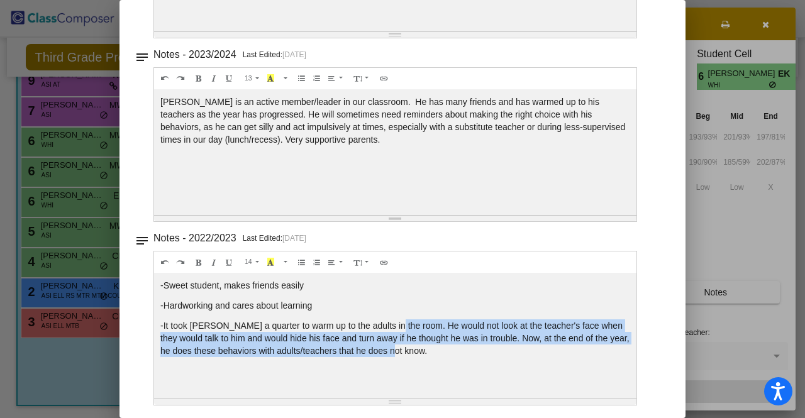
drag, startPoint x: 386, startPoint y: 316, endPoint x: 492, endPoint y: 356, distance: 112.8
drag, startPoint x: 455, startPoint y: 345, endPoint x: 451, endPoint y: 291, distance: 54.2
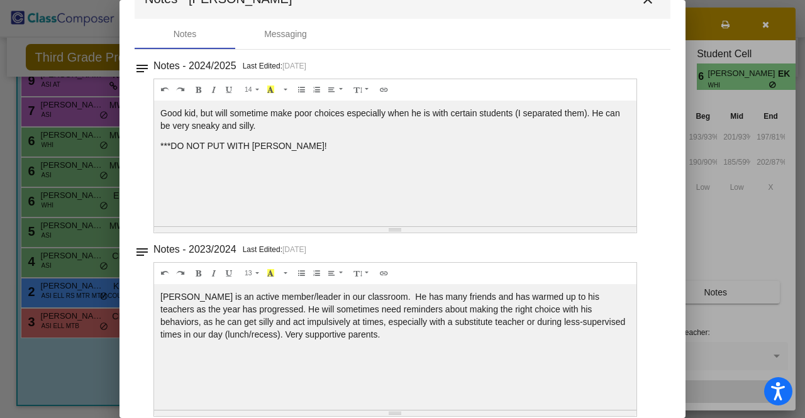
scroll to position [0, 0]
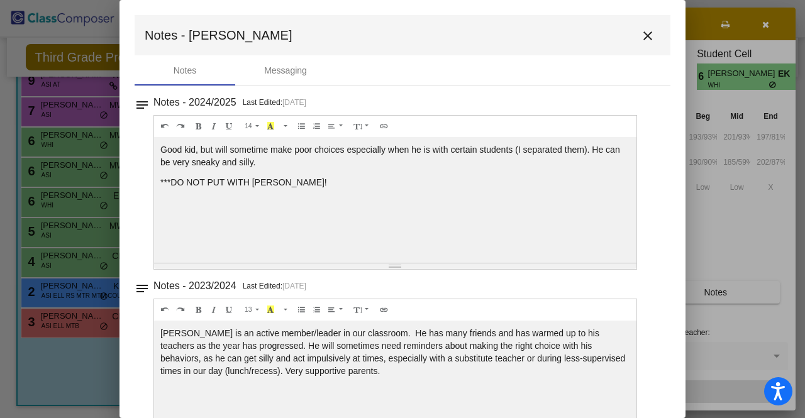
click at [640, 41] on mat-icon "close" at bounding box center [647, 35] width 15 height 15
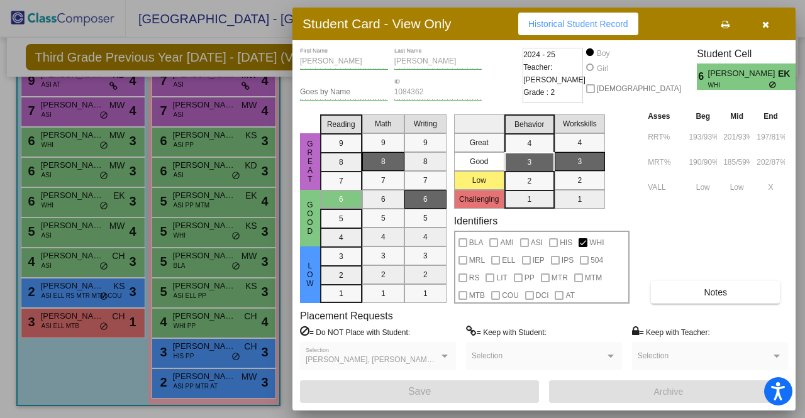
click at [79, 168] on div at bounding box center [402, 209] width 805 height 418
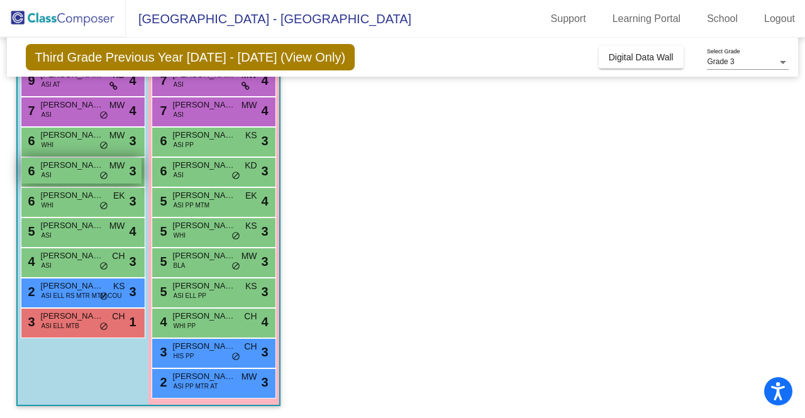
click at [63, 167] on span "Humza Raja" at bounding box center [72, 165] width 63 height 13
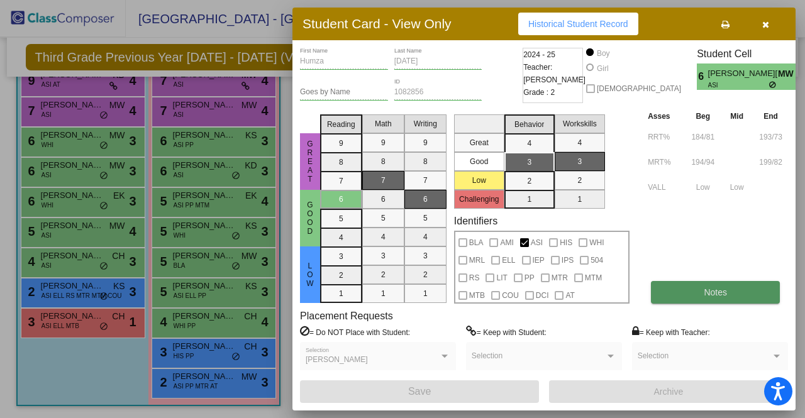
click at [717, 300] on button "Notes" at bounding box center [715, 292] width 129 height 23
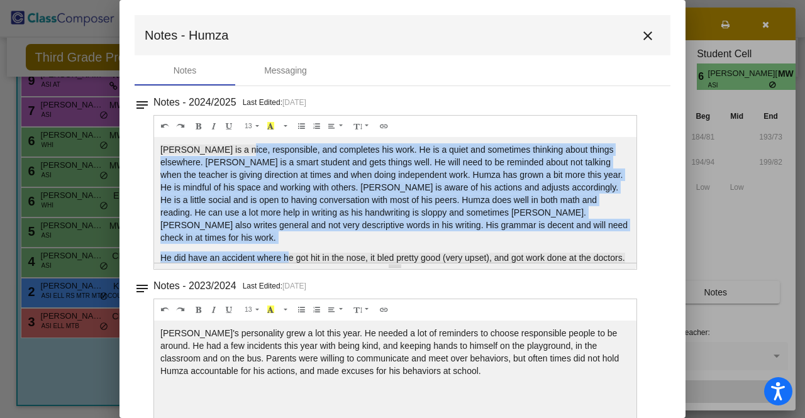
drag, startPoint x: 241, startPoint y: 148, endPoint x: 318, endPoint y: 254, distance: 131.0
click at [310, 254] on div "Humza is a nice, responsible, and completes his work. He is a quiet and sometim…" at bounding box center [395, 200] width 482 height 126
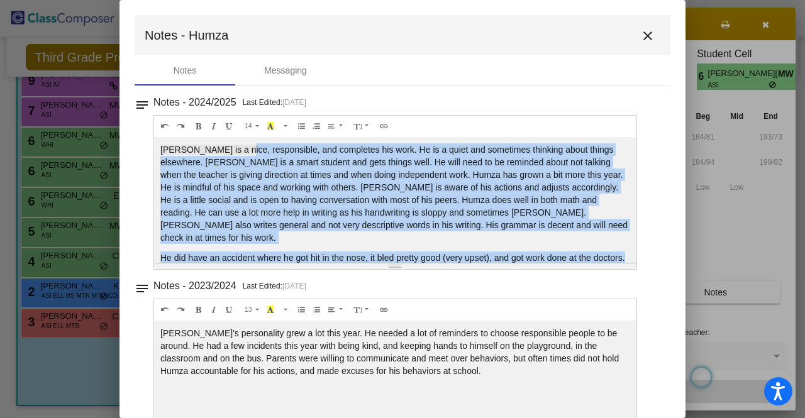
click at [216, 197] on span "Humza is a nice, responsible, and completes his work. He is a quiet and sometim…" at bounding box center [393, 194] width 467 height 98
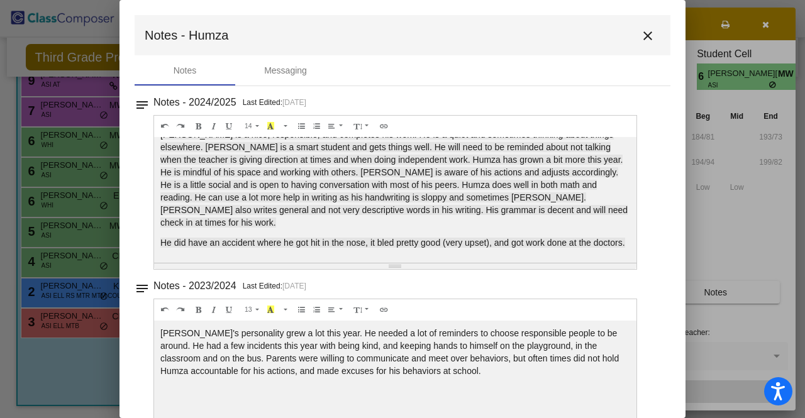
scroll to position [126, 0]
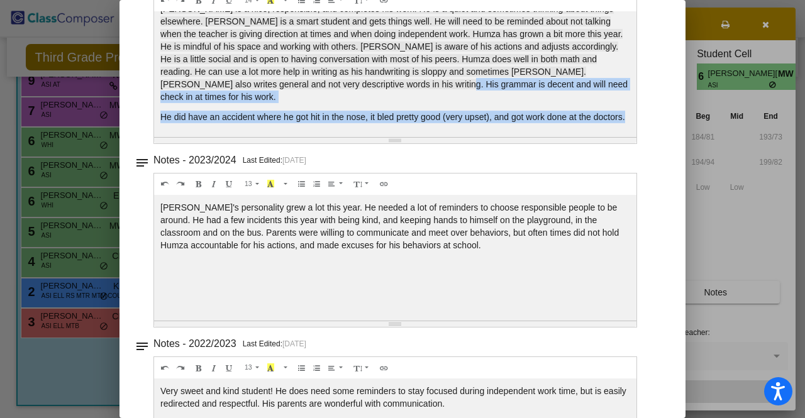
drag, startPoint x: 416, startPoint y: 118, endPoint x: 417, endPoint y: 84, distance: 34.6
click at [417, 85] on div "Humza is a nice, responsible, and completes his work. He is a quiet and sometim…" at bounding box center [395, 74] width 482 height 126
click at [417, 83] on span "Humza is a nice, responsible, and completes his work. He is a quiet and sometim…" at bounding box center [393, 53] width 467 height 98
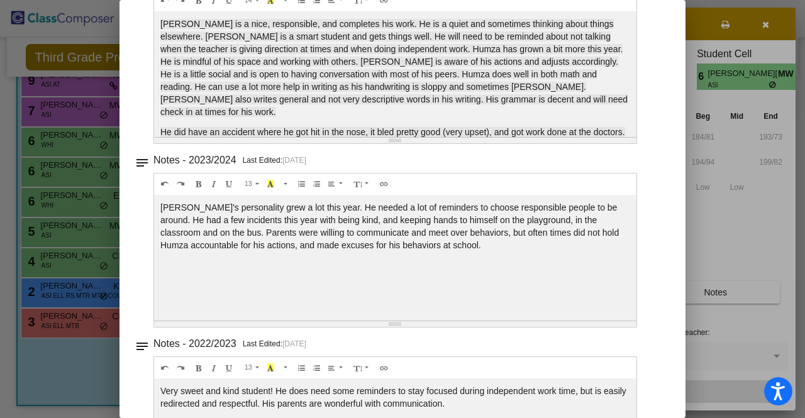
scroll to position [0, 0]
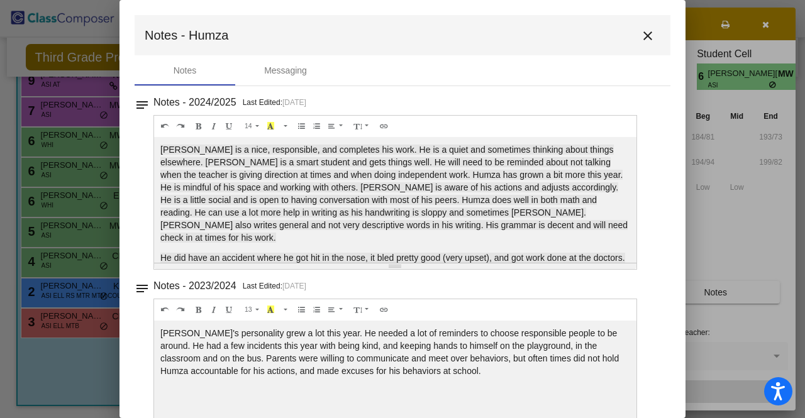
click at [644, 36] on mat-icon "close" at bounding box center [647, 35] width 15 height 15
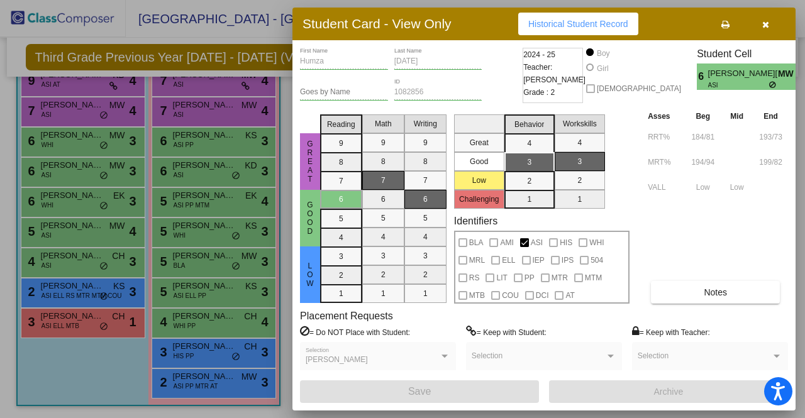
click at [71, 138] on div at bounding box center [402, 209] width 805 height 418
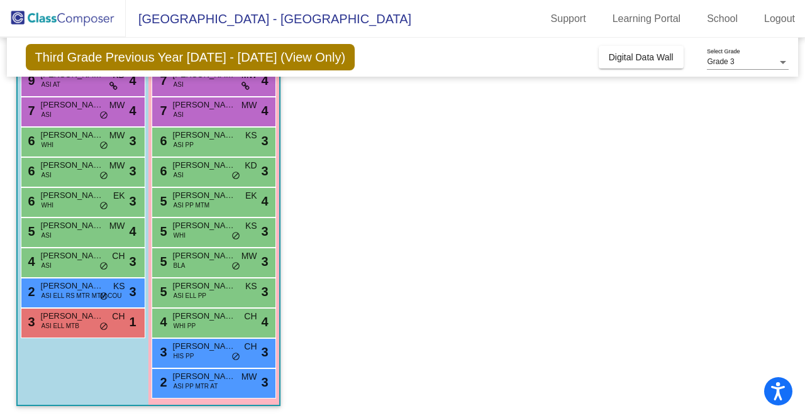
click at [71, 138] on span "Bennett Foos" at bounding box center [72, 135] width 63 height 13
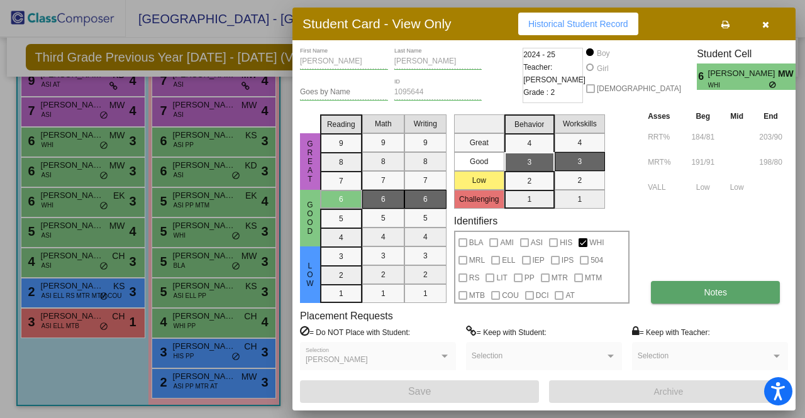
click at [700, 294] on button "Notes" at bounding box center [715, 292] width 129 height 23
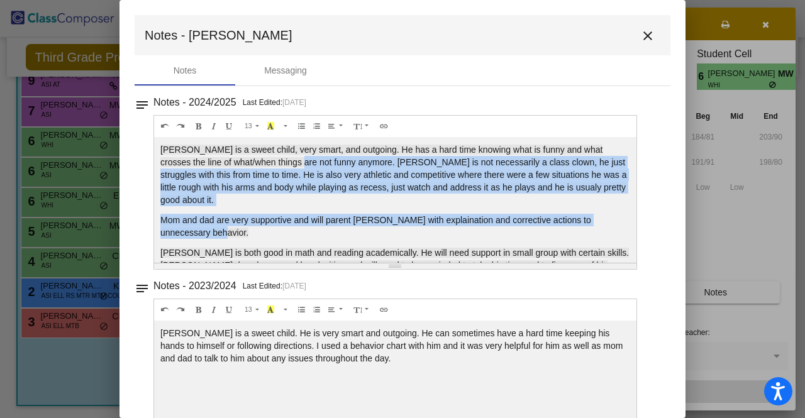
drag, startPoint x: 280, startPoint y: 157, endPoint x: 300, endPoint y: 226, distance: 72.0
click at [300, 226] on div "Bennett is a sweet child, very smart, and outgoing. He has a hard time knowing …" at bounding box center [395, 200] width 482 height 126
click at [300, 226] on p "Mom and dad are very supportive and will parent Bennett with explaination and c…" at bounding box center [395, 226] width 470 height 25
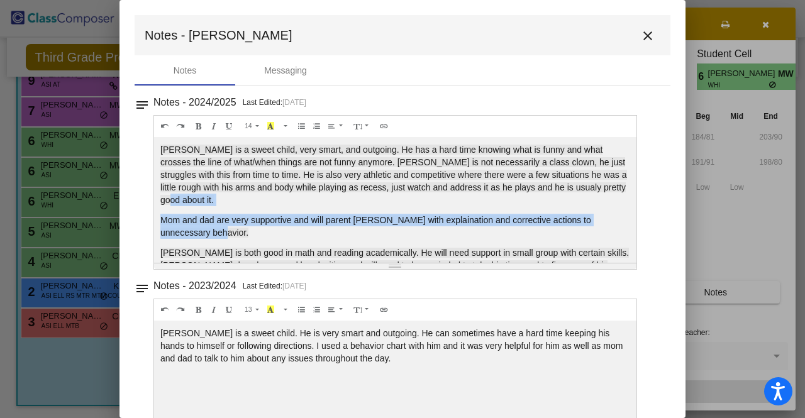
drag, startPoint x: 300, startPoint y: 227, endPoint x: 299, endPoint y: 195, distance: 32.1
click at [299, 195] on div "Bennett is a sweet child, very smart, and outgoing. He has a hard time knowing …" at bounding box center [395, 200] width 482 height 126
click at [299, 195] on p "Bennett is a sweet child, very smart, and outgoing. He has a hard time knowing …" at bounding box center [395, 174] width 470 height 63
drag, startPoint x: 478, startPoint y: 195, endPoint x: 500, endPoint y: 233, distance: 43.1
click at [500, 233] on div "Bennett is a sweet child, very smart, and outgoing. He has a hard time knowing …" at bounding box center [395, 200] width 482 height 126
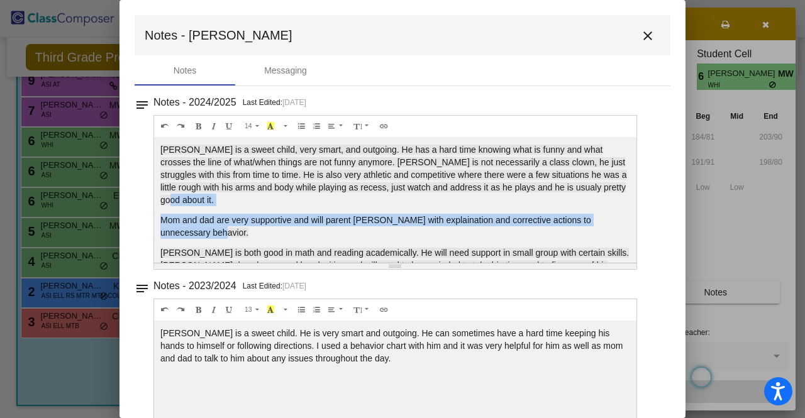
click at [500, 233] on p "Mom and dad are very supportive and will parent Bennett with explaination and c…" at bounding box center [395, 226] width 470 height 25
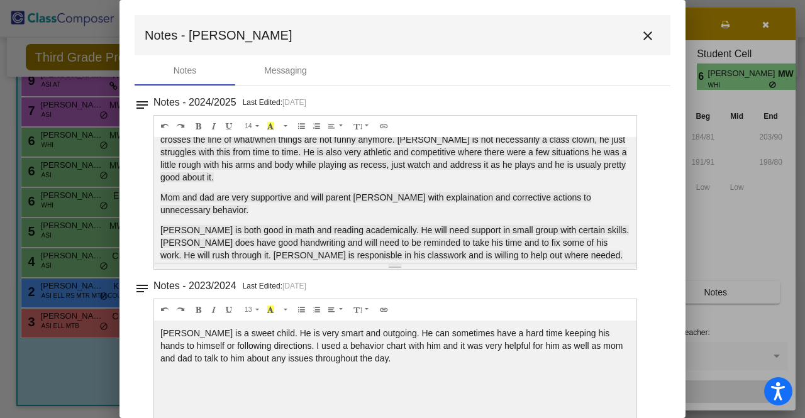
scroll to position [35, 0]
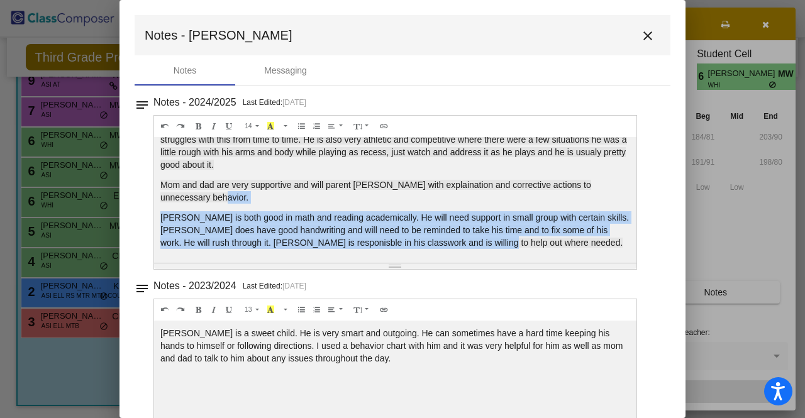
drag, startPoint x: 484, startPoint y: 194, endPoint x: 493, endPoint y: 241, distance: 48.7
click at [493, 241] on div "Bennett is a sweet child, very smart, and outgoing. He has a hard time knowing …" at bounding box center [395, 200] width 482 height 126
click at [493, 242] on span "Bennett is both good in math and reading academically. He will need support in …" at bounding box center [394, 229] width 468 height 35
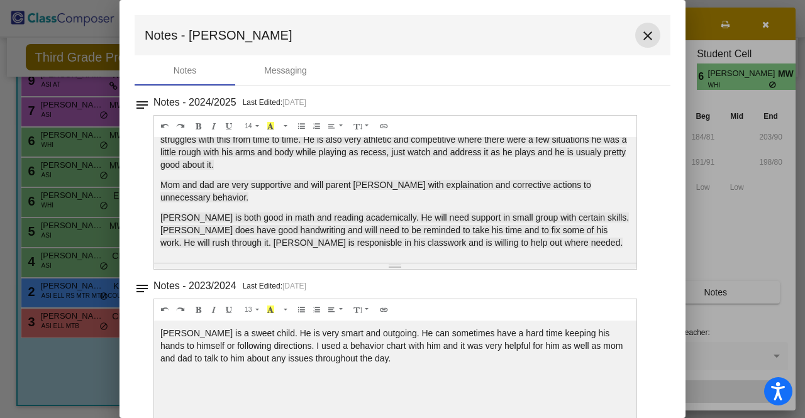
click at [640, 32] on mat-icon "close" at bounding box center [647, 35] width 15 height 15
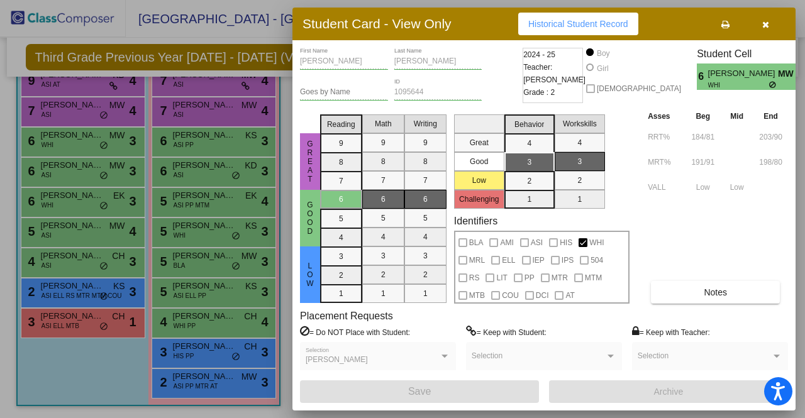
click at [57, 109] on div at bounding box center [402, 209] width 805 height 418
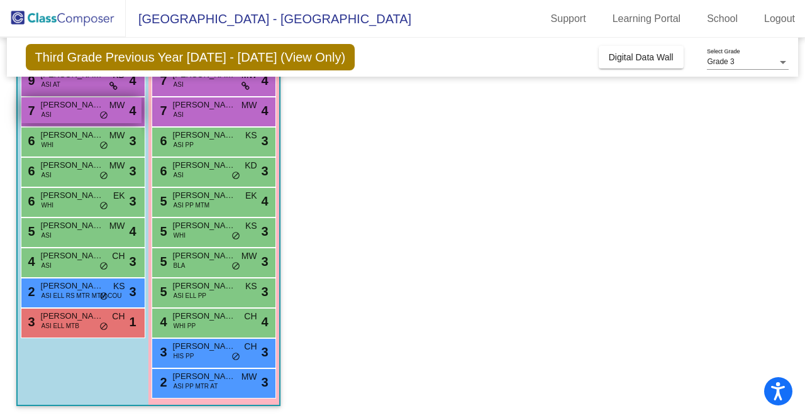
click at [68, 115] on div "7 Akshaj Rotkar ASI MW lock do_not_disturb_alt 4" at bounding box center [81, 110] width 120 height 26
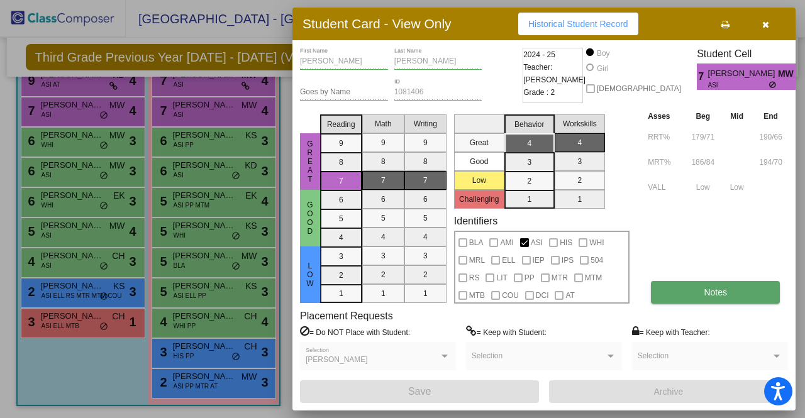
click at [711, 294] on span "Notes" at bounding box center [714, 292] width 23 height 10
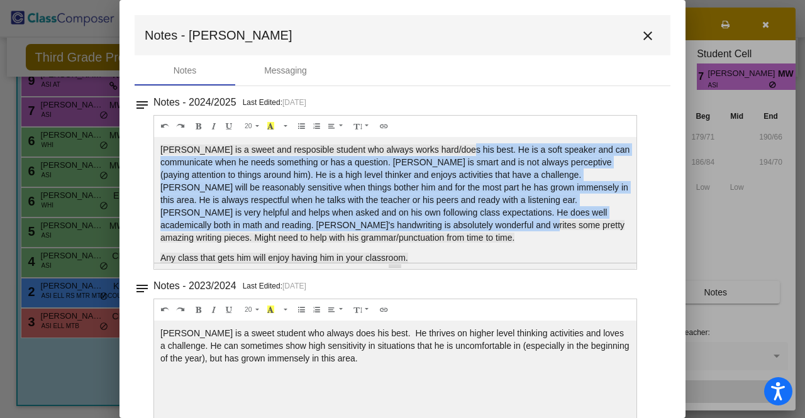
drag, startPoint x: 454, startPoint y: 150, endPoint x: 493, endPoint y: 228, distance: 88.0
click at [493, 228] on span "Akshaj is a sweet and resposible student who always works hard/does his best. H…" at bounding box center [394, 194] width 469 height 98
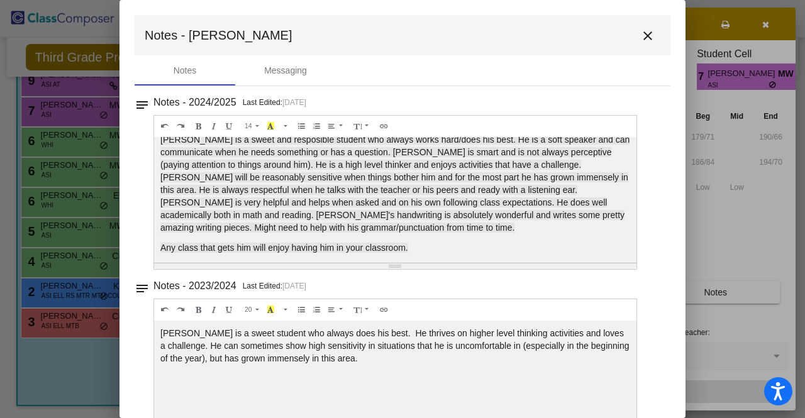
scroll to position [15, 0]
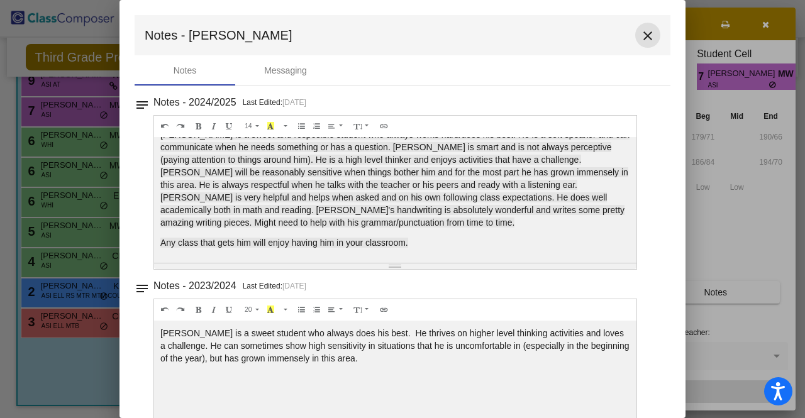
click at [642, 40] on mat-icon "close" at bounding box center [647, 35] width 15 height 15
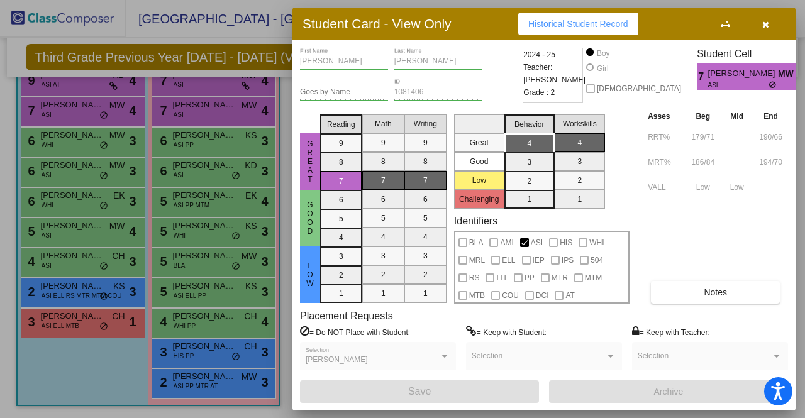
click at [64, 85] on div at bounding box center [402, 209] width 805 height 418
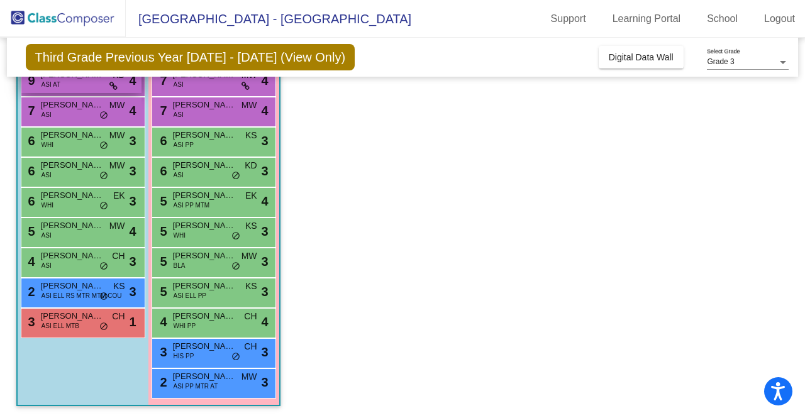
click at [69, 84] on div "9 Viaan Gupta ASI AT KD lock do_not_disturb_alt 4" at bounding box center [81, 80] width 120 height 26
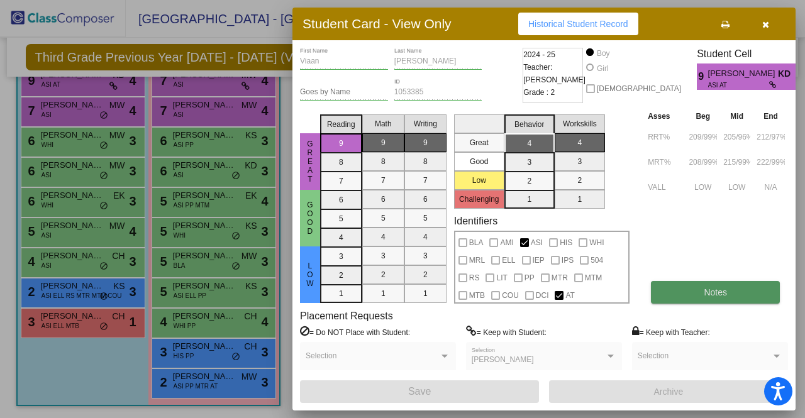
click at [745, 302] on button "Notes" at bounding box center [715, 292] width 129 height 23
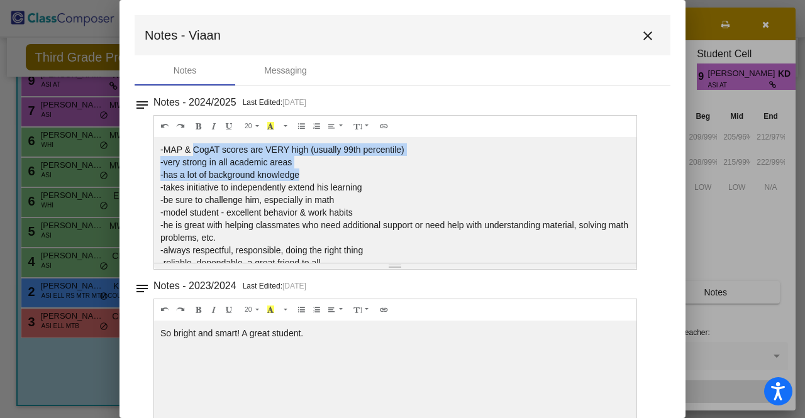
drag, startPoint x: 201, startPoint y: 151, endPoint x: 493, endPoint y: 174, distance: 292.5
click at [493, 174] on div "-MAP & CogAT scores are VERY high (usually 99th percentile) -very strong in all…" at bounding box center [395, 200] width 482 height 126
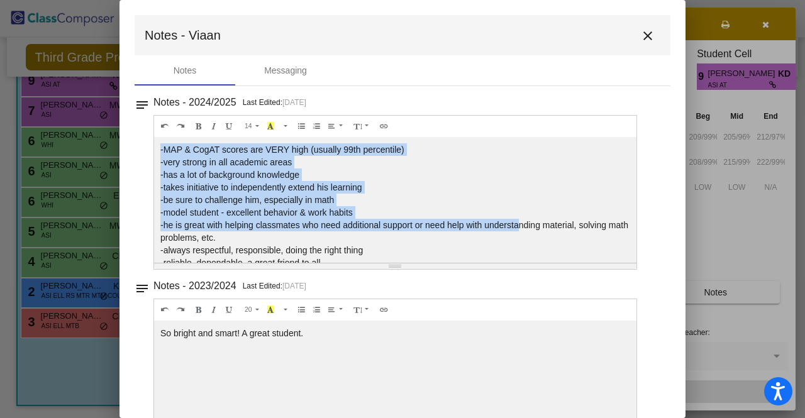
drag, startPoint x: 517, startPoint y: 228, endPoint x: 504, endPoint y: 150, distance: 79.0
click at [504, 150] on div "-MAP & CogAT scores are VERY high (usually 99th percentile) -very strong in all…" at bounding box center [395, 200] width 482 height 126
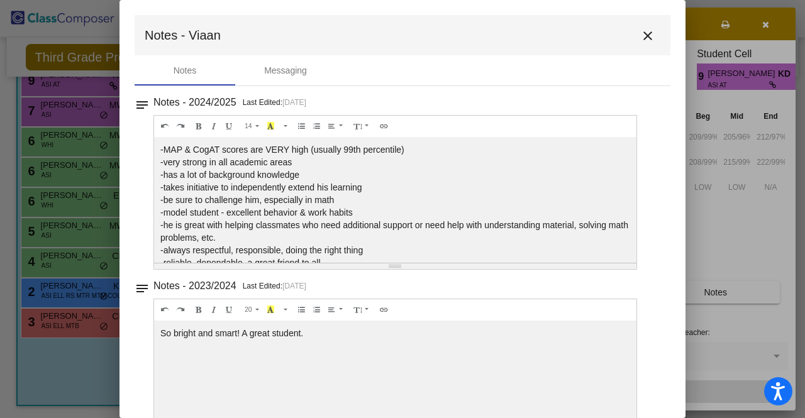
scroll to position [63, 0]
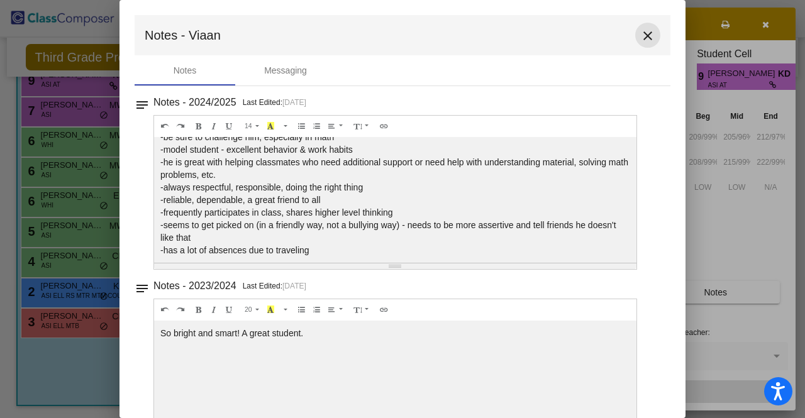
click at [640, 33] on mat-icon "close" at bounding box center [647, 35] width 15 height 15
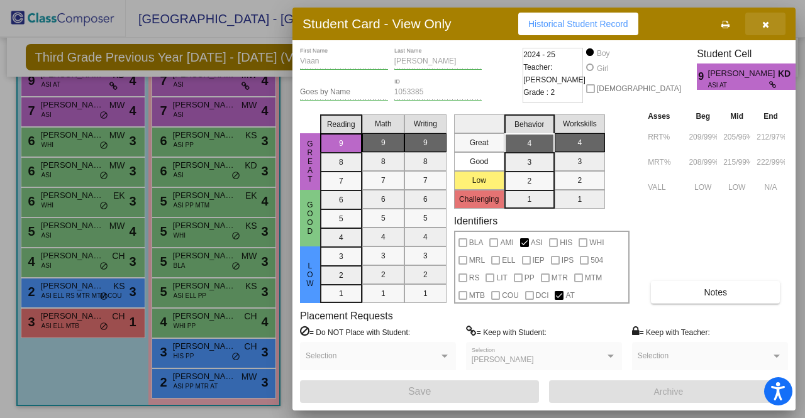
click at [762, 27] on icon "button" at bounding box center [765, 24] width 7 height 9
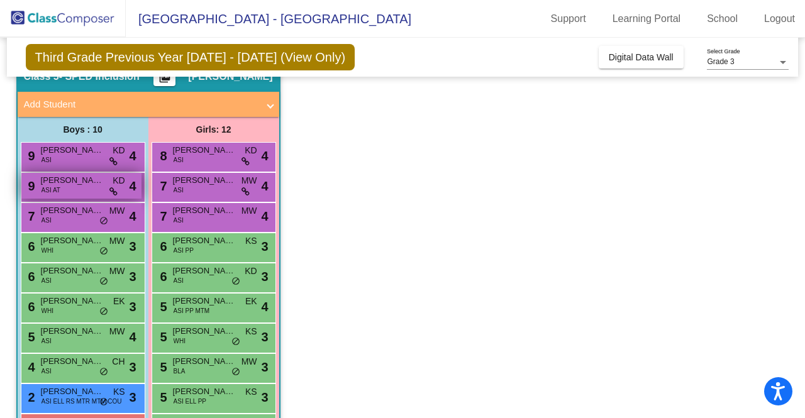
scroll to position [0, 0]
